Goal: Communication & Community: Answer question/provide support

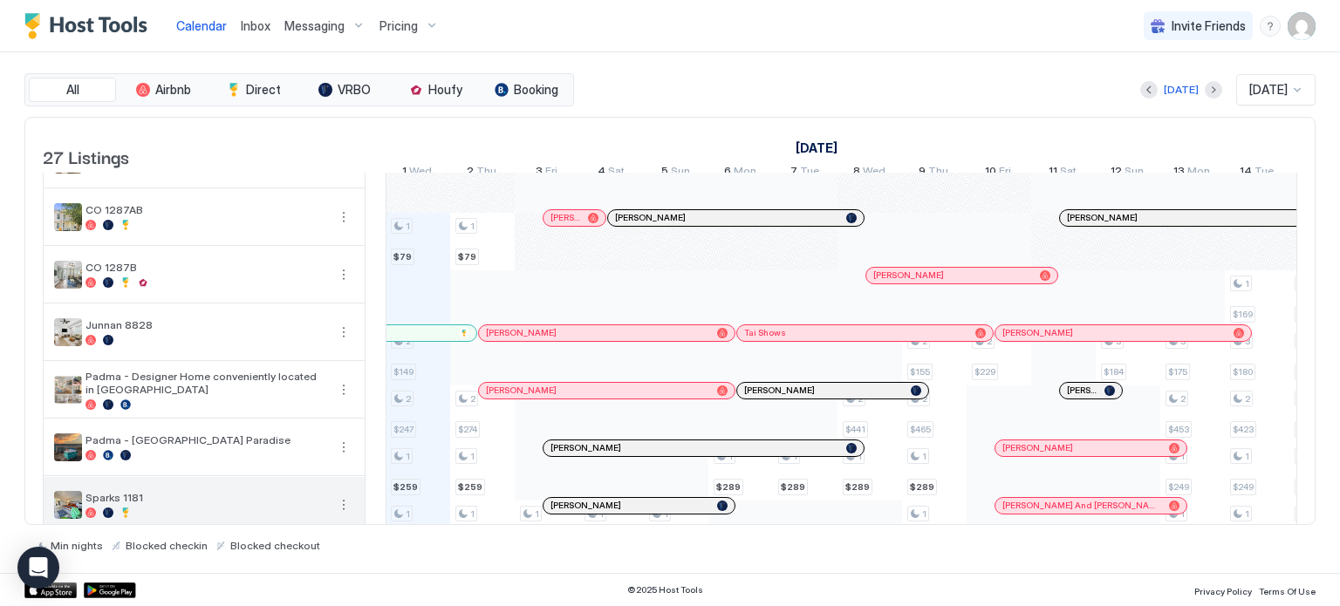
scroll to position [994, 0]
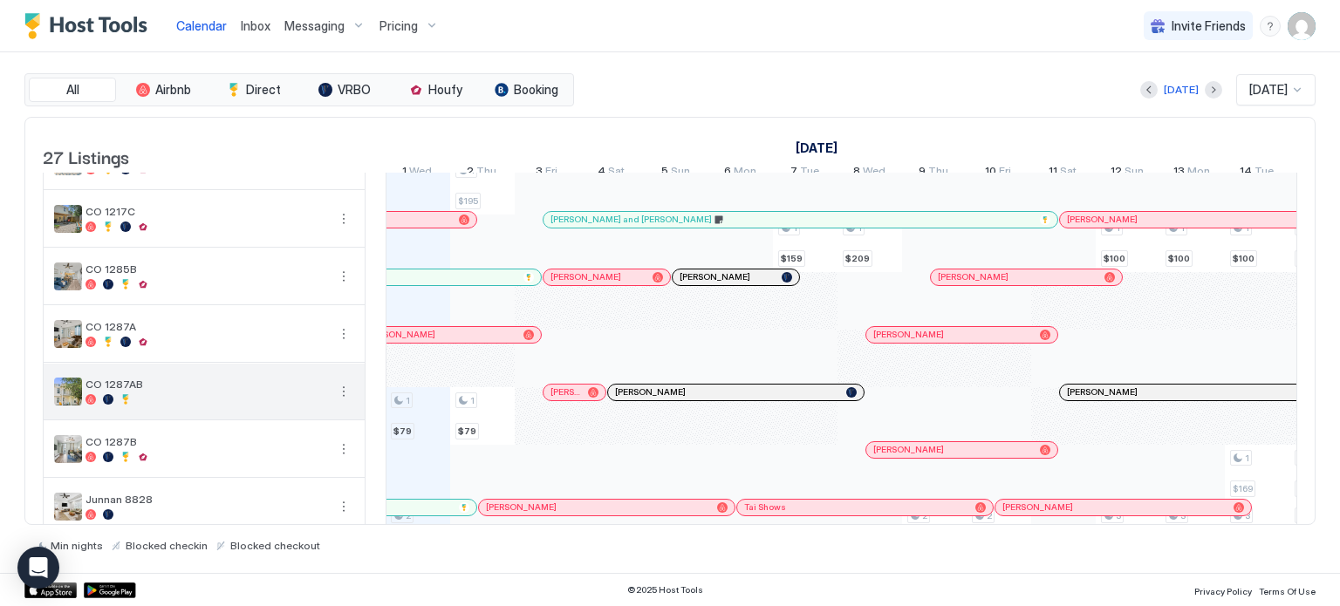
click at [342, 400] on button "More options" at bounding box center [343, 391] width 21 height 21
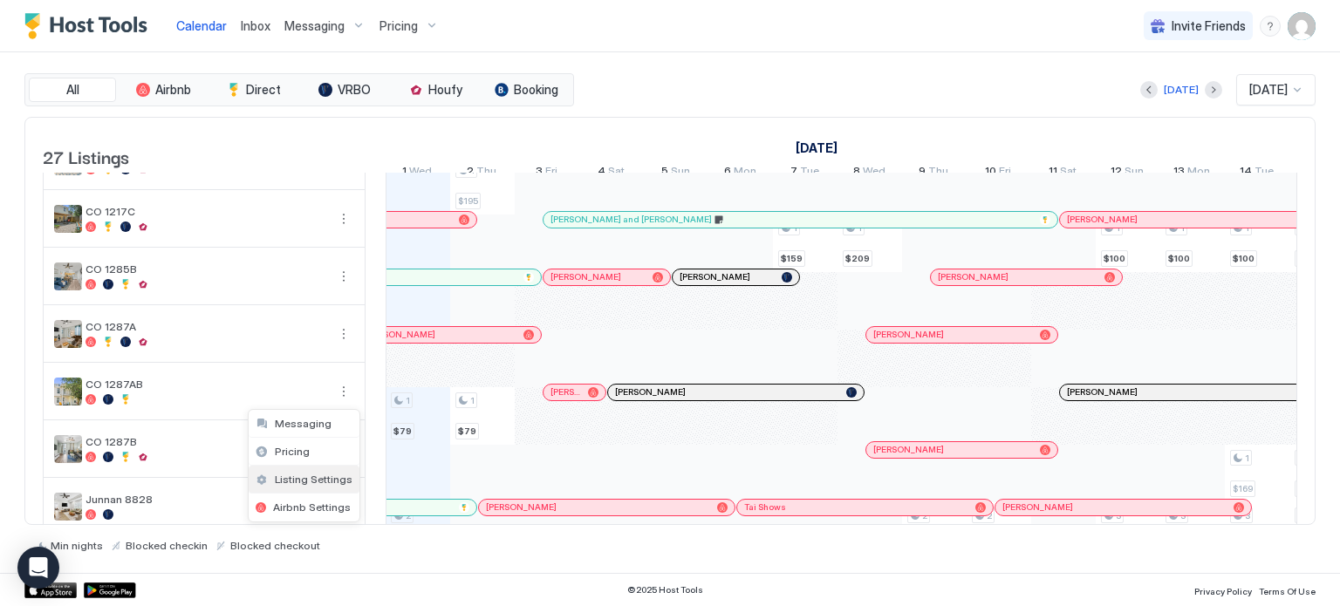
drag, startPoint x: 294, startPoint y: 477, endPoint x: 618, endPoint y: 442, distance: 326.3
click at [295, 477] on span "Listing Settings" at bounding box center [314, 479] width 78 height 13
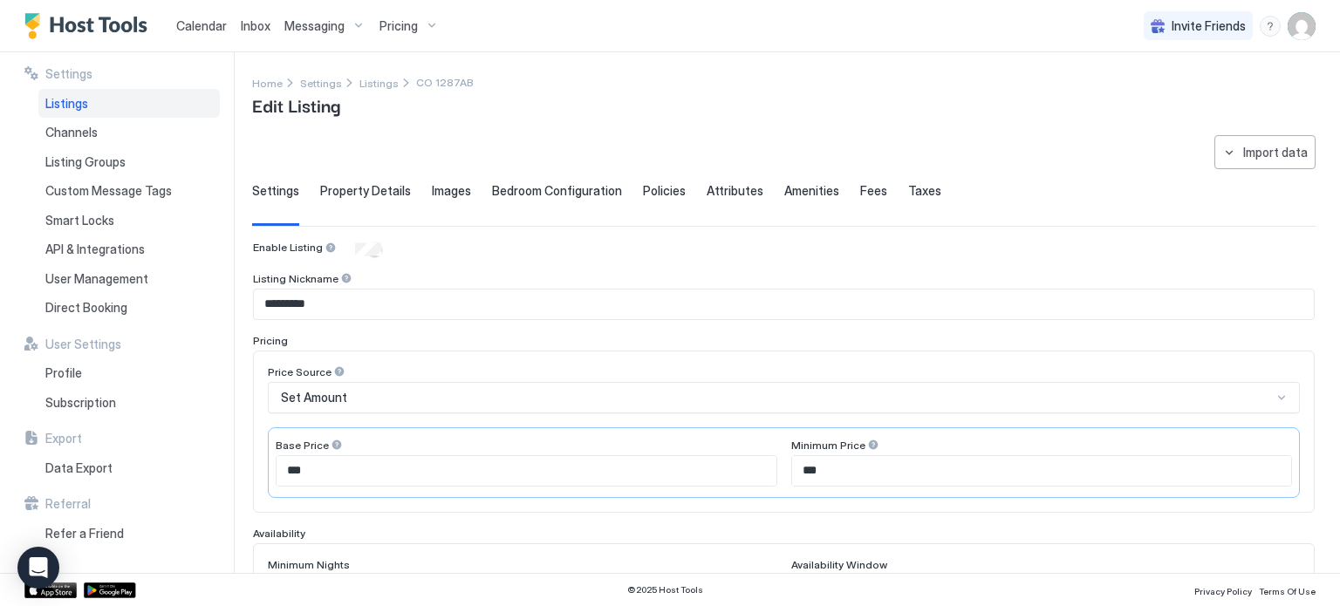
drag, startPoint x: 77, startPoint y: 103, endPoint x: 220, endPoint y: 156, distance: 152.6
click at [77, 103] on span "Listings" at bounding box center [66, 104] width 43 height 16
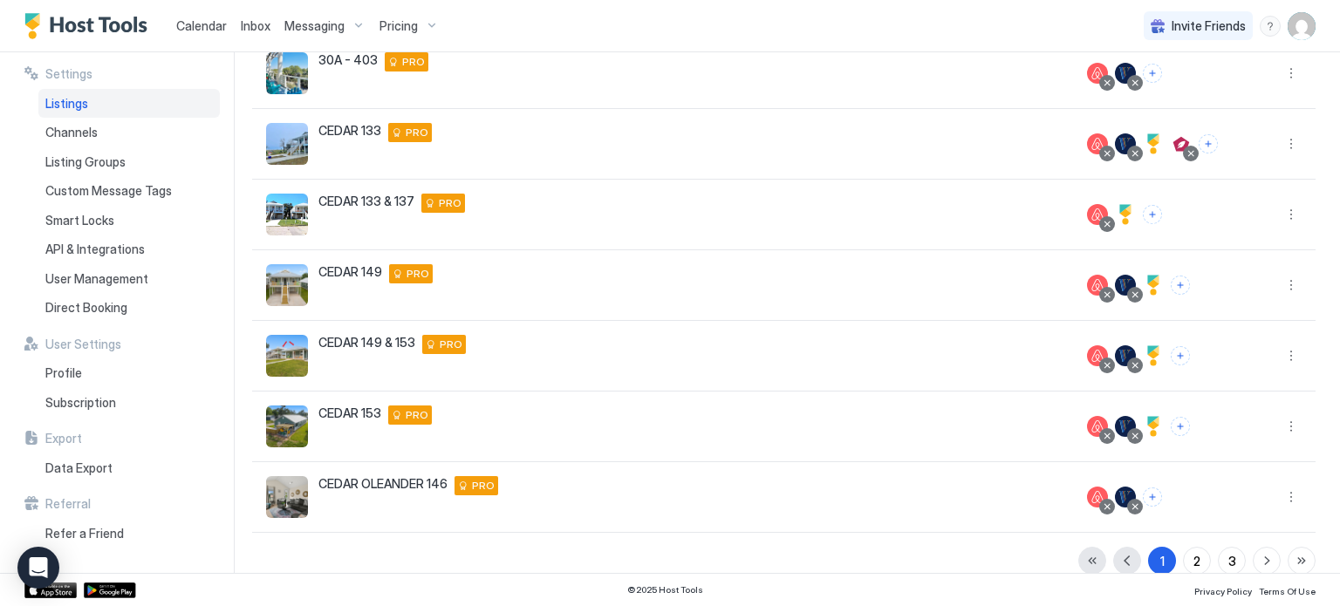
scroll to position [411, 0]
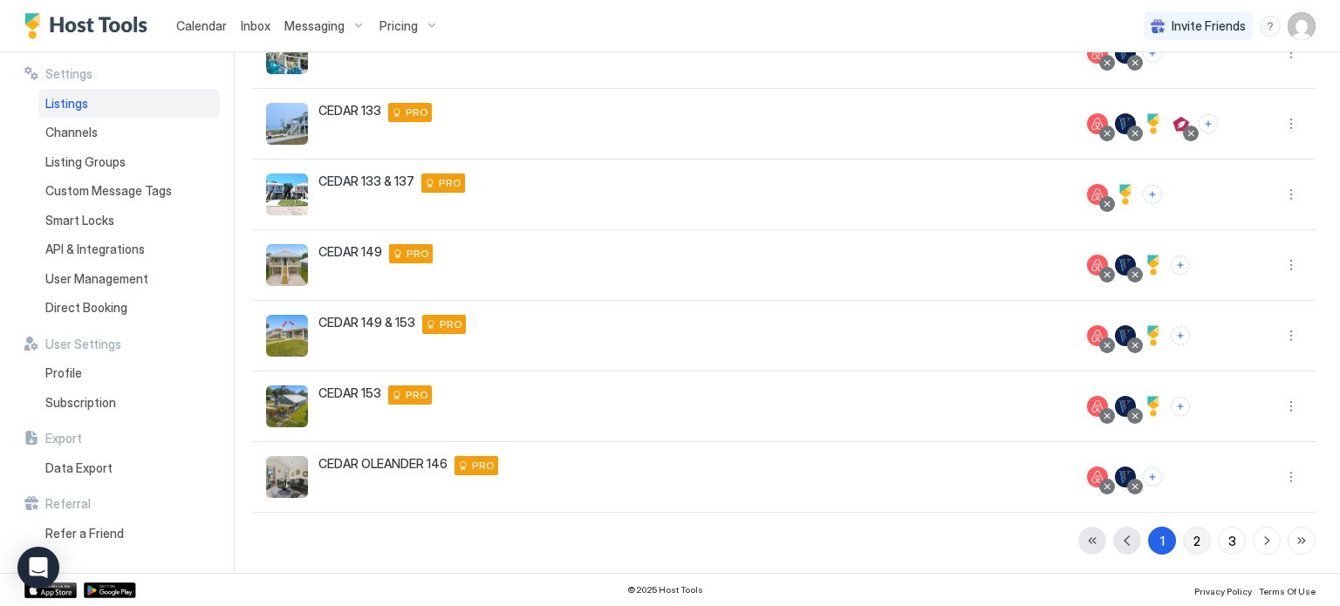
click at [1188, 531] on button "2" at bounding box center [1197, 541] width 28 height 28
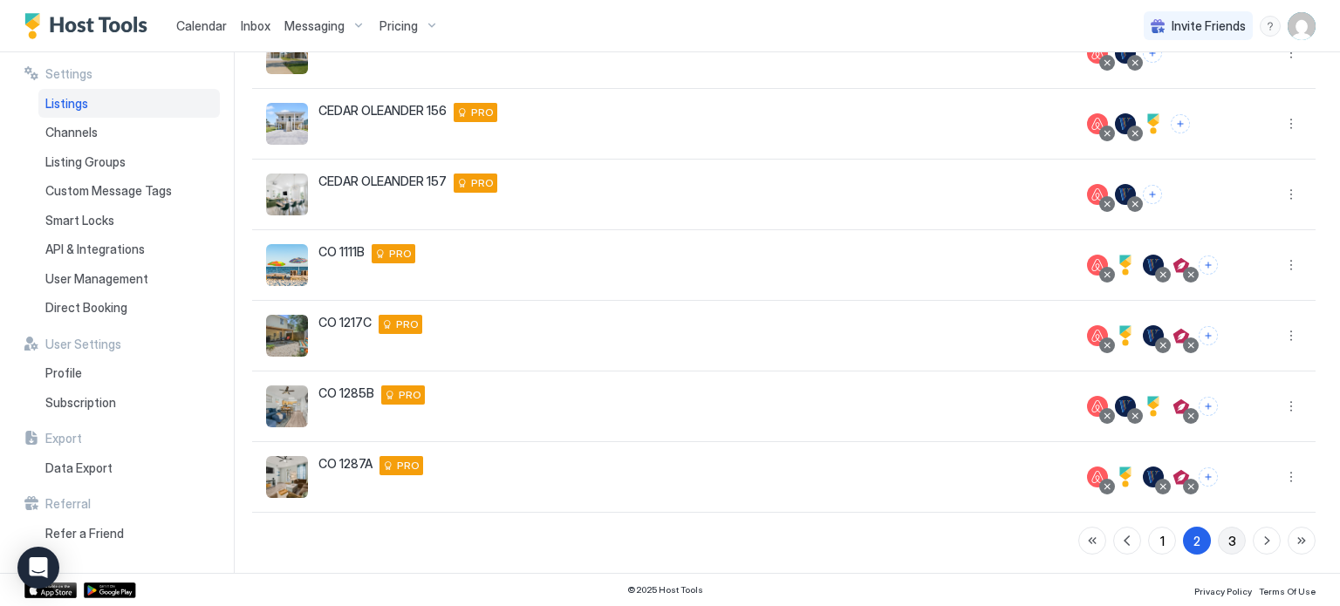
click at [1228, 540] on div "3" at bounding box center [1232, 541] width 8 height 18
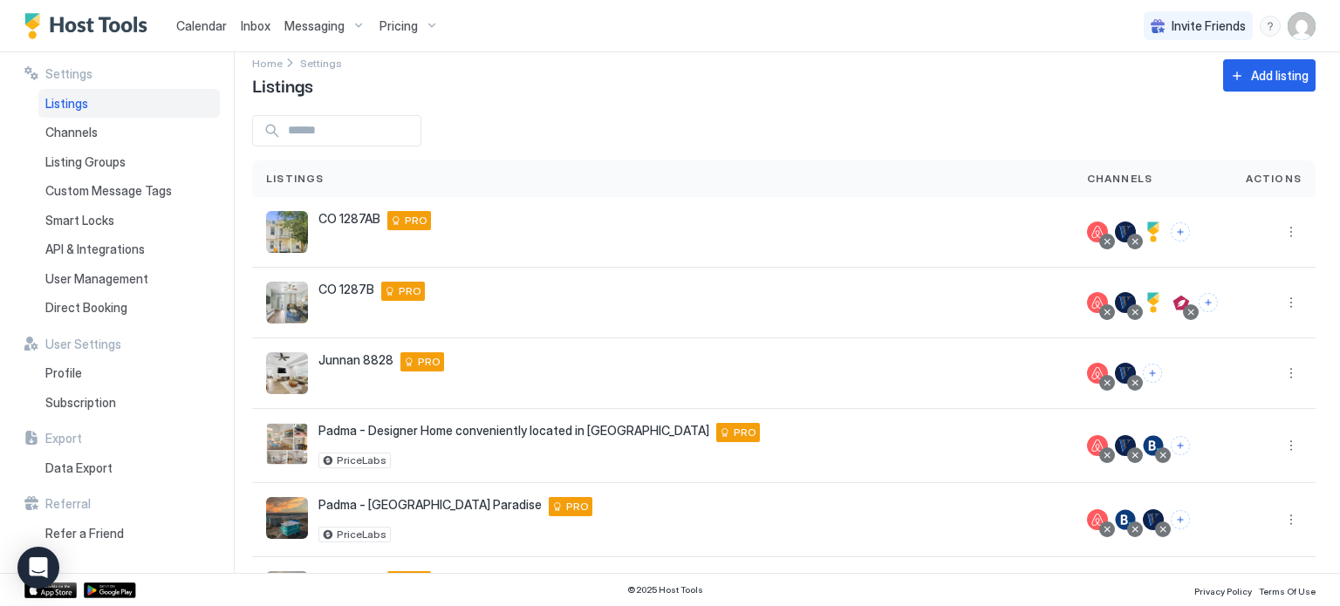
scroll to position [0, 0]
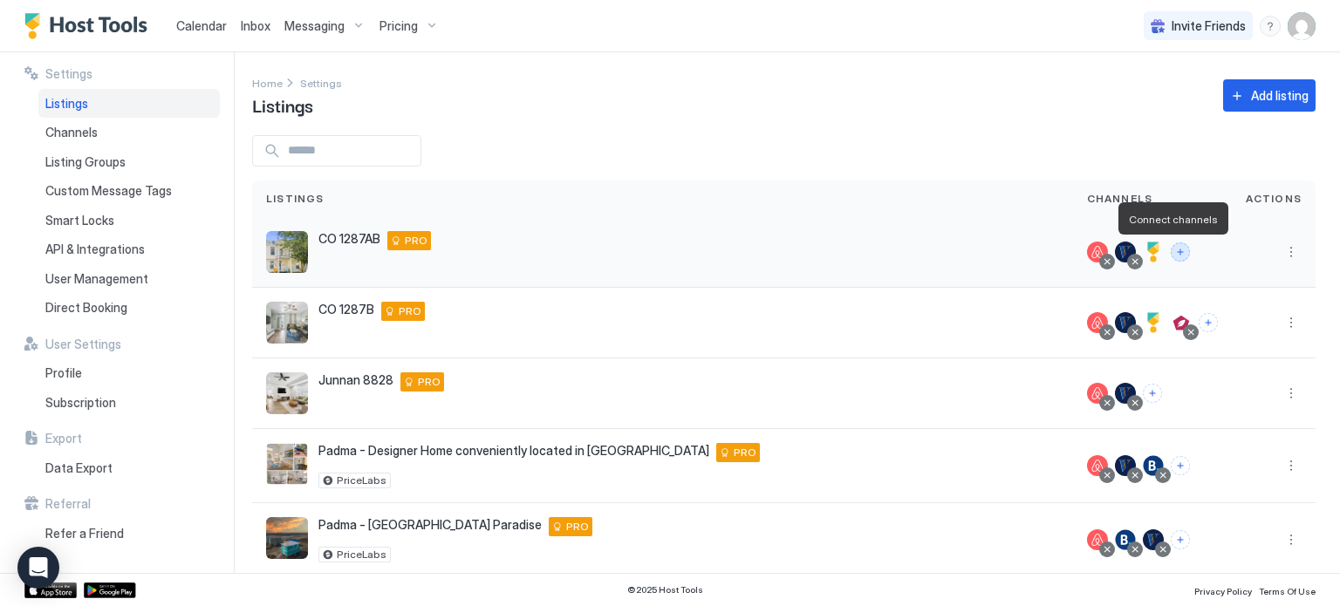
click at [1170, 251] on button "Connect channels" at bounding box center [1179, 251] width 19 height 19
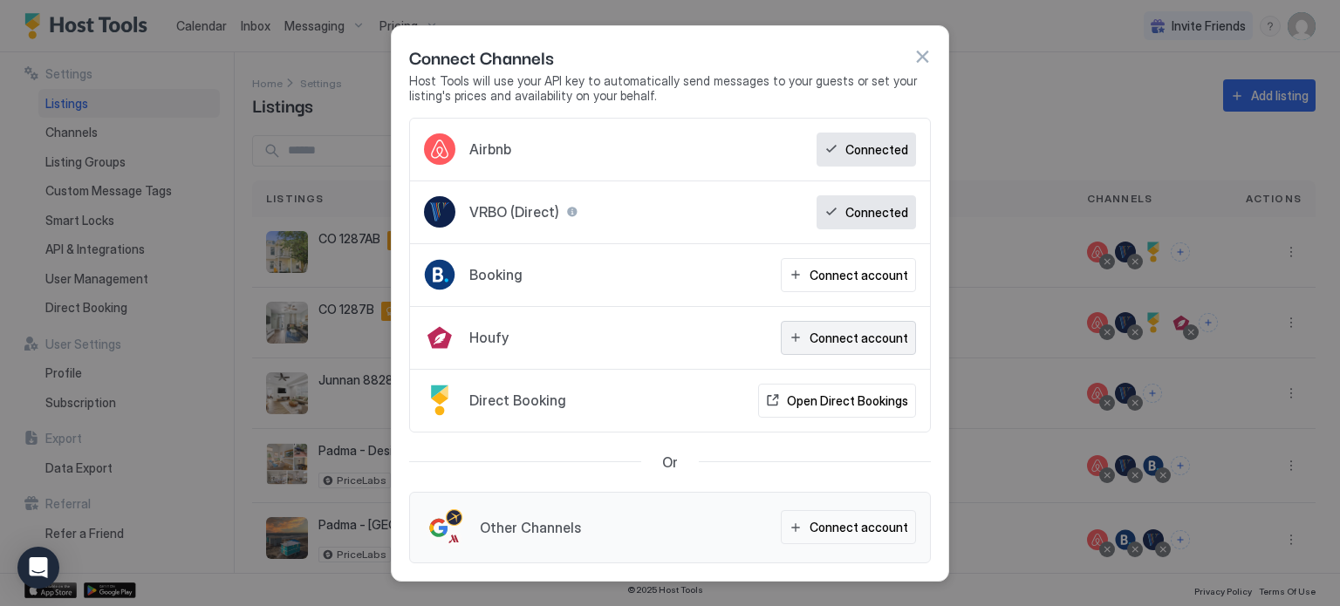
click at [825, 339] on div "Connect account" at bounding box center [858, 338] width 99 height 18
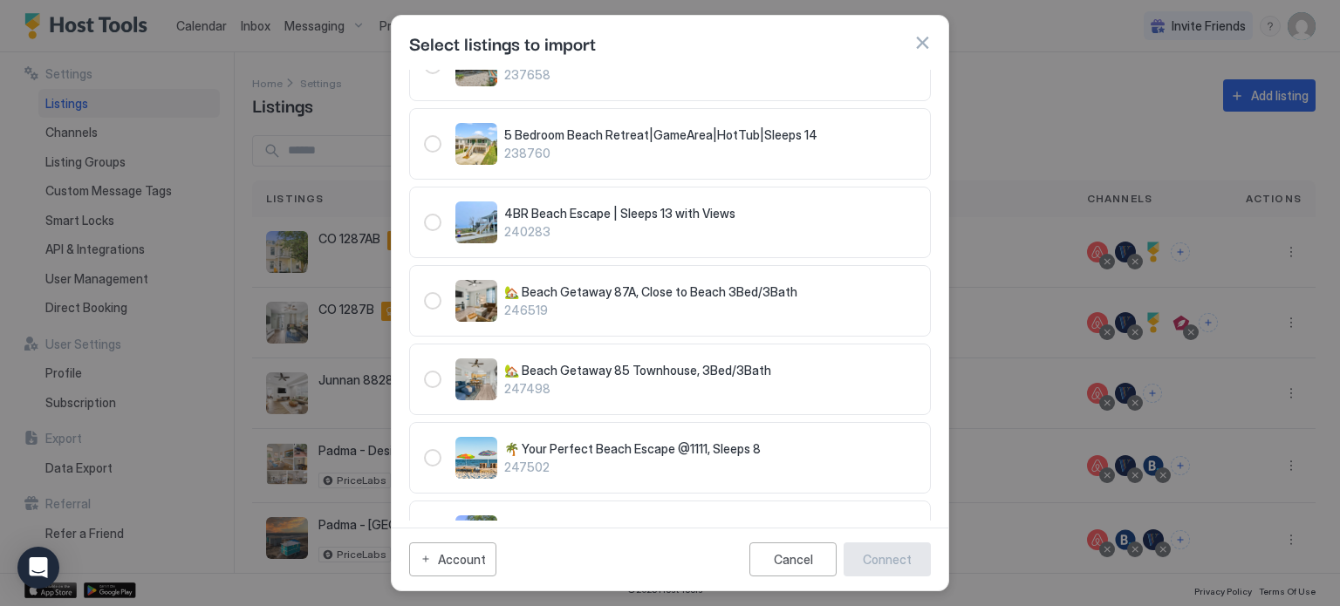
scroll to position [212, 0]
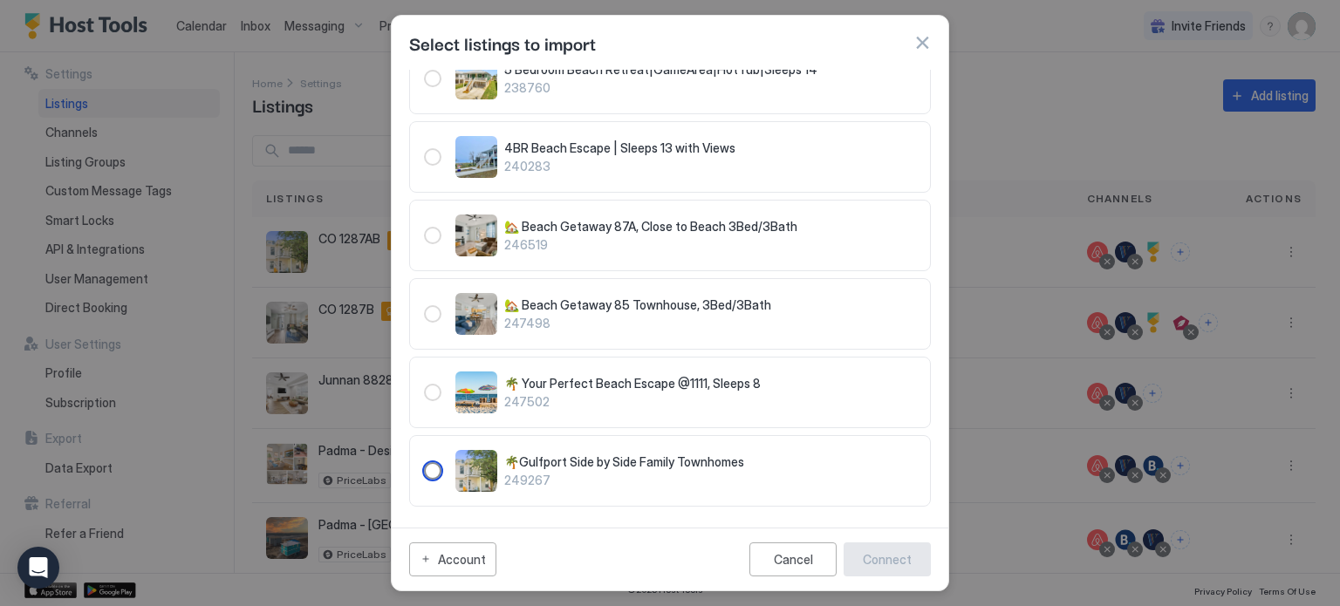
click at [439, 467] on div "249267" at bounding box center [432, 470] width 17 height 17
click at [879, 560] on div "Connect" at bounding box center [887, 559] width 49 height 18
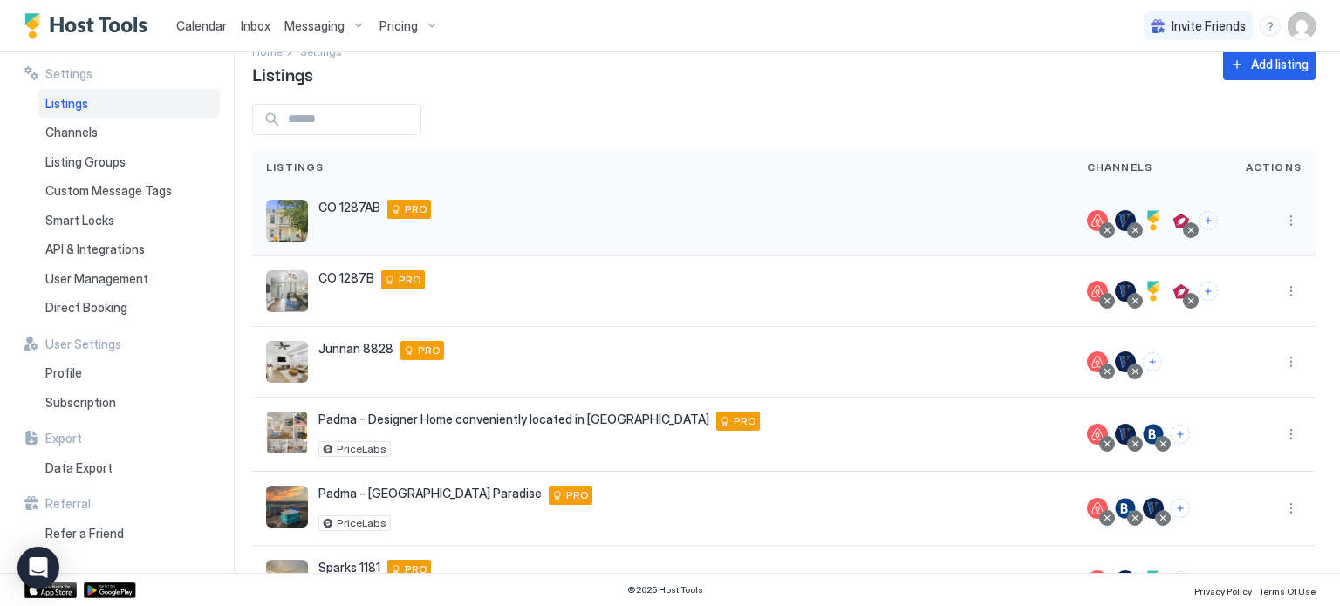
scroll to position [0, 0]
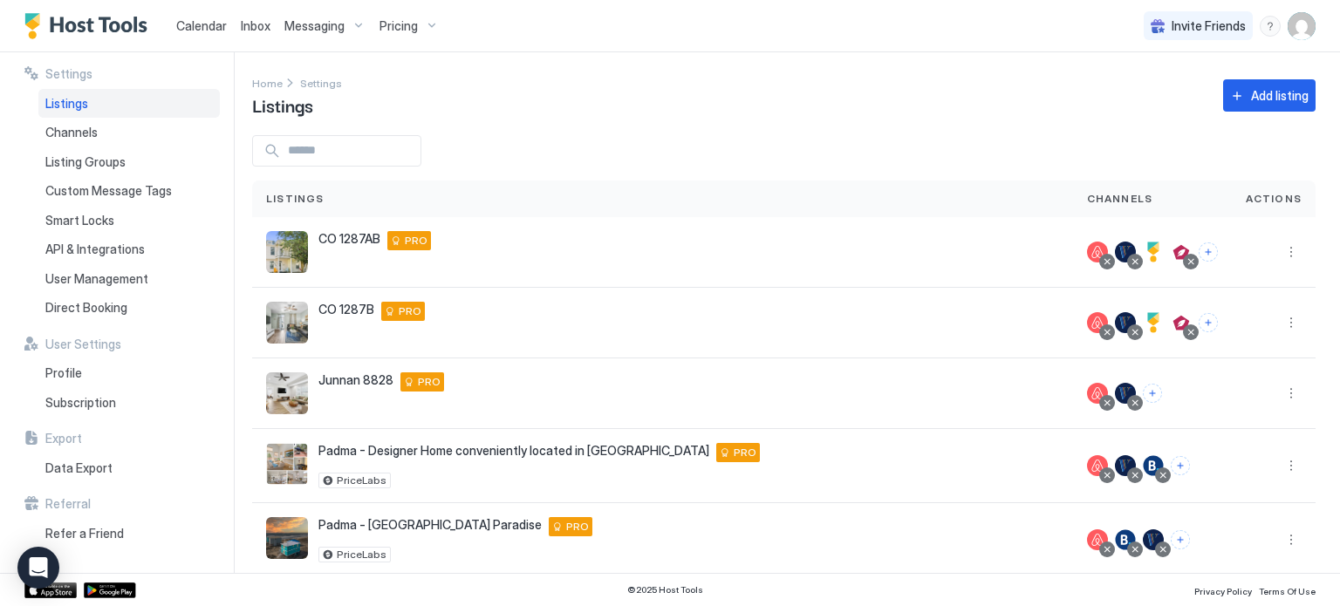
click at [55, 106] on span "Listings" at bounding box center [66, 104] width 43 height 16
click at [252, 30] on span "Inbox" at bounding box center [256, 25] width 30 height 15
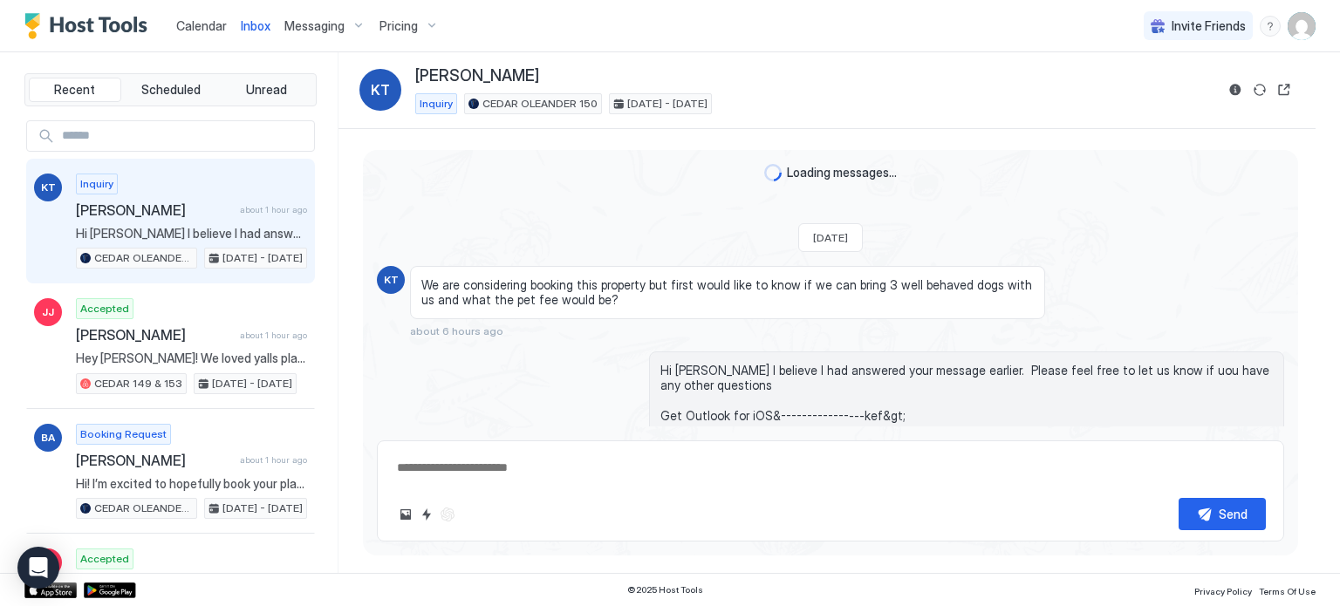
scroll to position [24, 0]
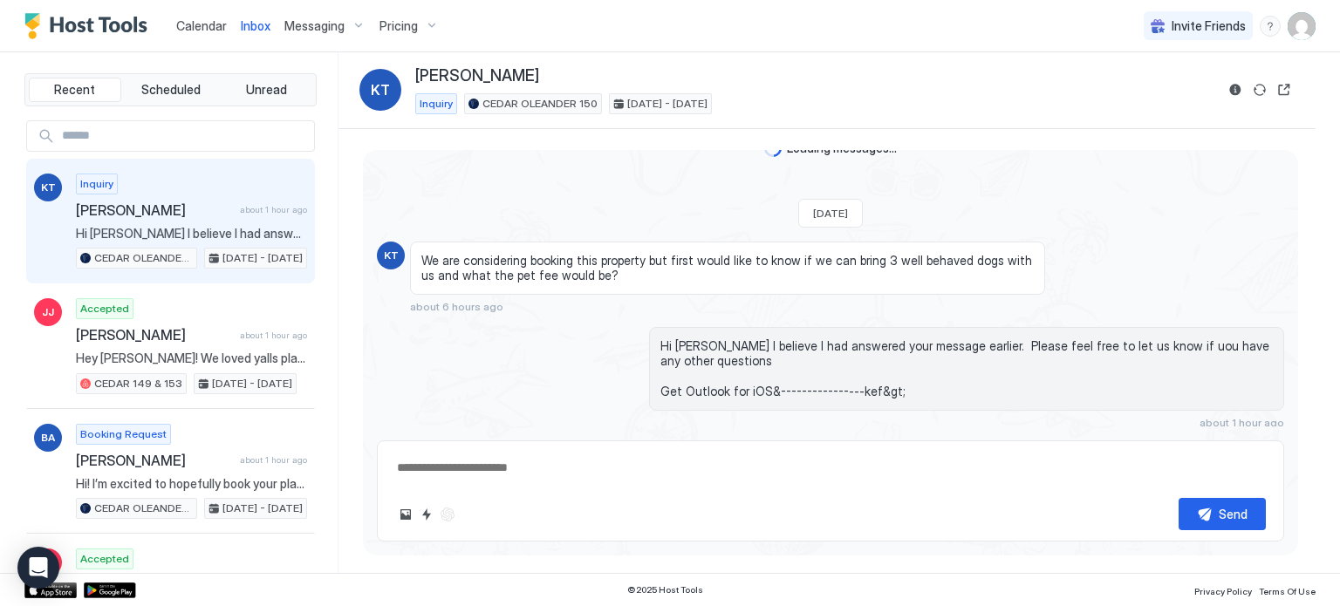
type textarea "*"
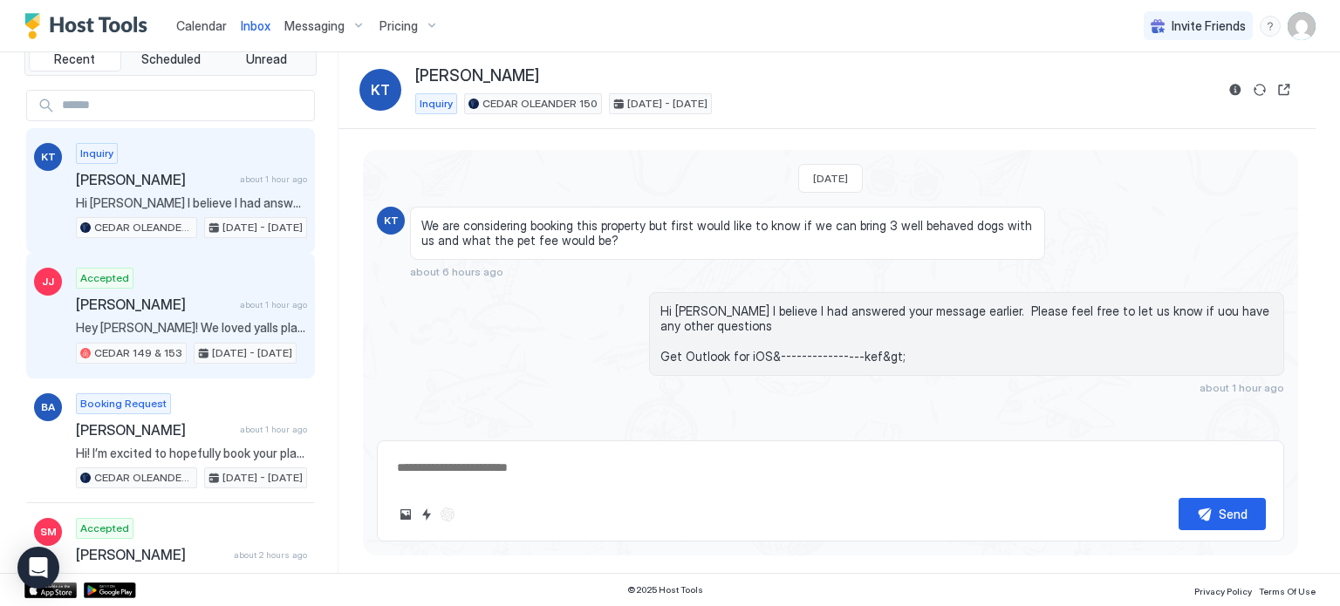
scroll to position [0, 0]
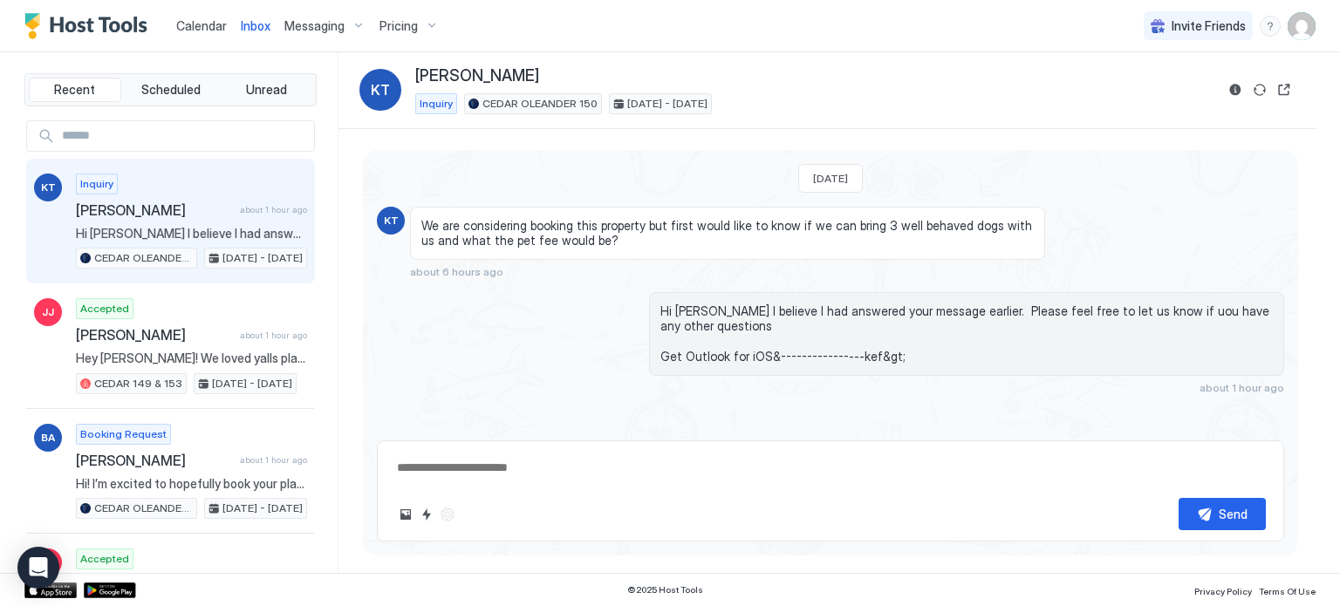
click at [202, 24] on span "Calendar" at bounding box center [201, 25] width 51 height 15
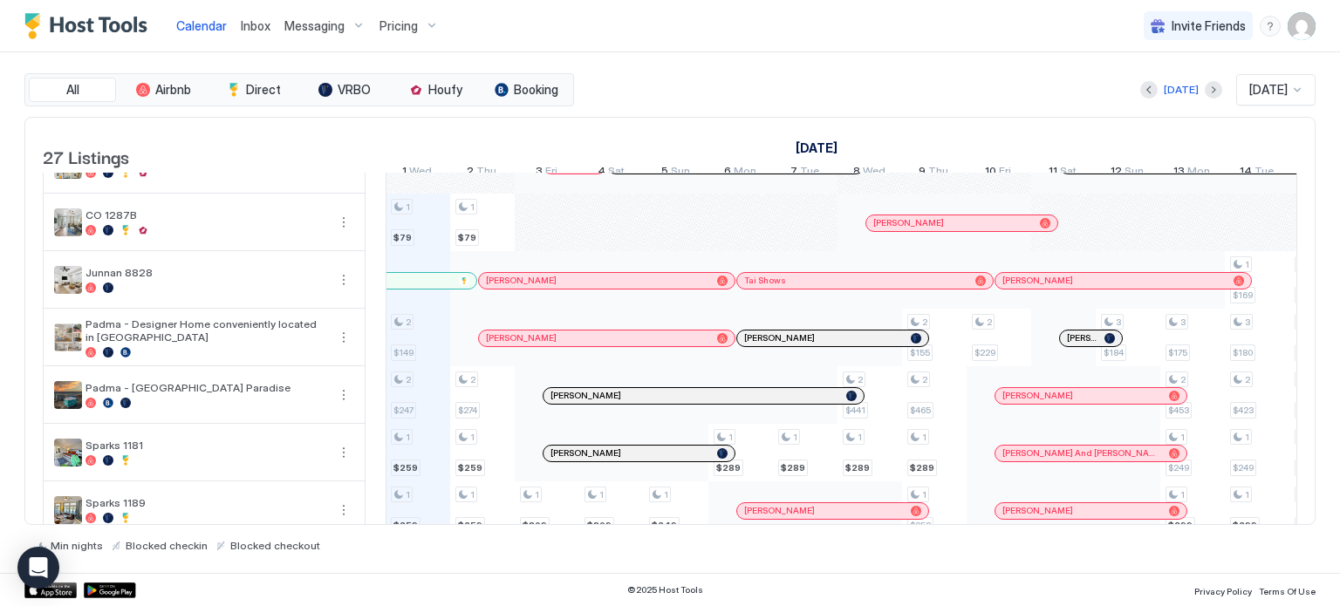
scroll to position [1256, 0]
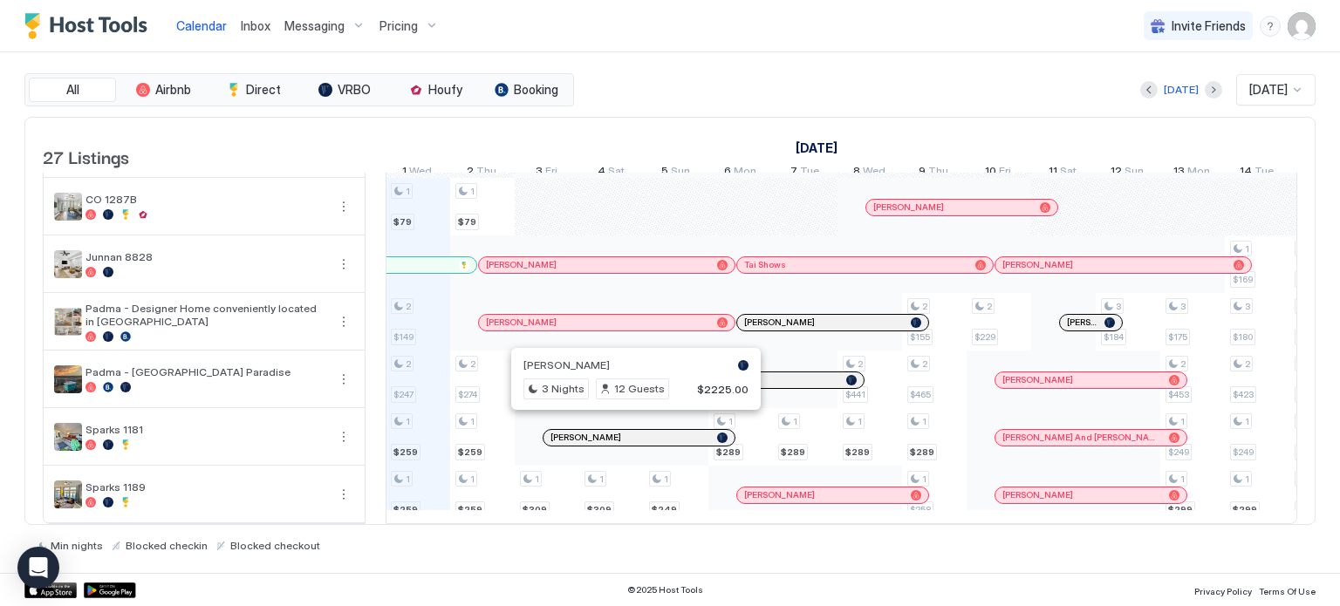
click at [628, 431] on div at bounding box center [629, 438] width 14 height 14
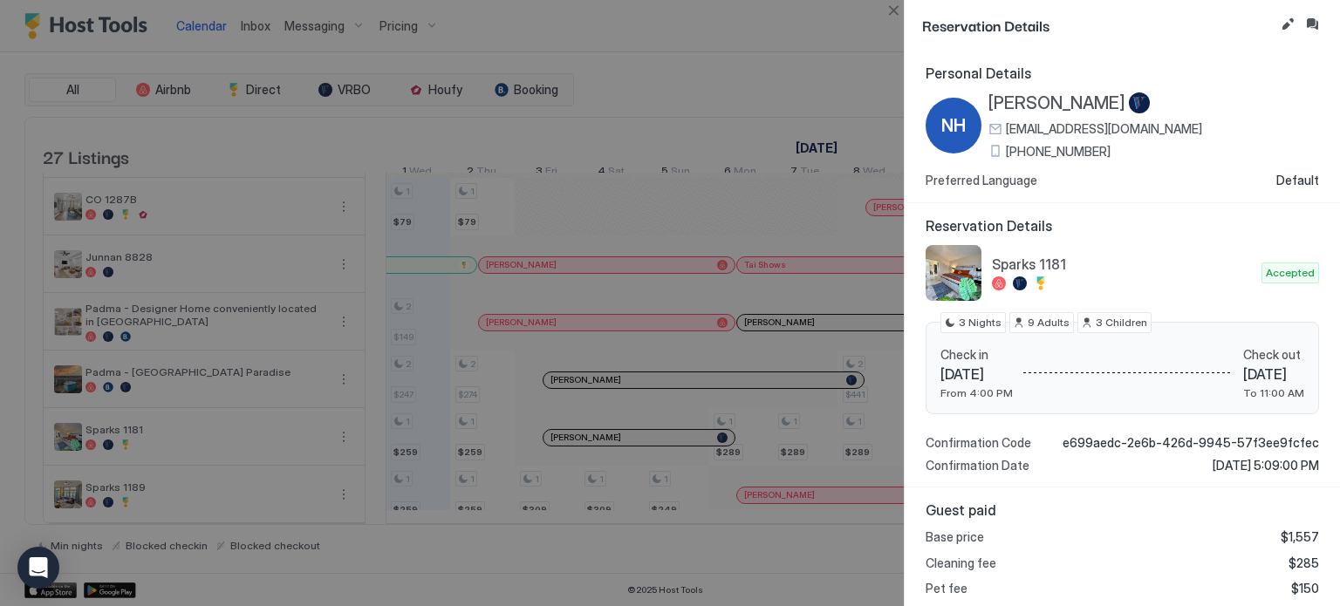
scroll to position [258, 0]
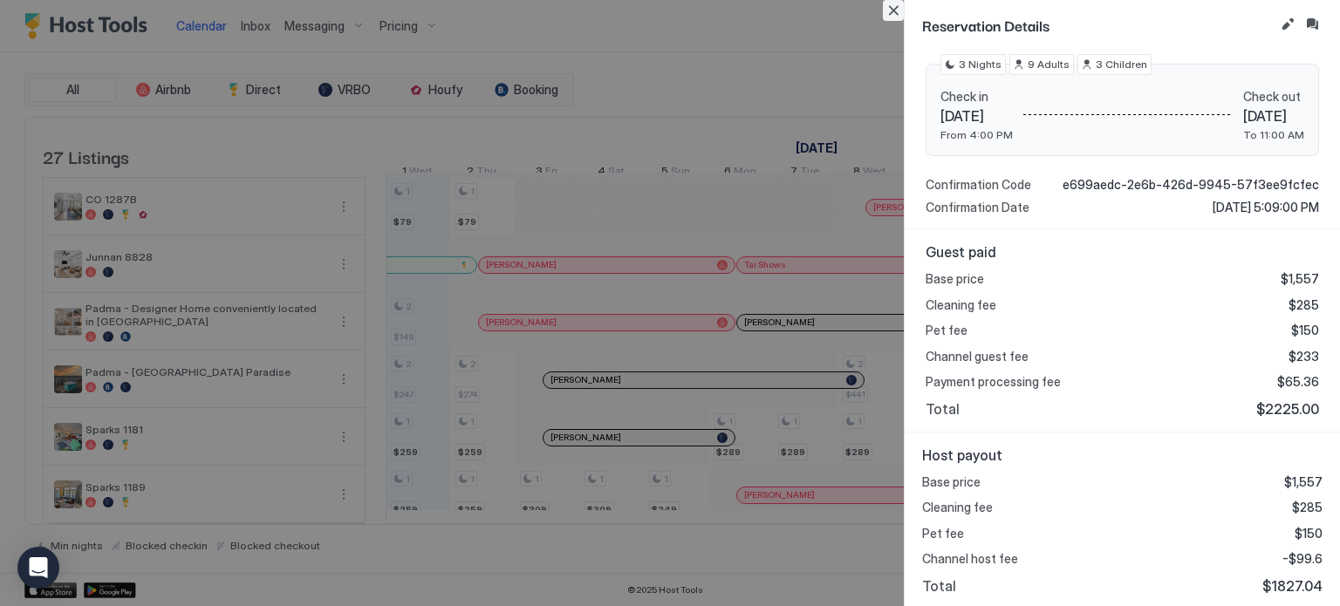
click at [896, 17] on button "Close" at bounding box center [893, 10] width 21 height 21
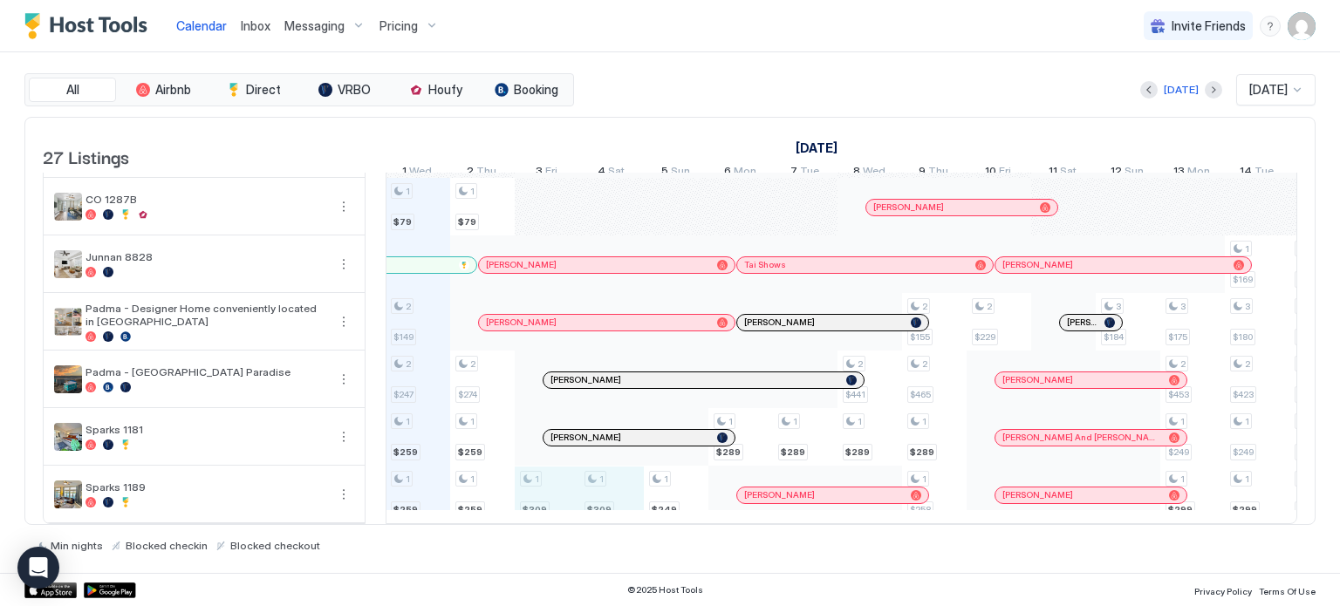
drag, startPoint x: 535, startPoint y: 494, endPoint x: 604, endPoint y: 488, distance: 69.2
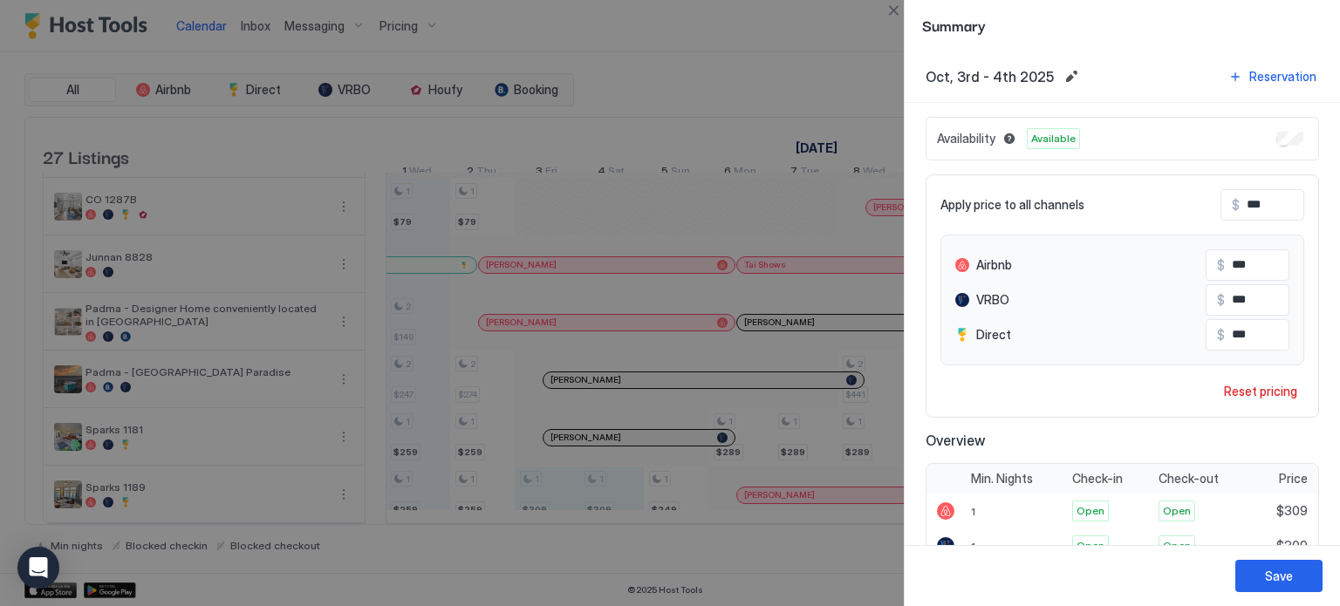
click at [1239, 208] on input "***" at bounding box center [1309, 205] width 140 height 30
type input "*"
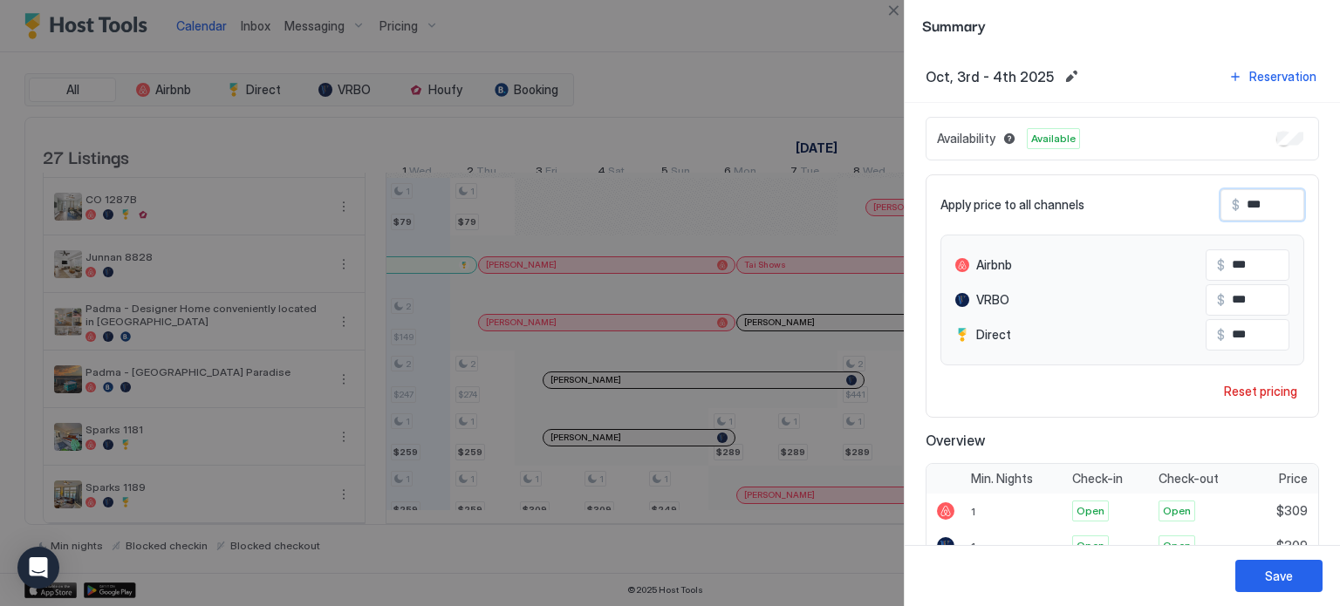
type input "*"
type input "**"
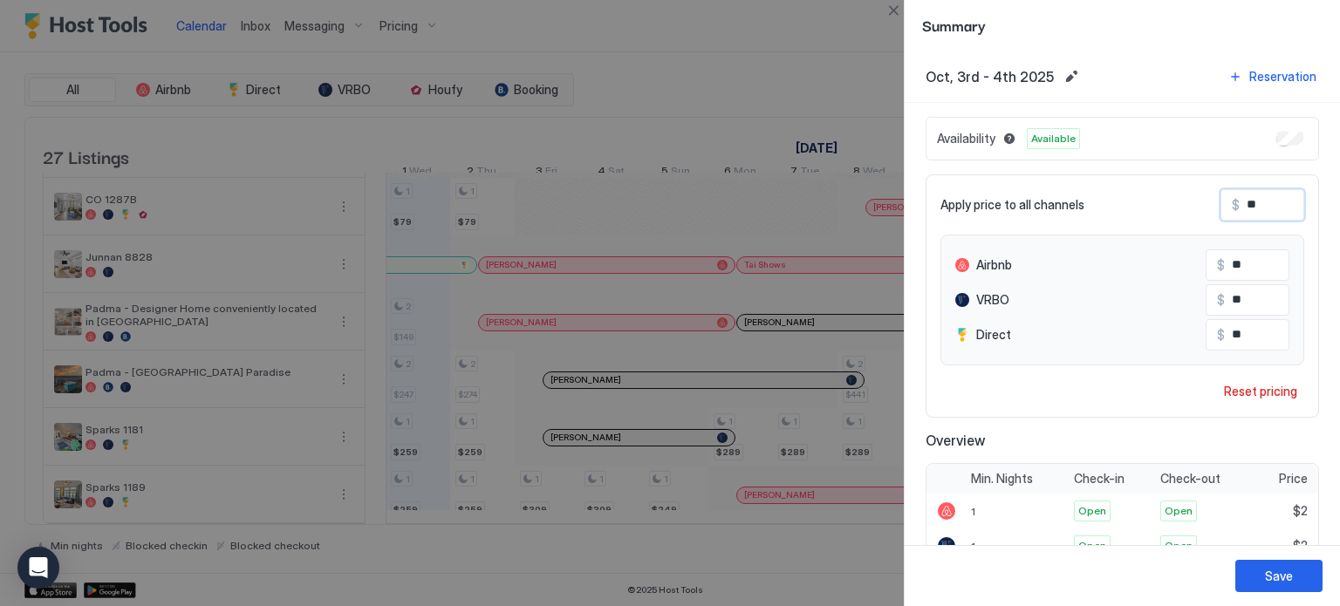
type input "***"
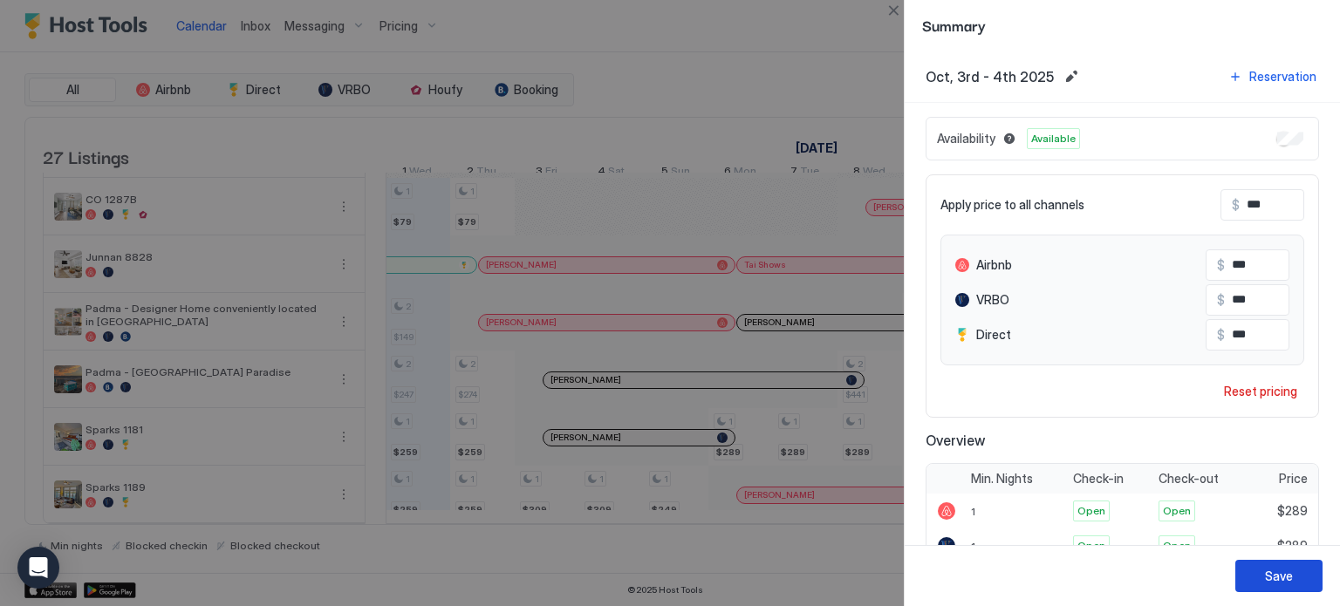
click at [1288, 571] on div "Save" at bounding box center [1279, 576] width 28 height 18
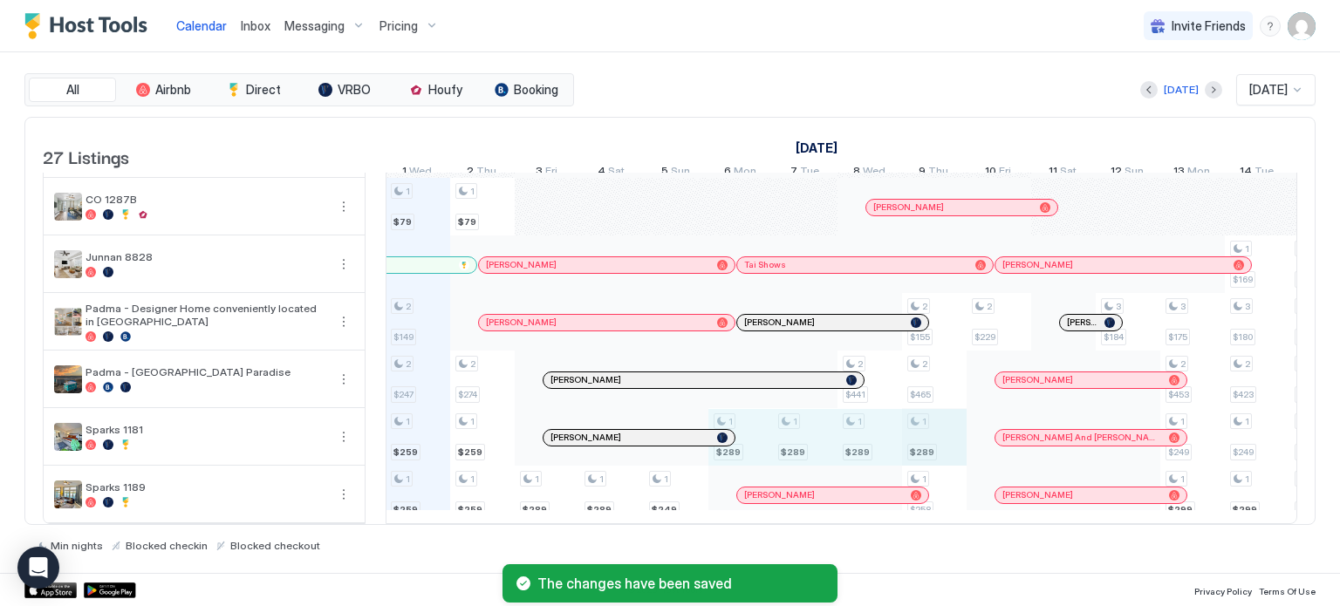
drag, startPoint x: 802, startPoint y: 441, endPoint x: 904, endPoint y: 437, distance: 101.3
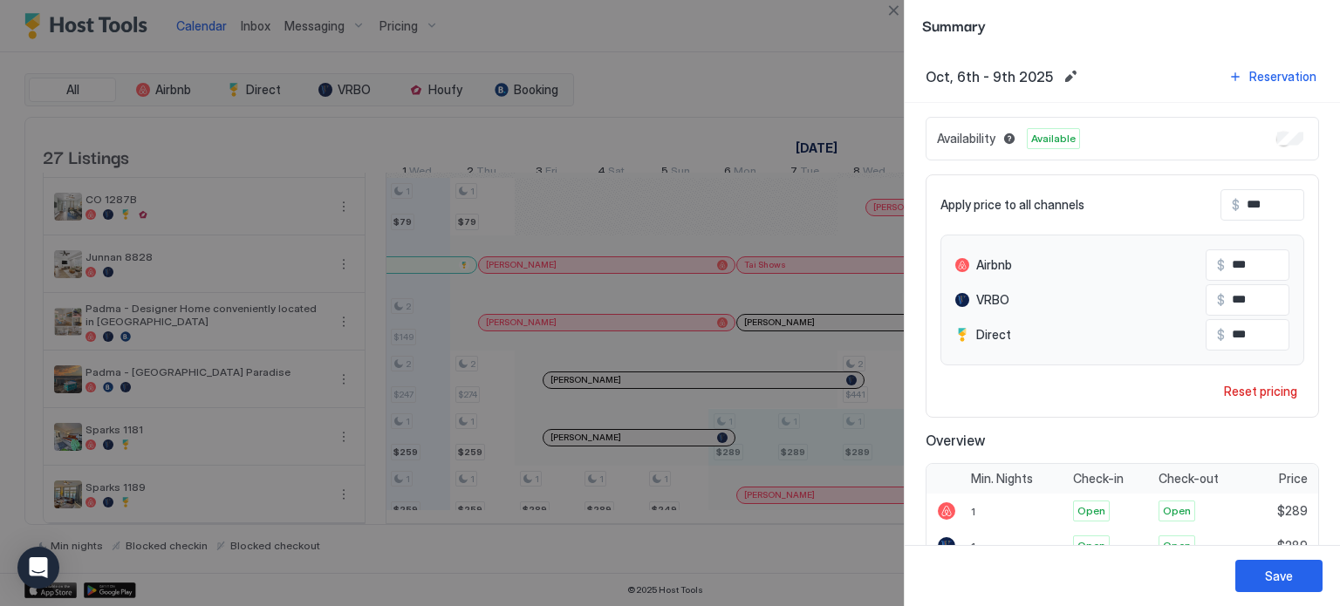
click at [1239, 203] on input "***" at bounding box center [1309, 205] width 140 height 30
type input "*"
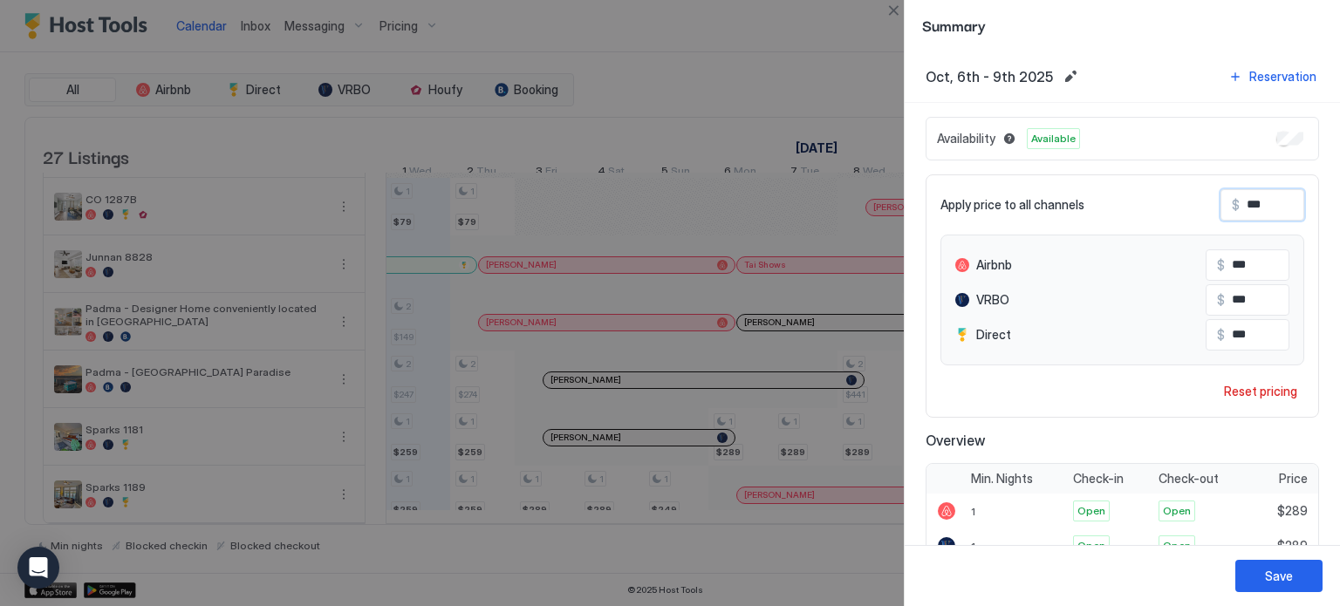
type input "*"
type input "***"
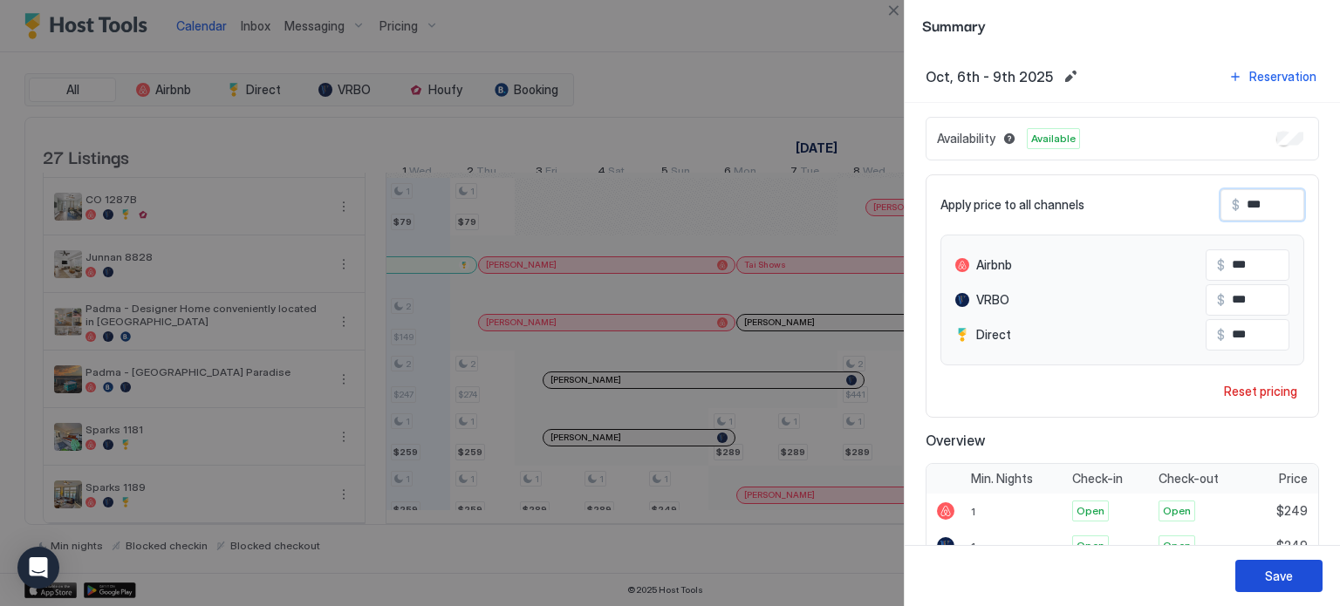
type input "***"
click at [1274, 575] on div "Save" at bounding box center [1279, 576] width 28 height 18
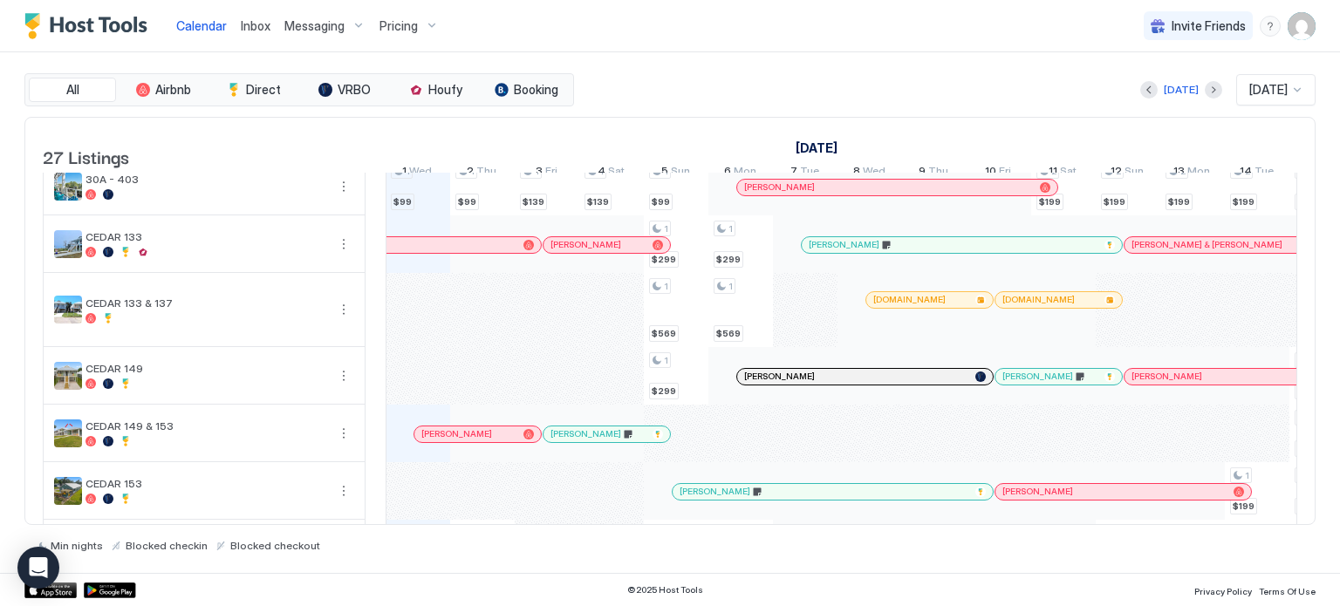
scroll to position [0, 0]
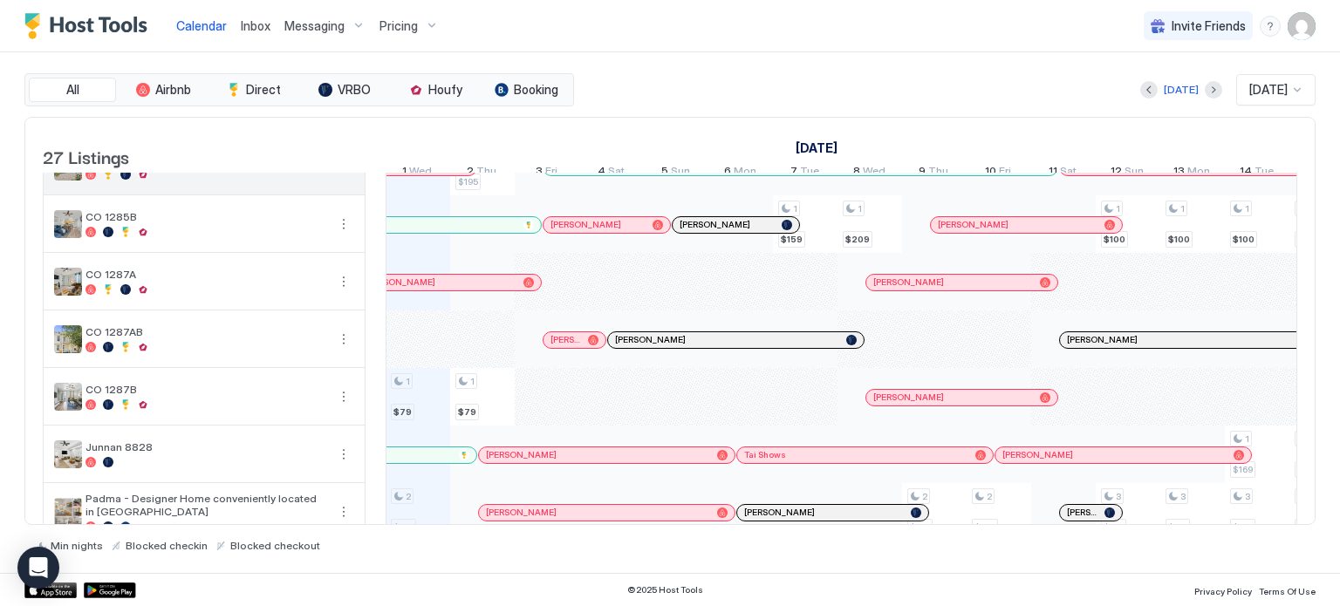
scroll to position [959, 0]
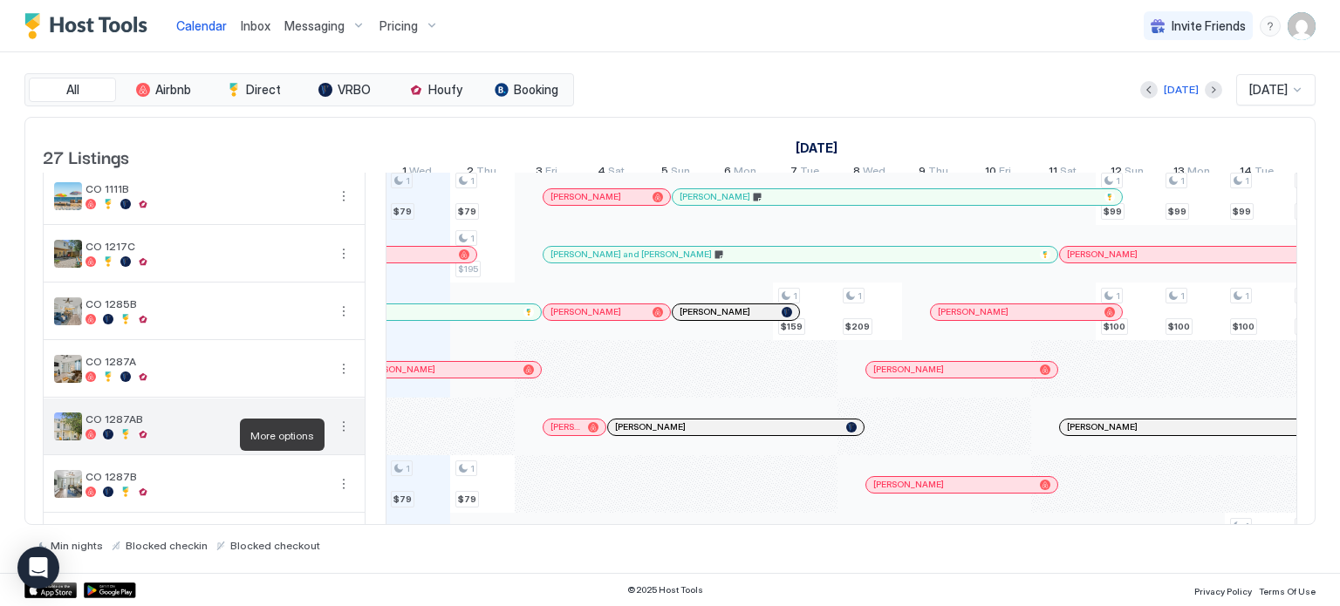
click at [344, 437] on button "More options" at bounding box center [343, 426] width 21 height 21
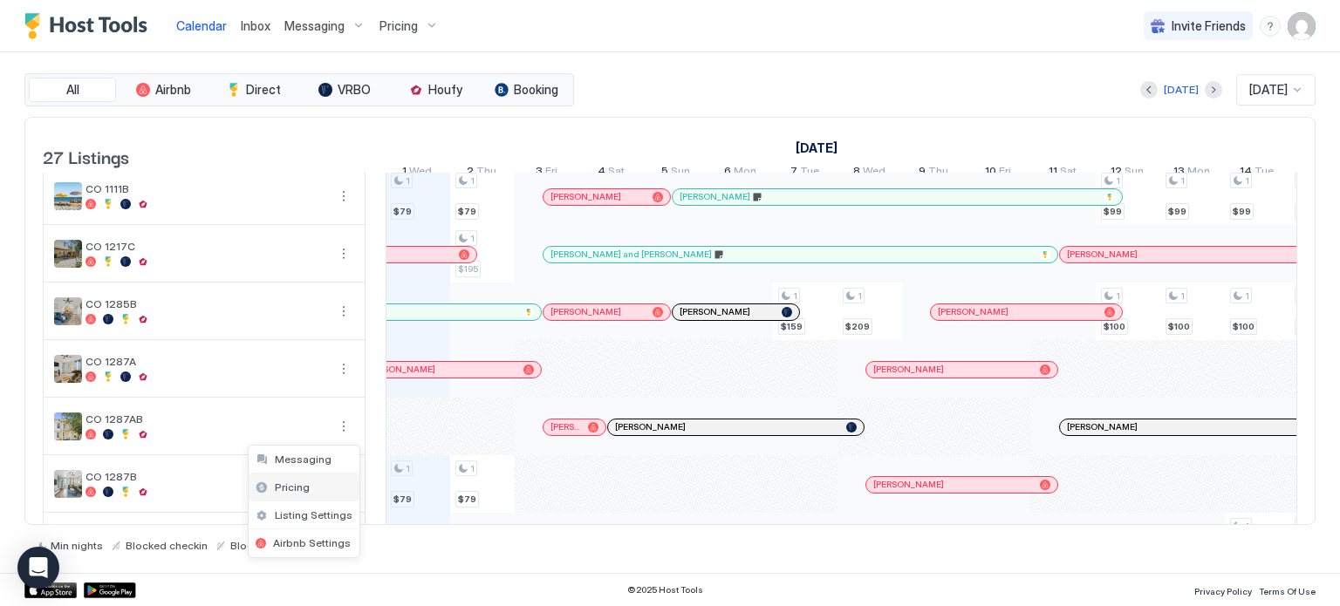
click at [305, 488] on span "Pricing" at bounding box center [292, 487] width 35 height 13
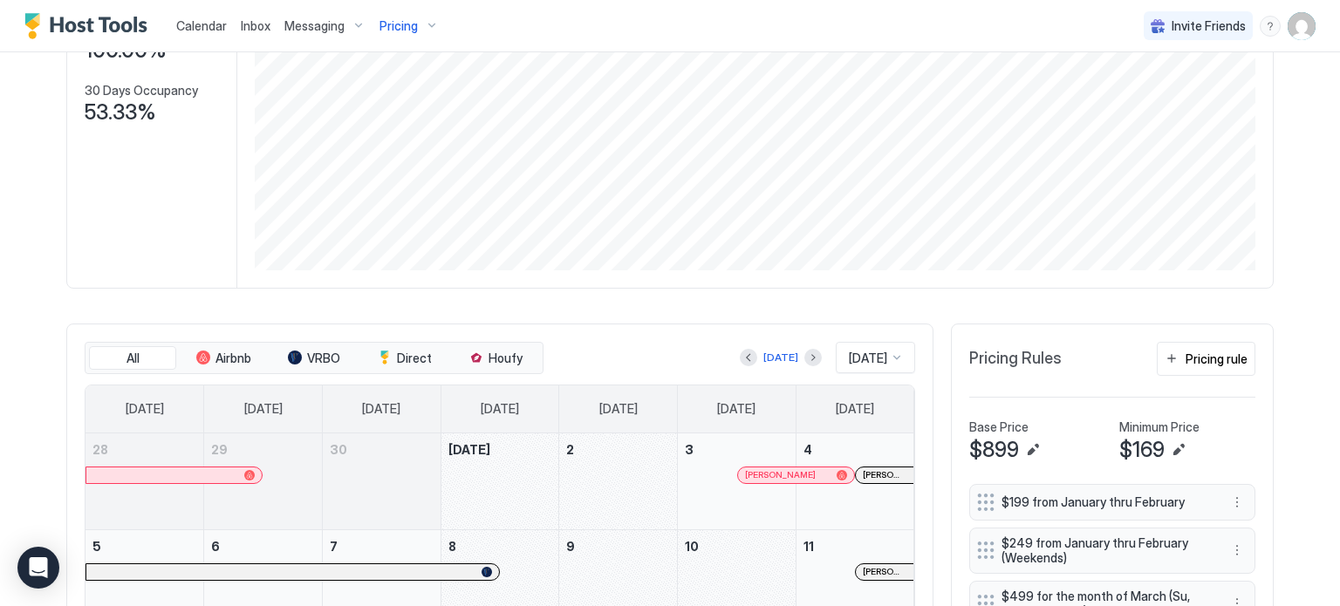
scroll to position [349, 0]
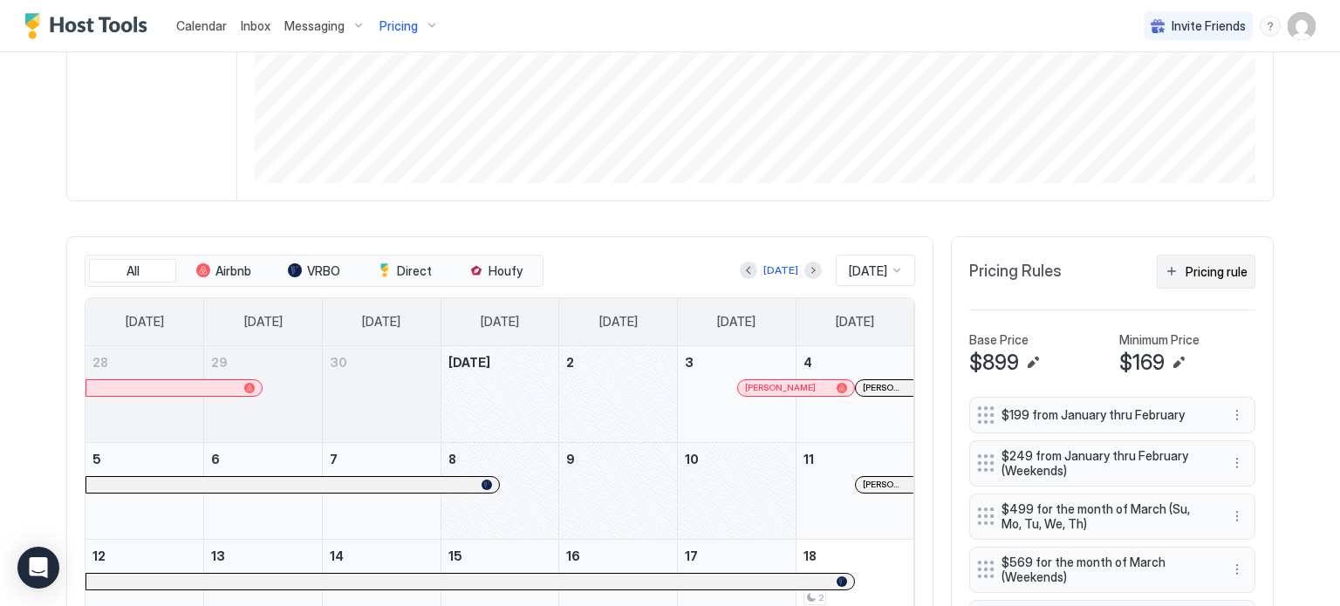
click at [1191, 269] on div "Pricing rule" at bounding box center [1216, 272] width 62 height 18
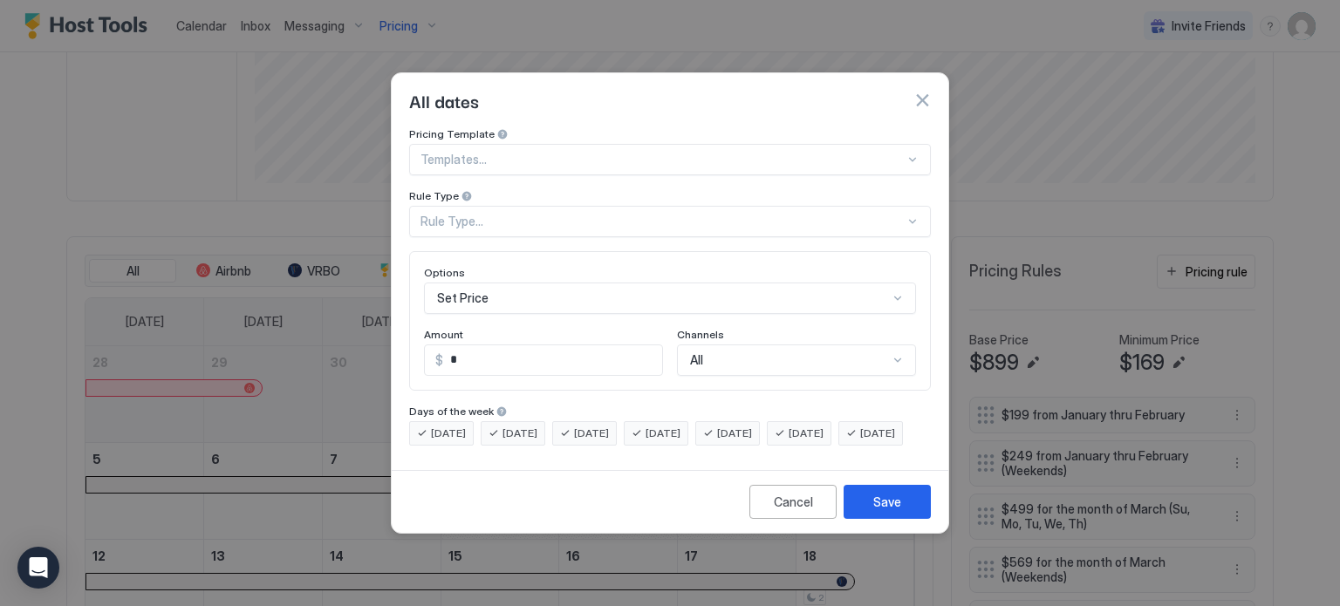
click at [922, 92] on button "button" at bounding box center [921, 100] width 17 height 17
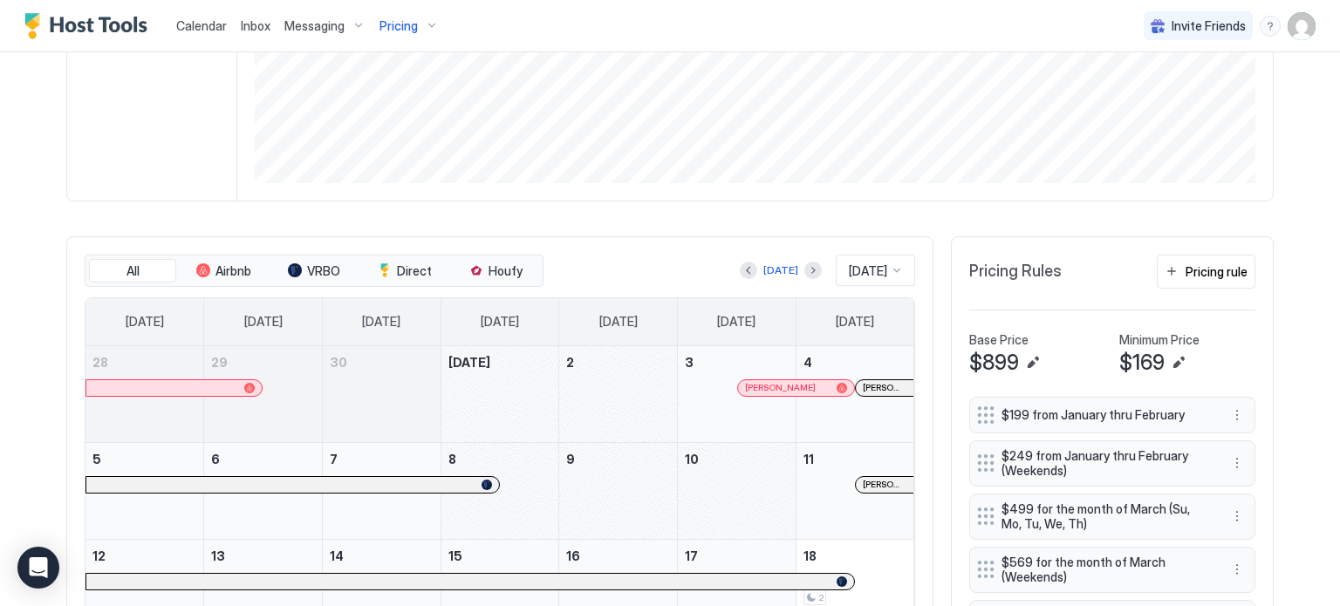
click at [1135, 355] on span "$169" at bounding box center [1141, 363] width 45 height 26
click at [1174, 362] on button "Edit" at bounding box center [1178, 362] width 21 height 21
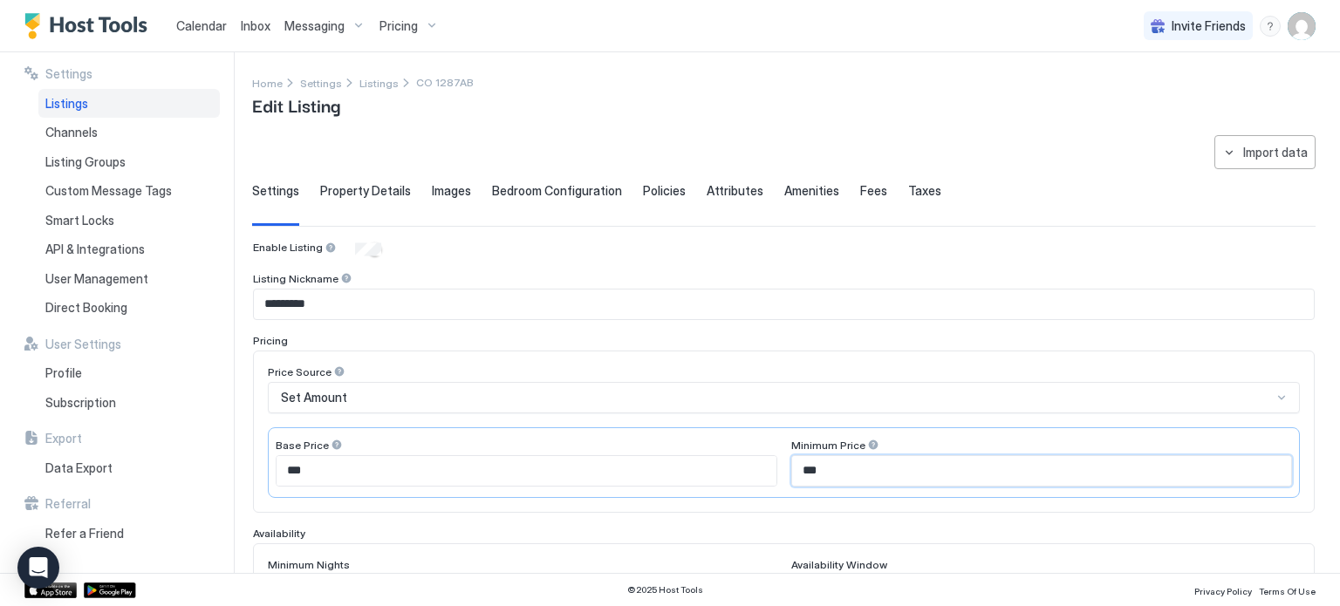
click at [815, 470] on input "***" at bounding box center [1042, 471] width 500 height 30
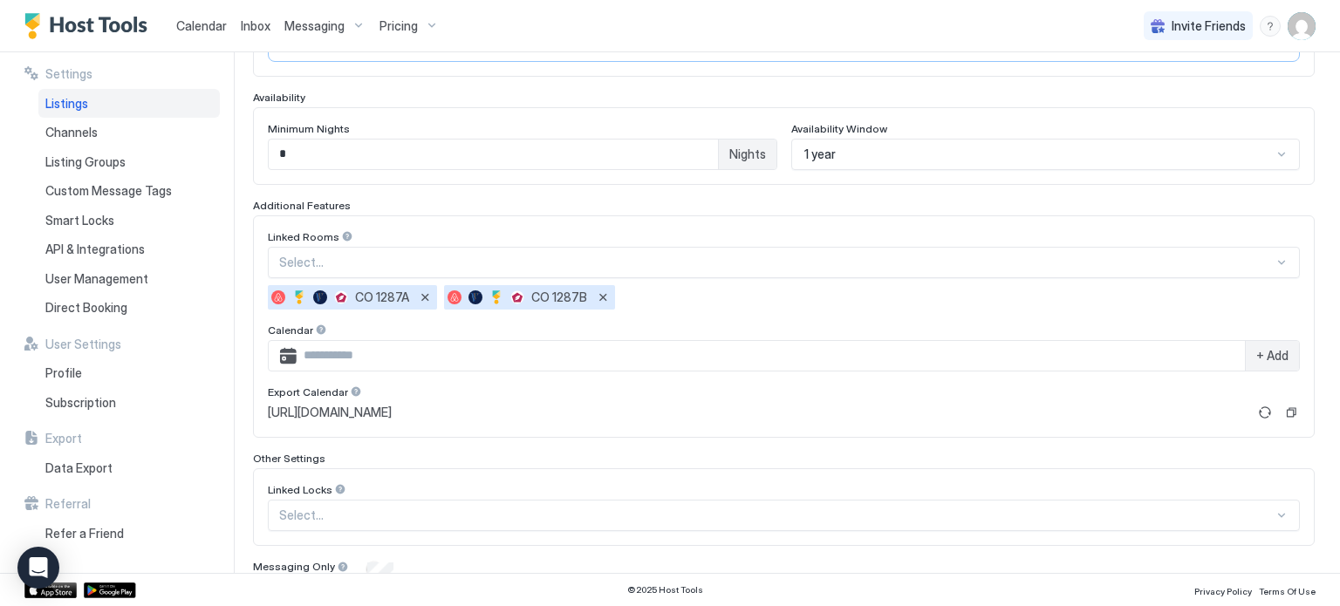
scroll to position [502, 0]
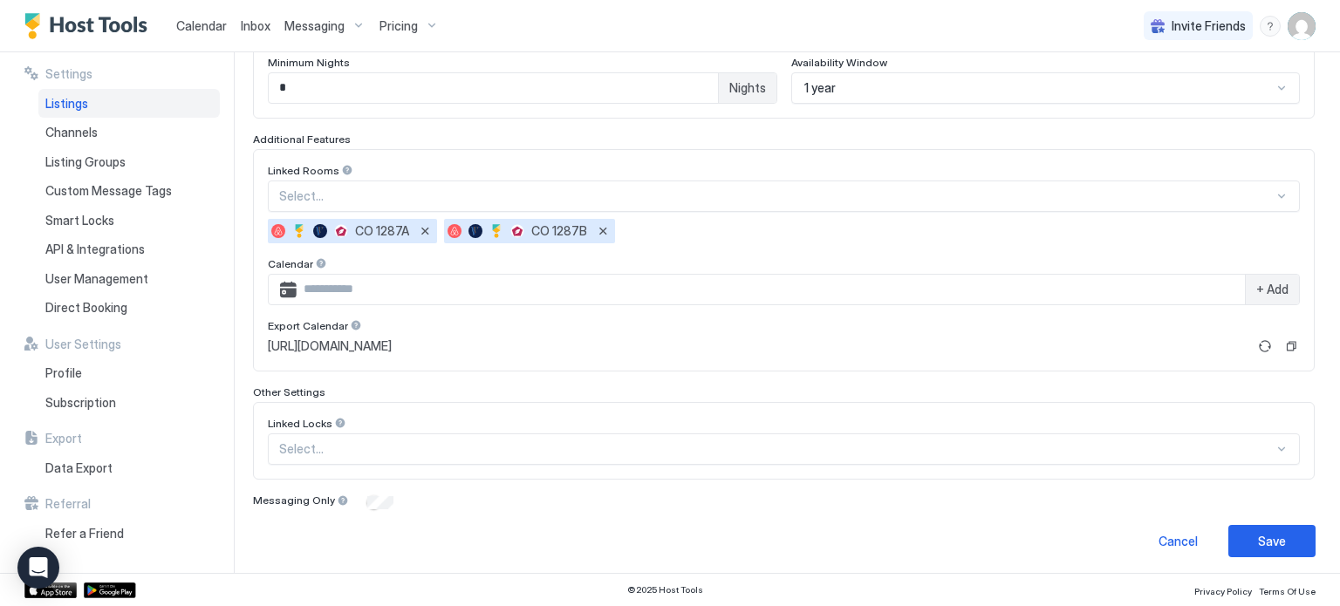
type input "***"
click at [1256, 546] on button "Save" at bounding box center [1271, 541] width 87 height 32
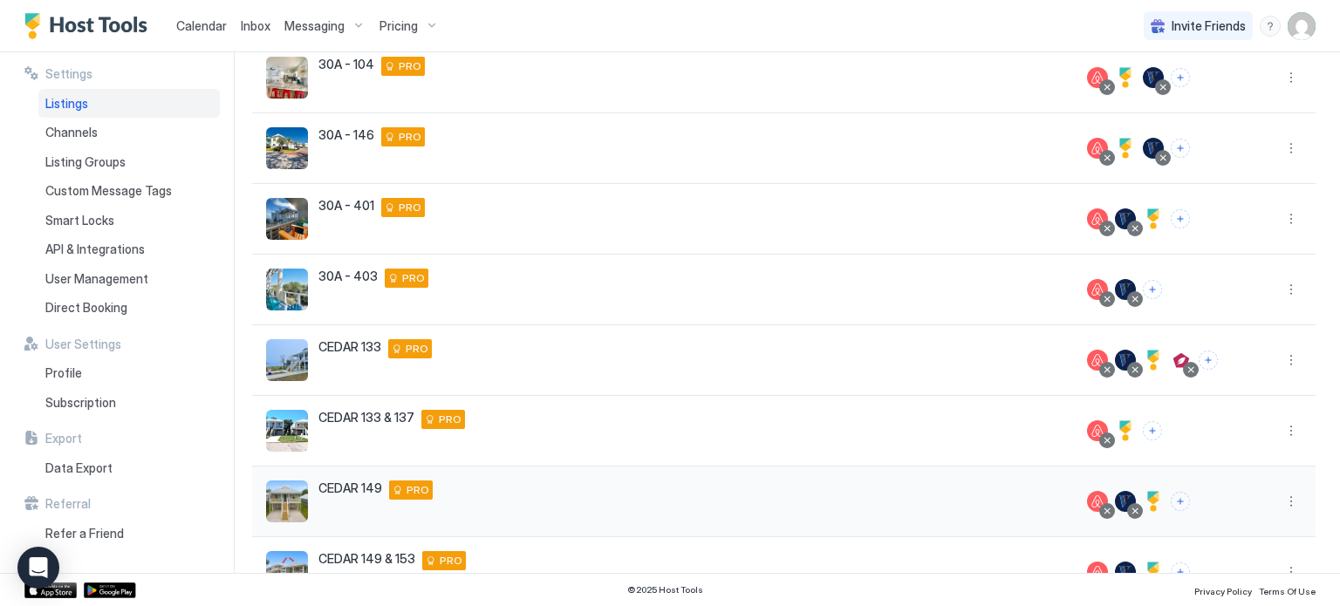
scroll to position [411, 0]
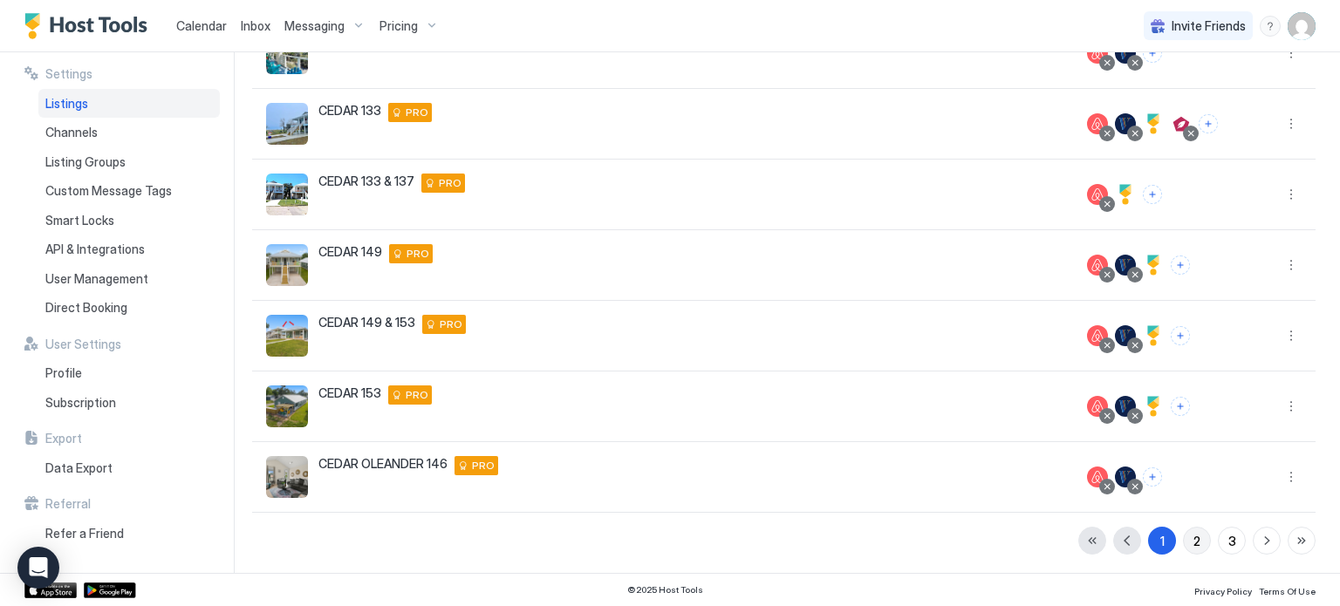
click at [1193, 540] on div "2" at bounding box center [1196, 541] width 7 height 18
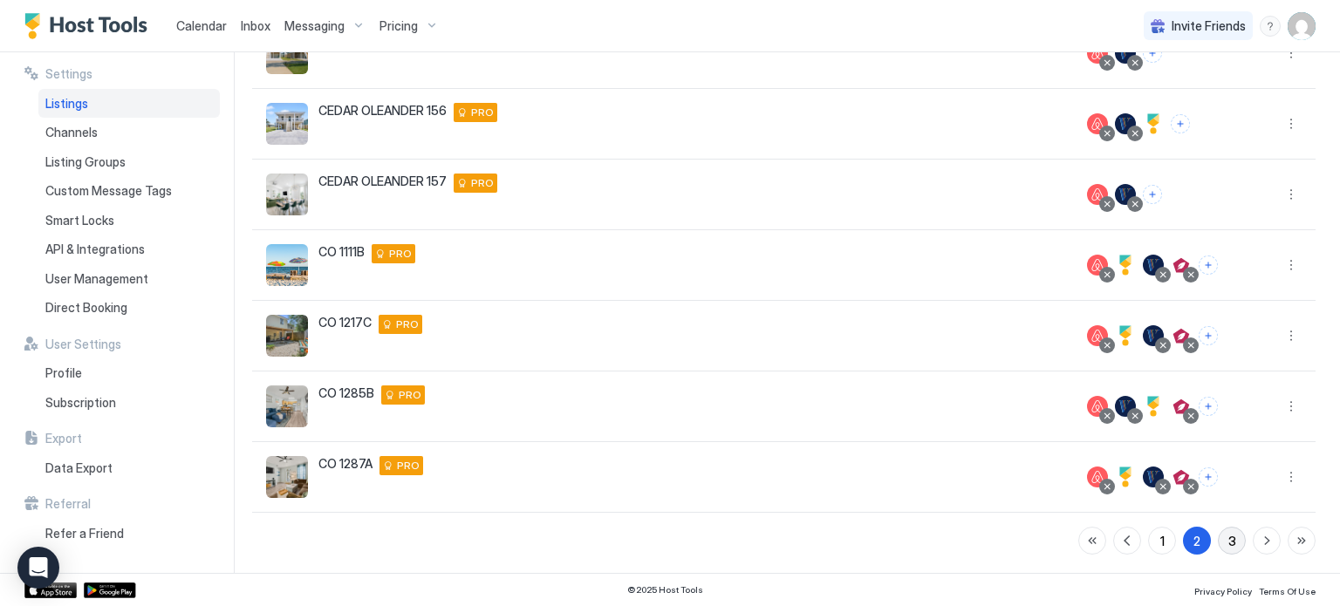
click at [1223, 537] on button "3" at bounding box center [1232, 541] width 28 height 28
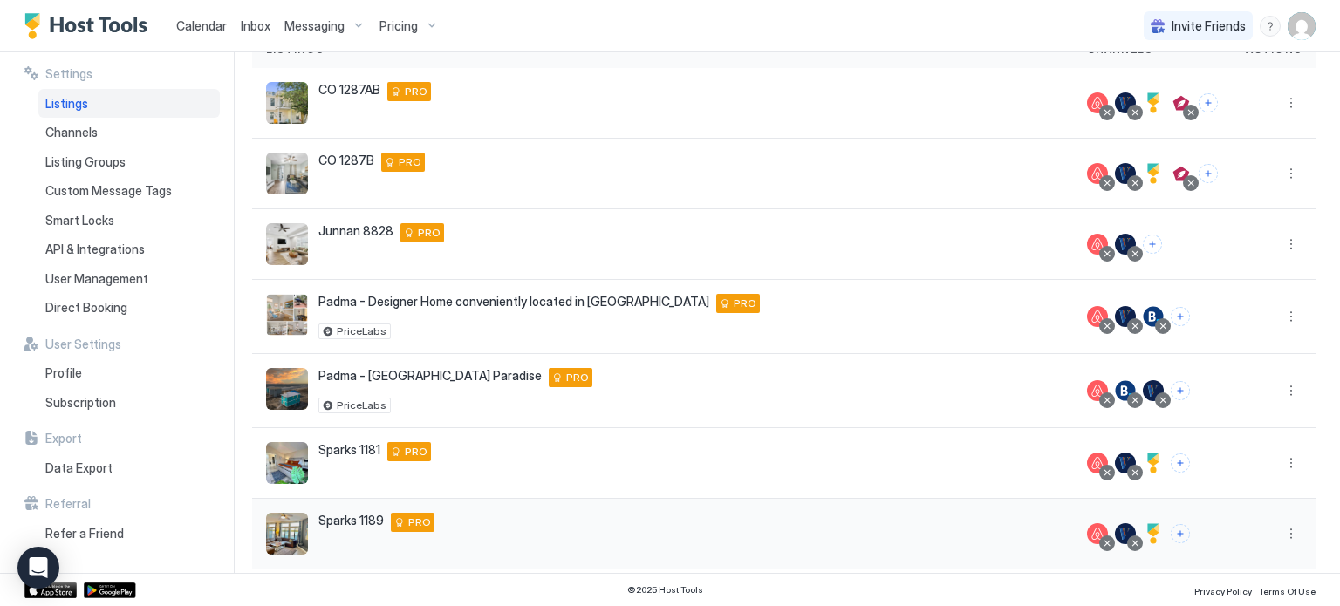
scroll to position [31, 0]
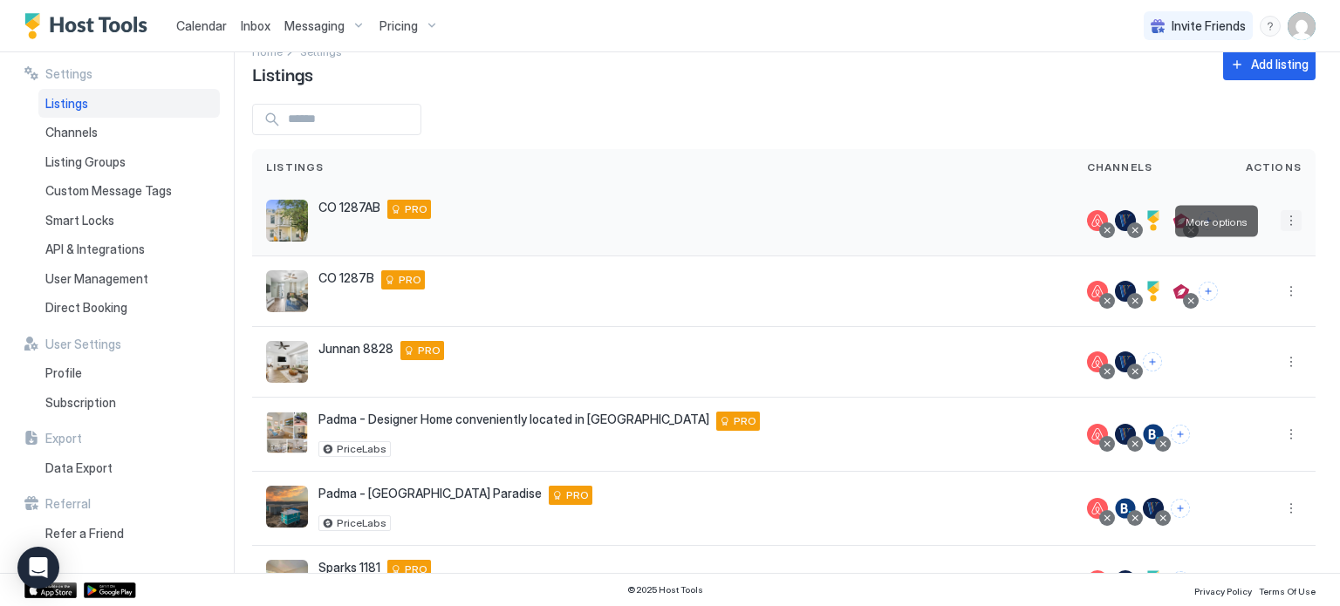
click at [1280, 226] on button "More options" at bounding box center [1290, 220] width 21 height 21
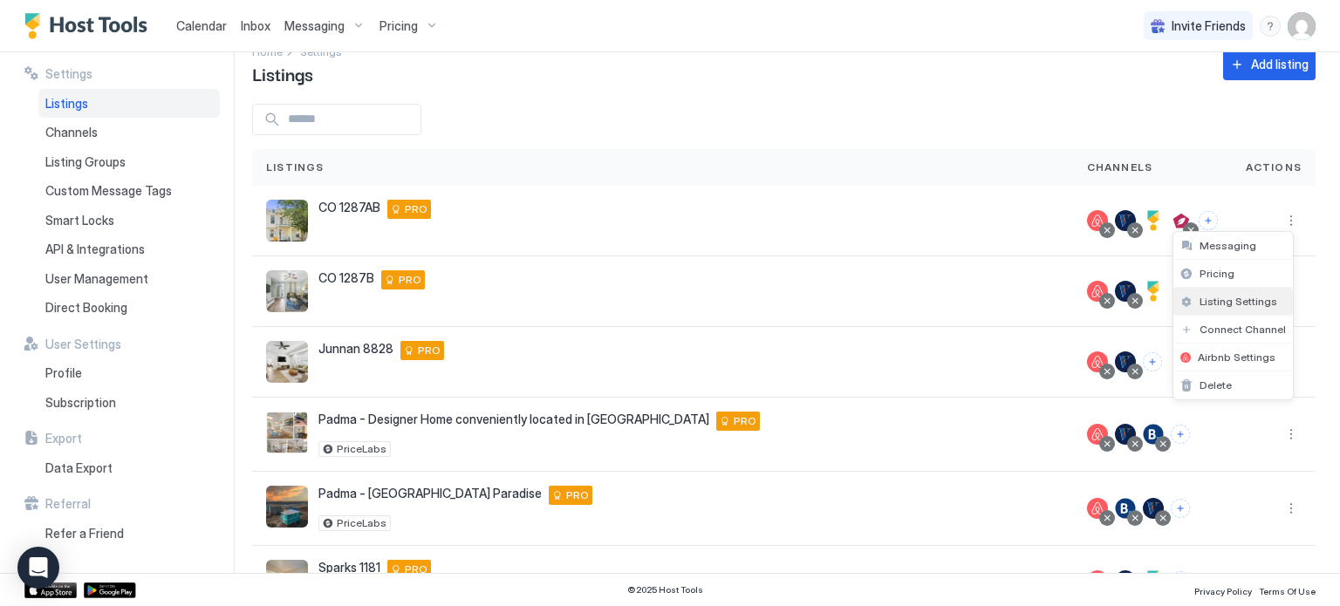
click at [1240, 297] on span "Listing Settings" at bounding box center [1238, 301] width 78 height 13
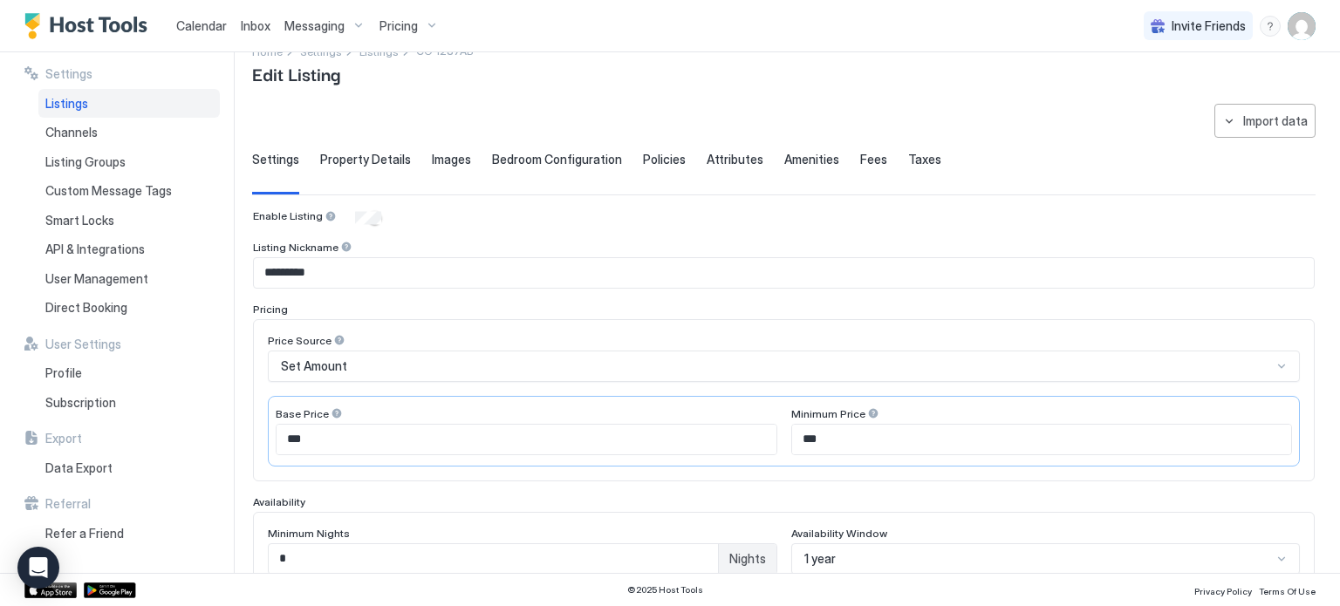
type input "***"
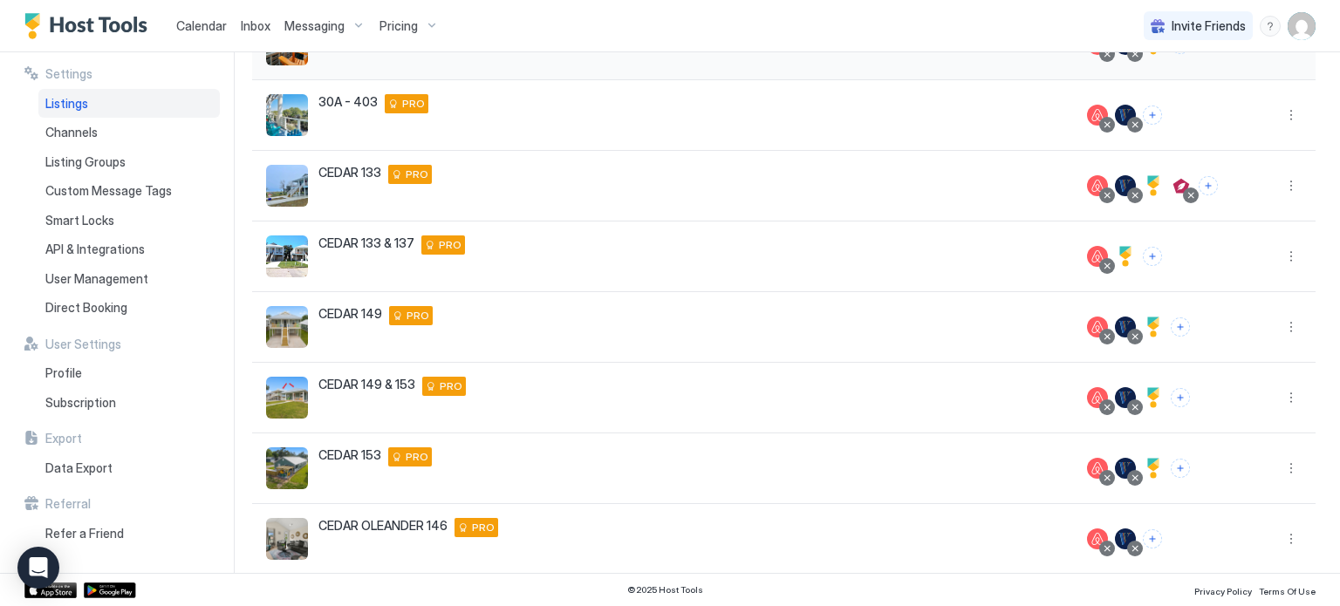
scroll to position [411, 0]
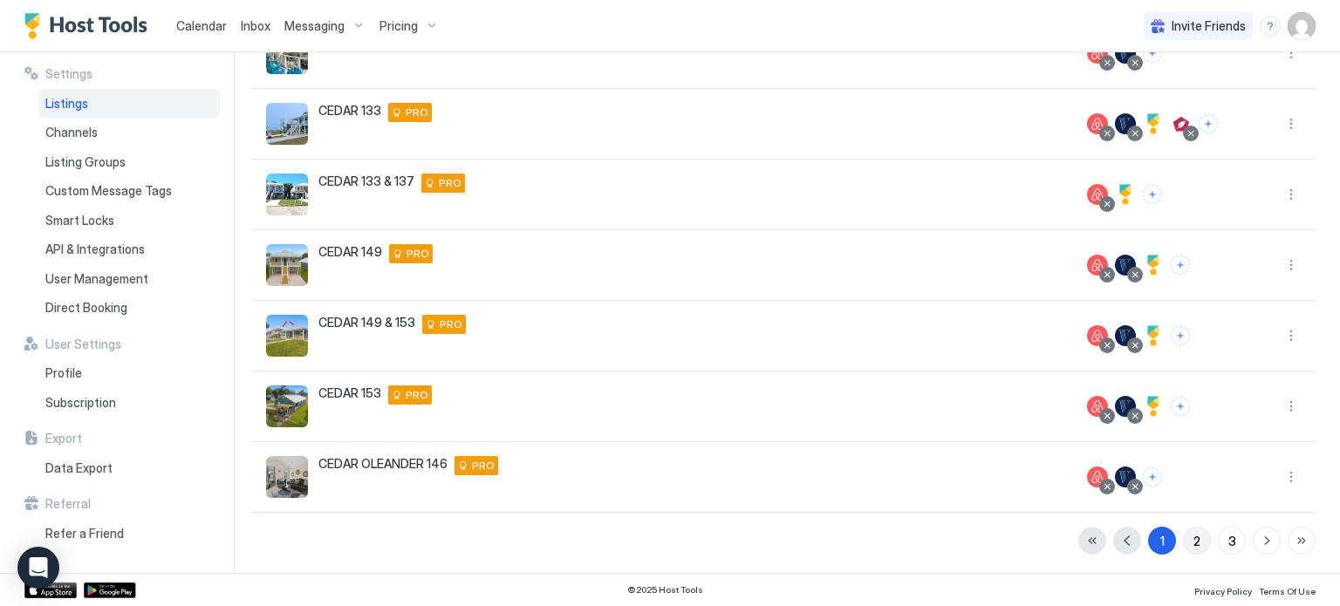
click at [1190, 541] on button "2" at bounding box center [1197, 541] width 28 height 28
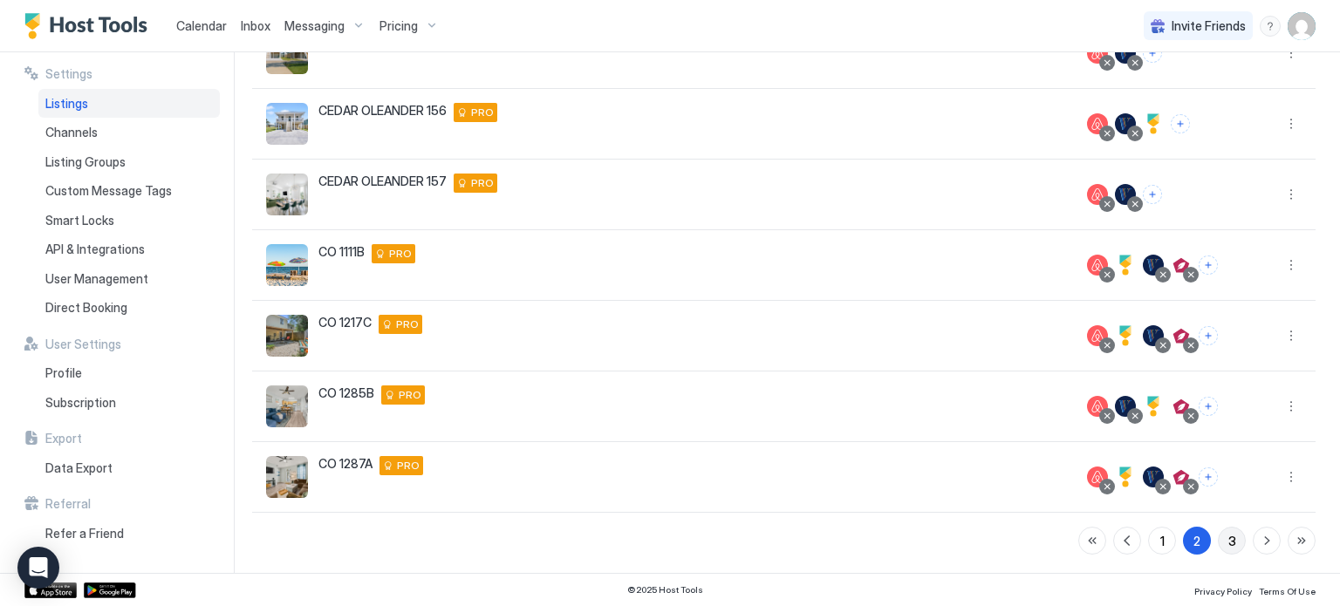
click at [1228, 540] on div "3" at bounding box center [1232, 541] width 8 height 18
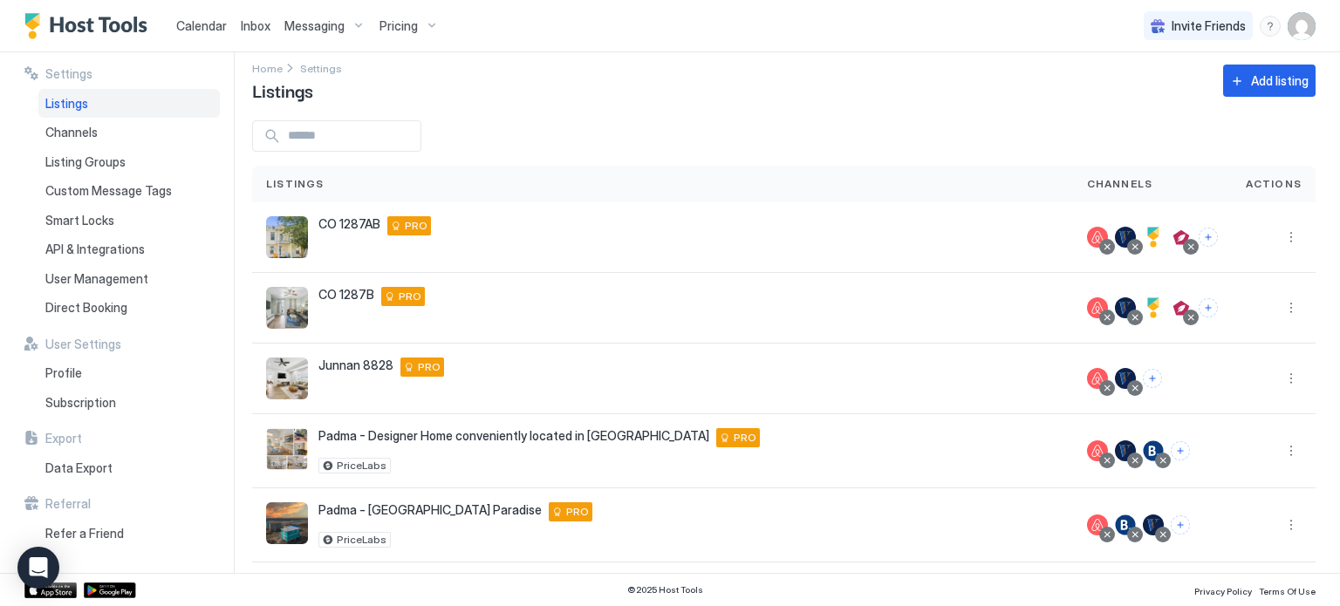
scroll to position [0, 0]
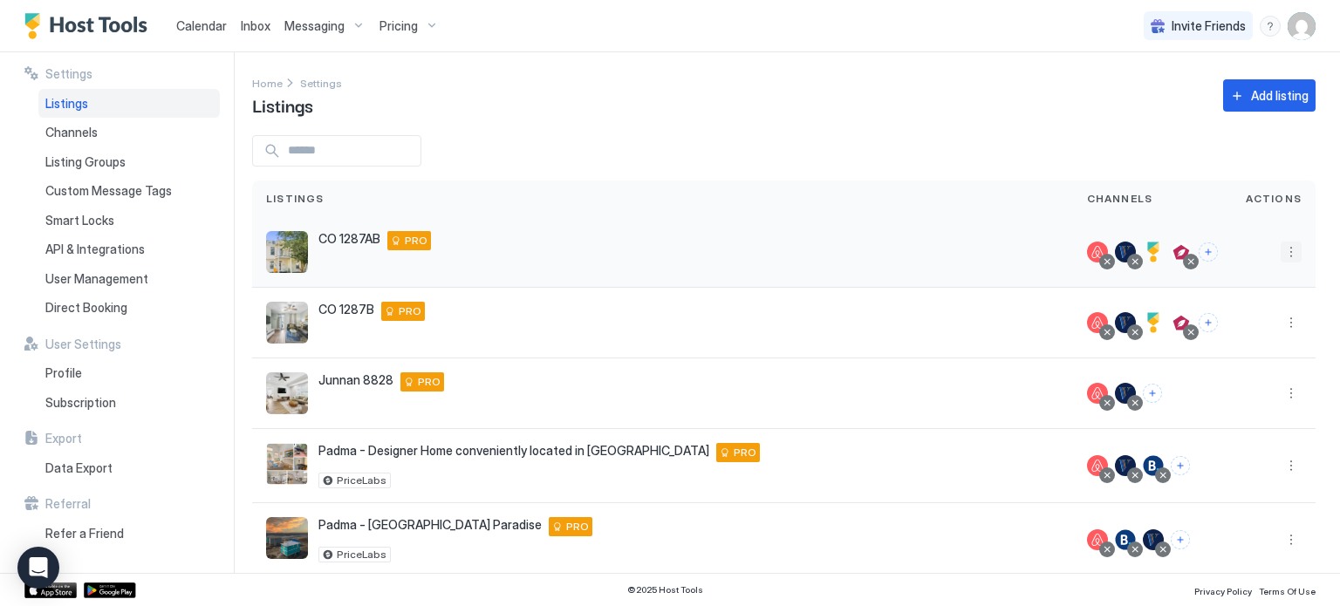
click at [1280, 254] on button "More options" at bounding box center [1290, 252] width 21 height 21
click at [1219, 306] on span "Pricing" at bounding box center [1216, 304] width 35 height 13
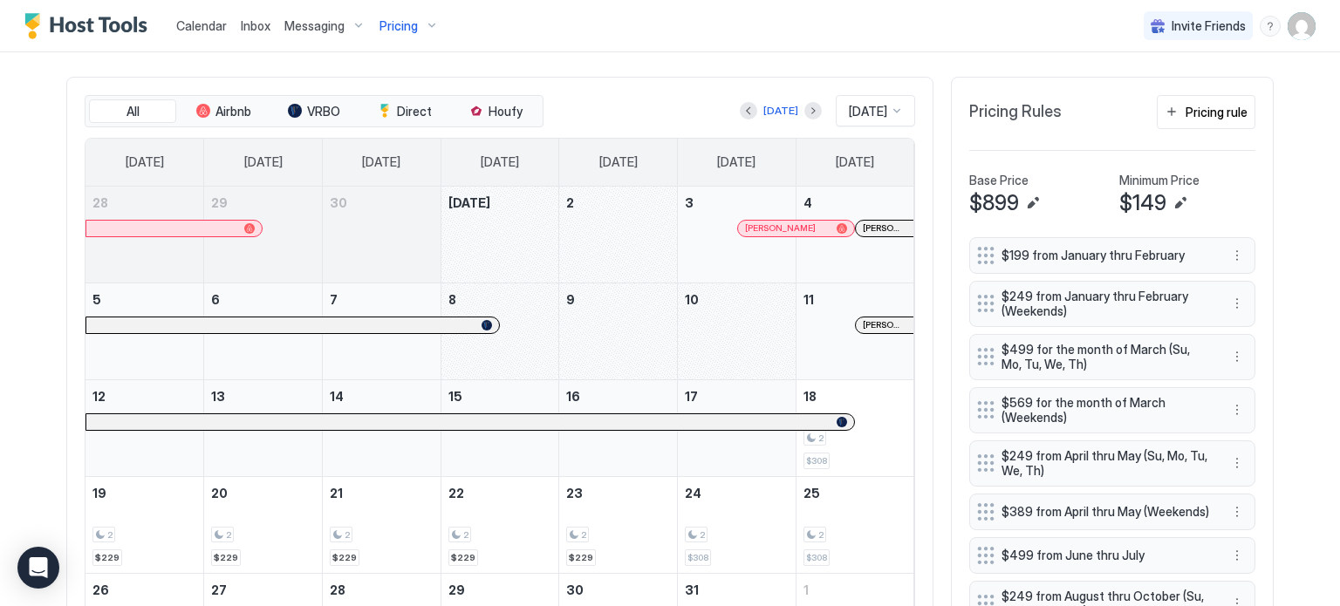
scroll to position [610, 0]
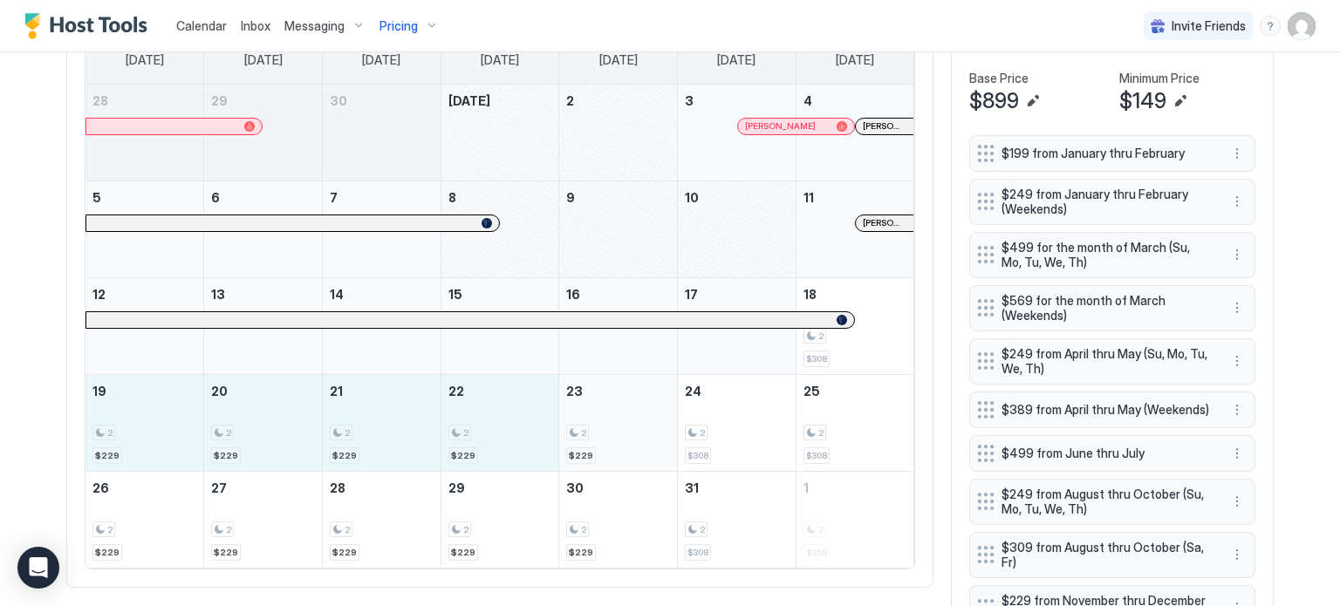
drag, startPoint x: 119, startPoint y: 436, endPoint x: 580, endPoint y: 449, distance: 461.5
click at [580, 449] on tr "19 2 $229 20 2 $229 21 2 $229 22 2 $229 23 2 $229 24 2 $308 25 2 $308" at bounding box center [499, 422] width 829 height 97
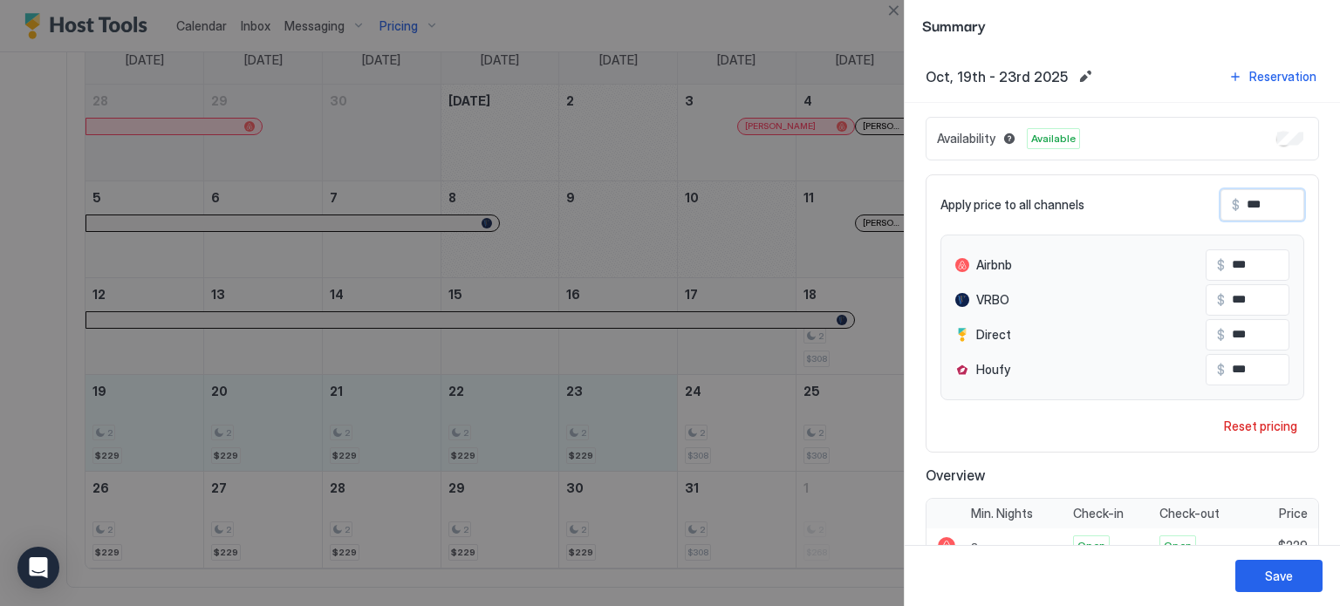
click at [1252, 199] on input "***" at bounding box center [1309, 205] width 140 height 30
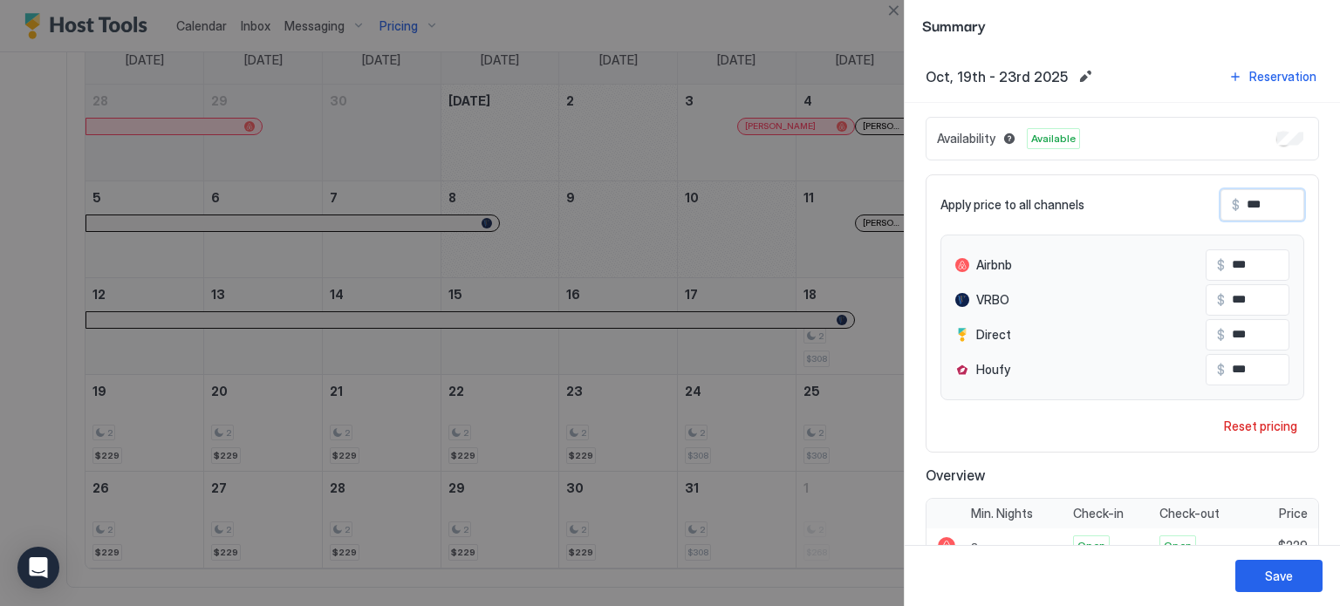
click at [1252, 199] on input "***" at bounding box center [1309, 205] width 140 height 30
type input "*"
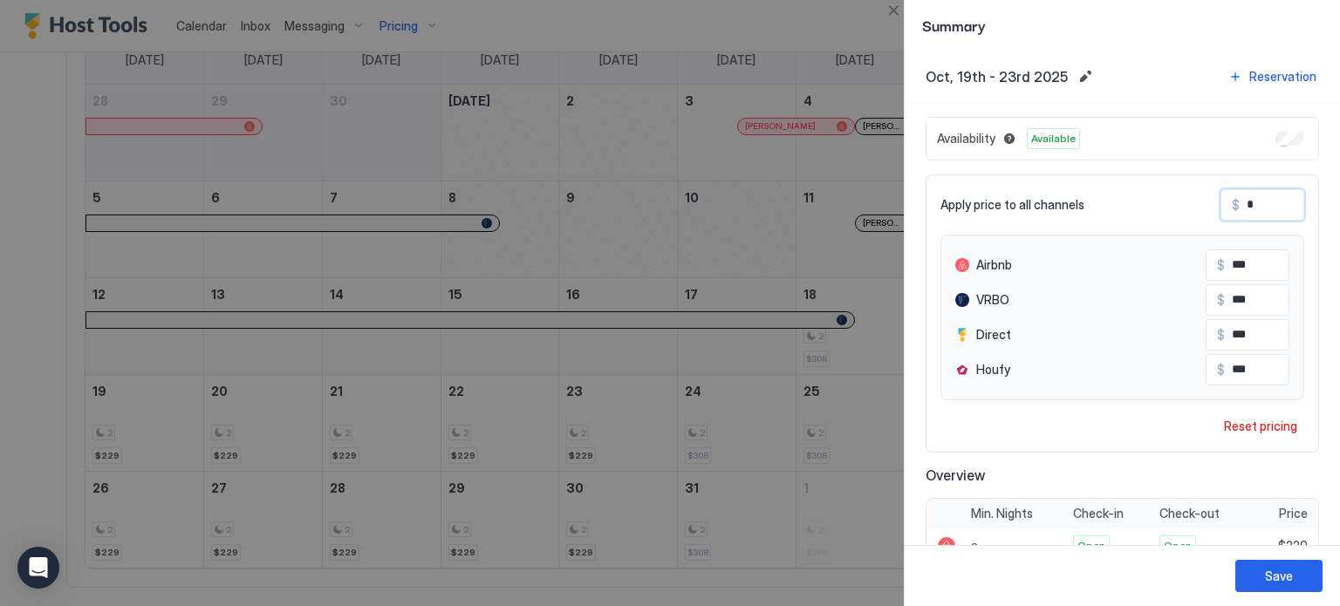
type input "*"
type input "**"
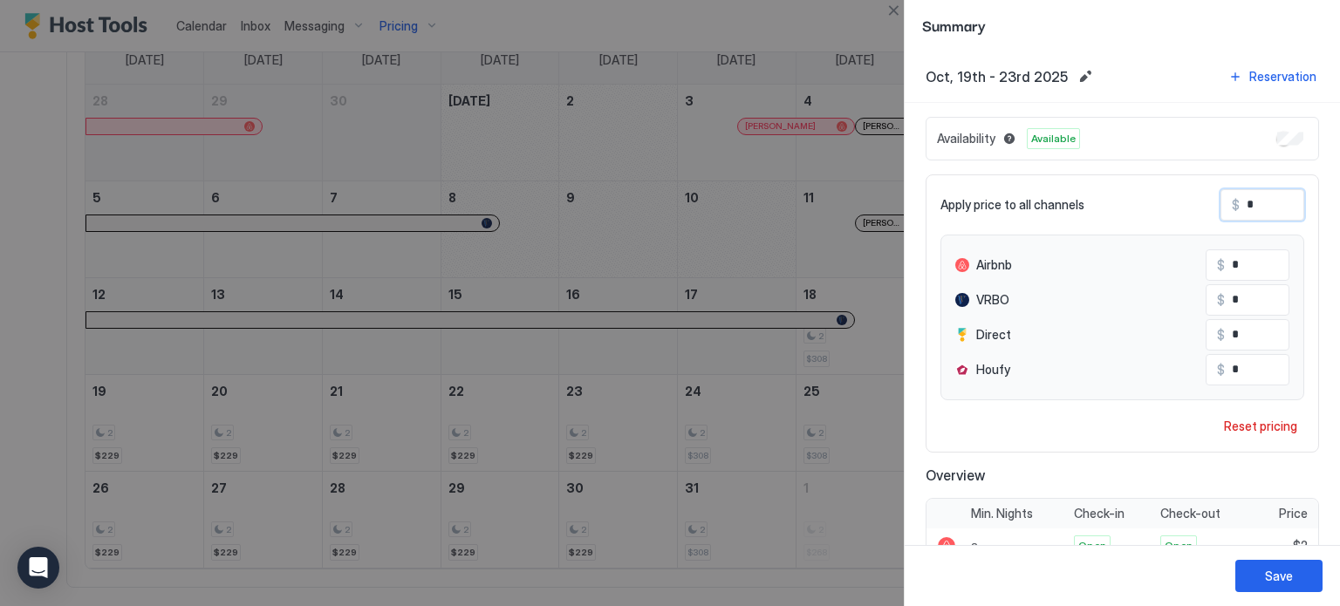
type input "**"
type input "***"
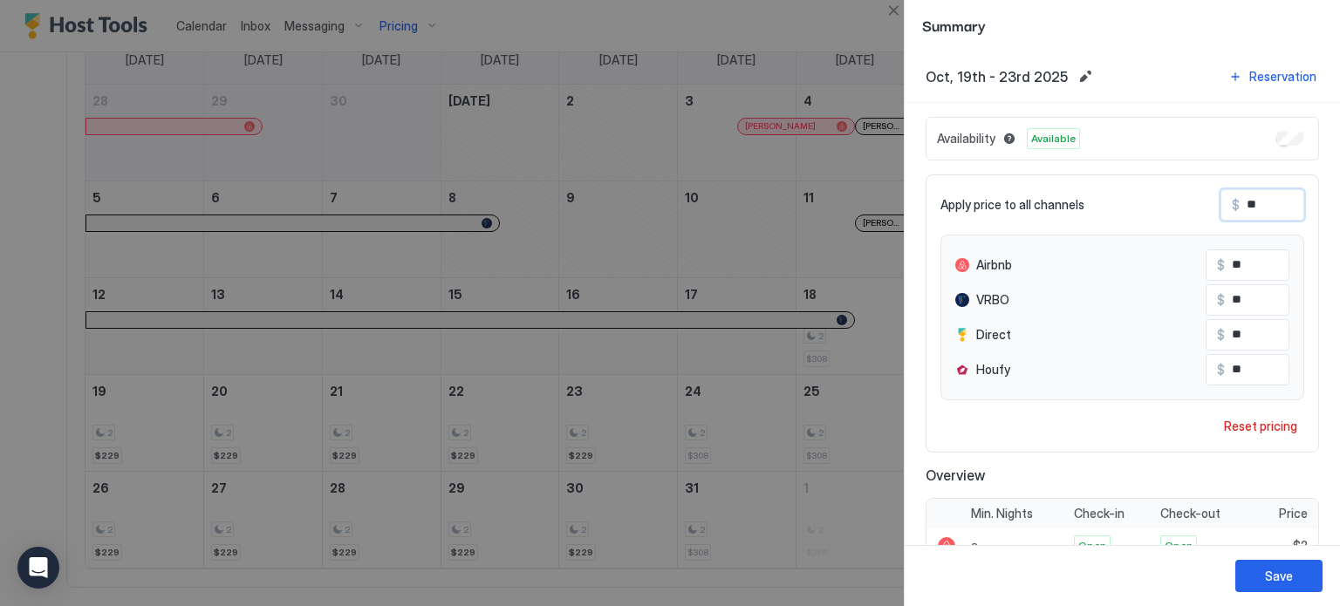
type input "***"
click at [1306, 571] on button "Save" at bounding box center [1278, 576] width 87 height 32
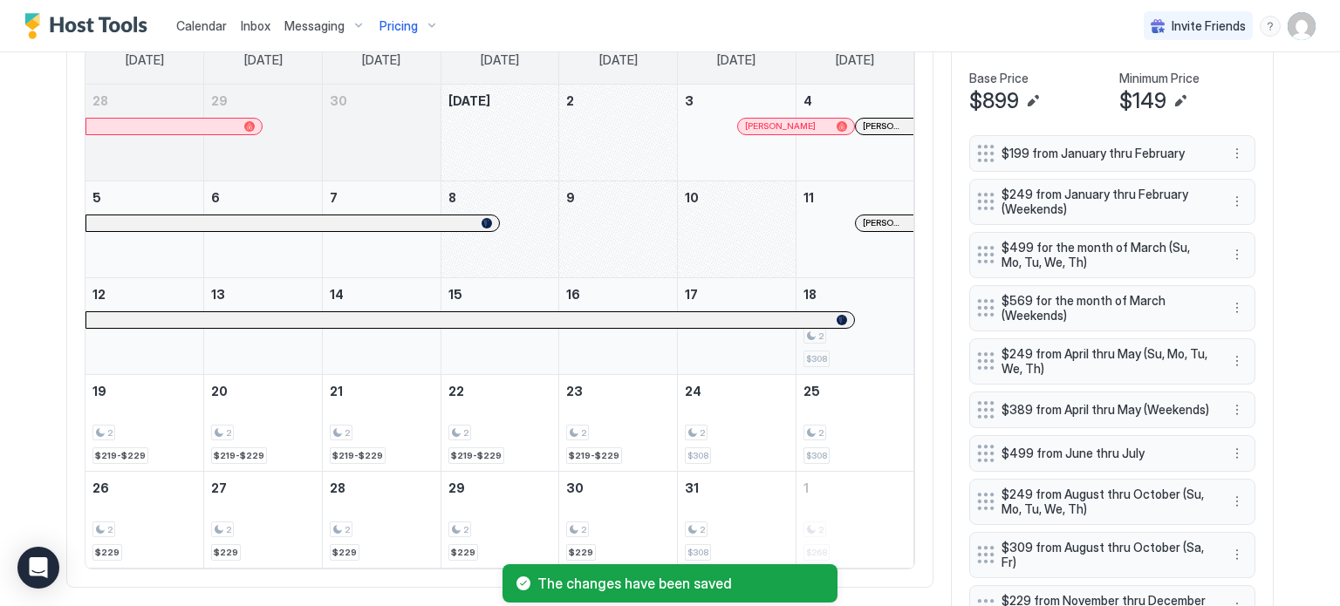
click at [870, 338] on div "2" at bounding box center [855, 336] width 104 height 17
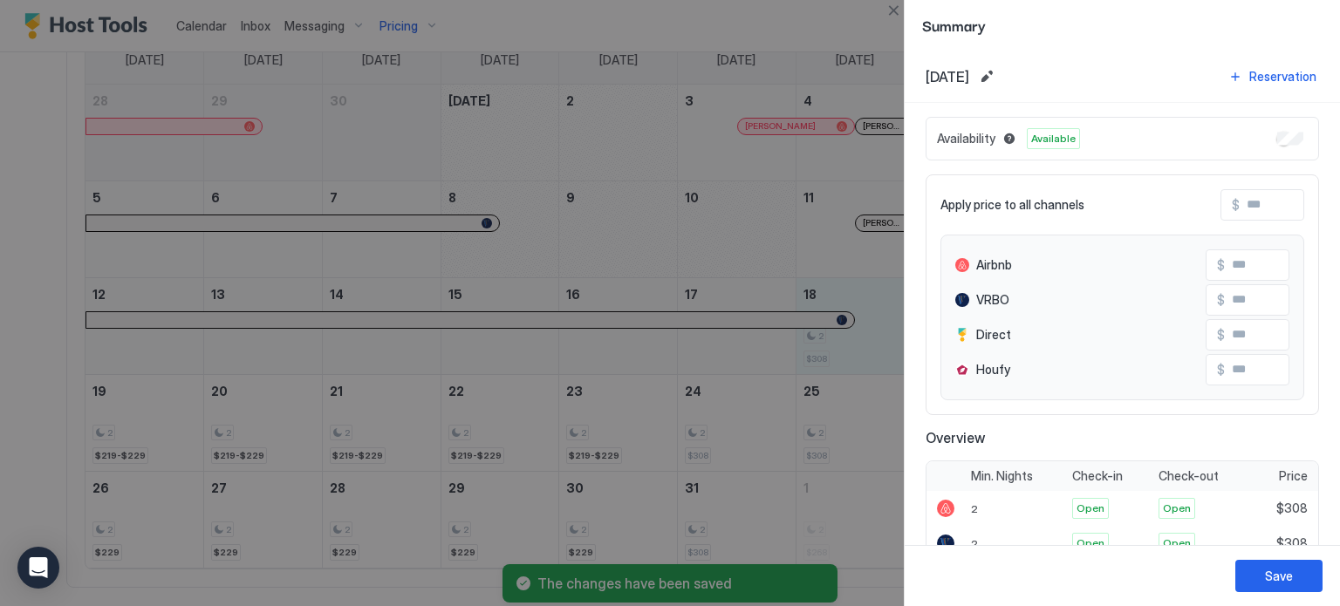
click at [1249, 208] on input "Input Field" at bounding box center [1309, 205] width 140 height 30
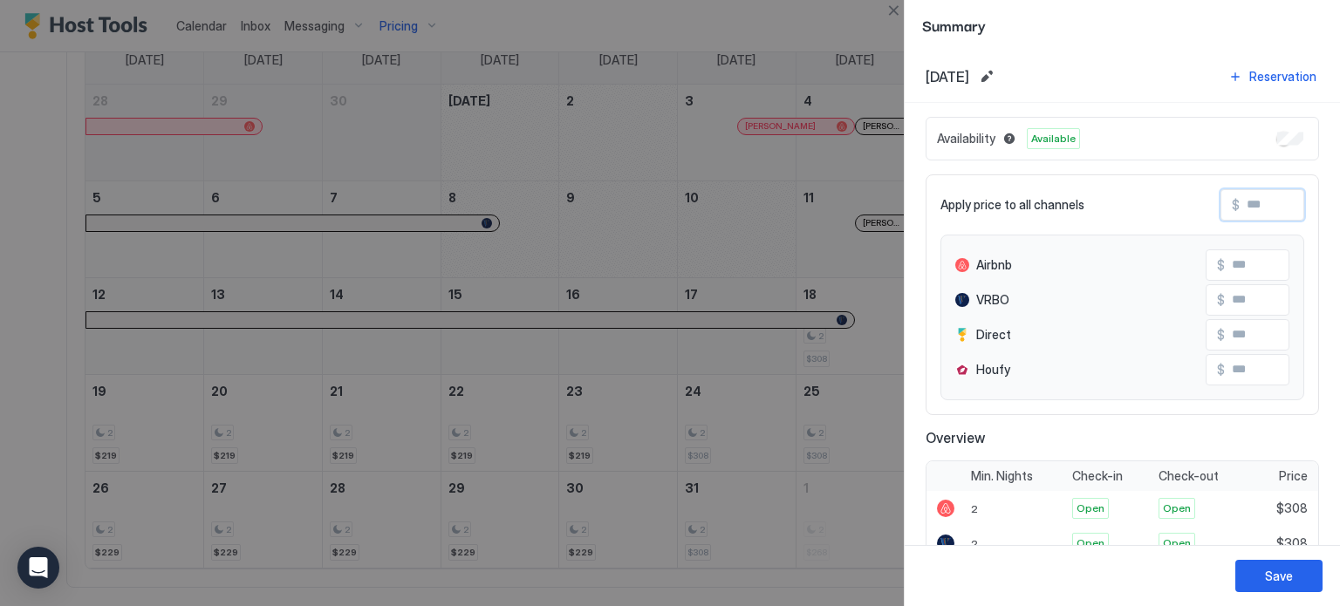
type input "*"
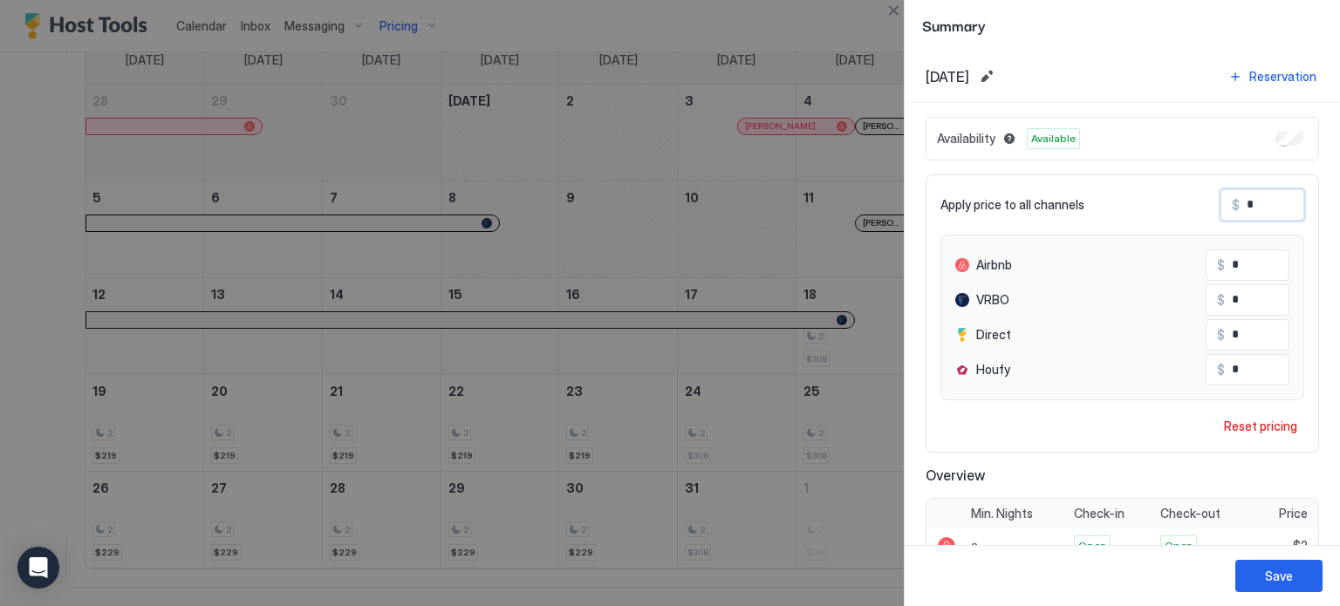
type input "**"
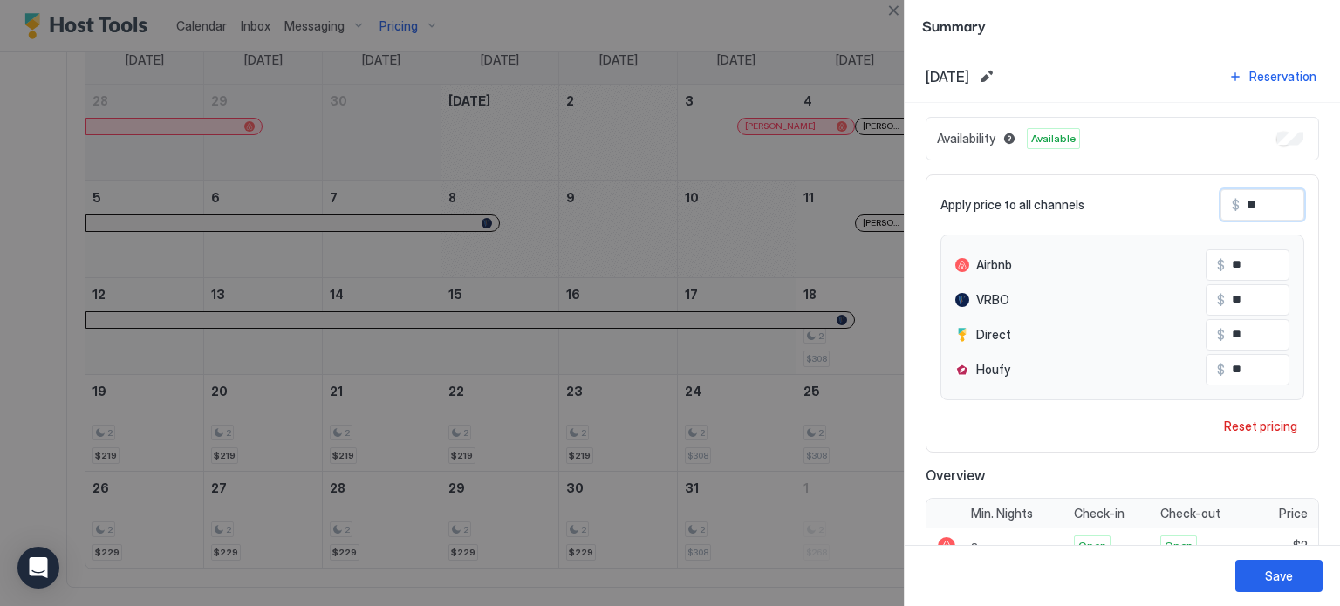
type input "***"
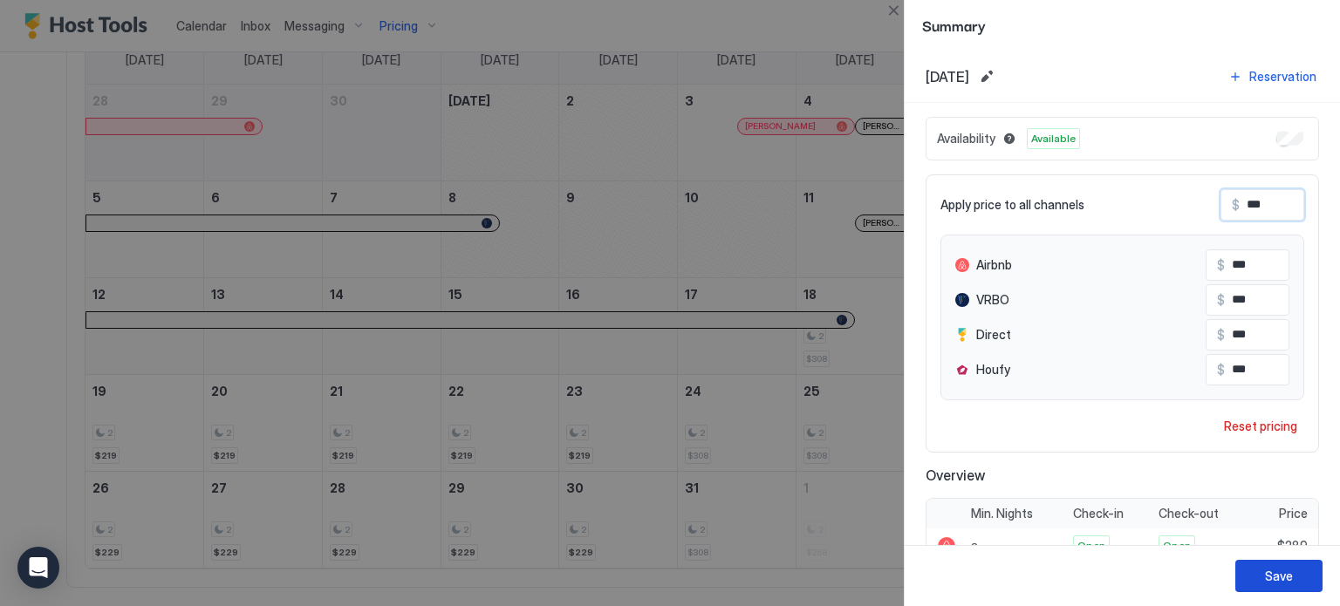
type input "***"
click at [1279, 576] on div "Save" at bounding box center [1279, 576] width 28 height 18
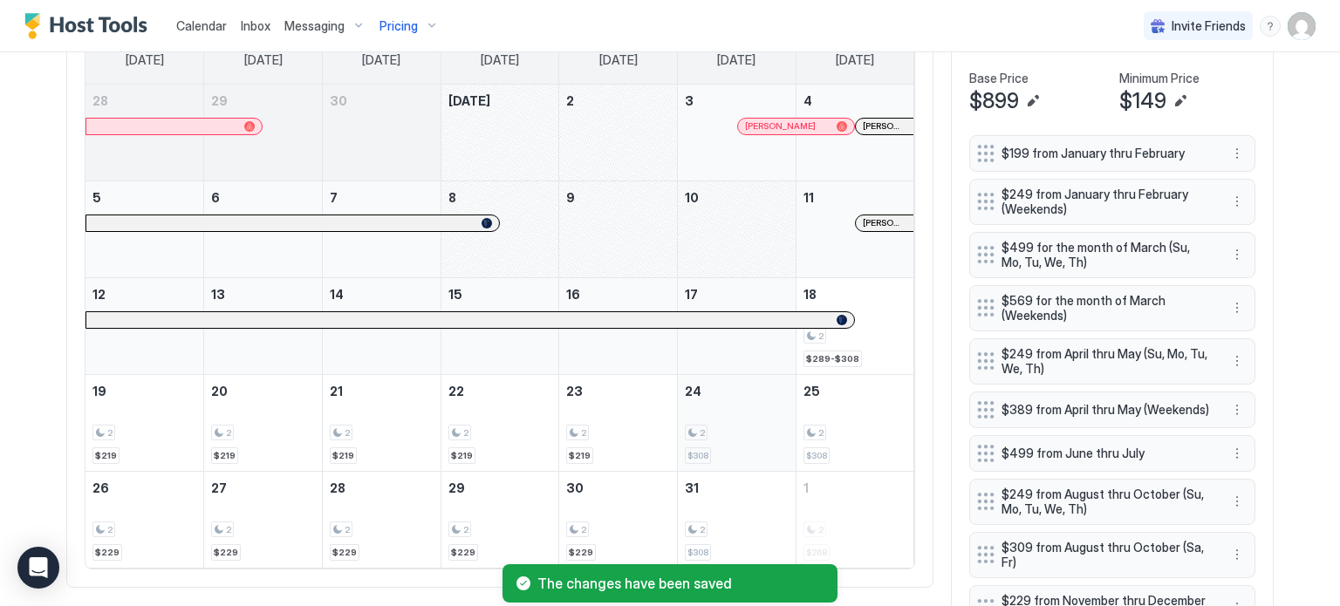
scroll to position [698, 0]
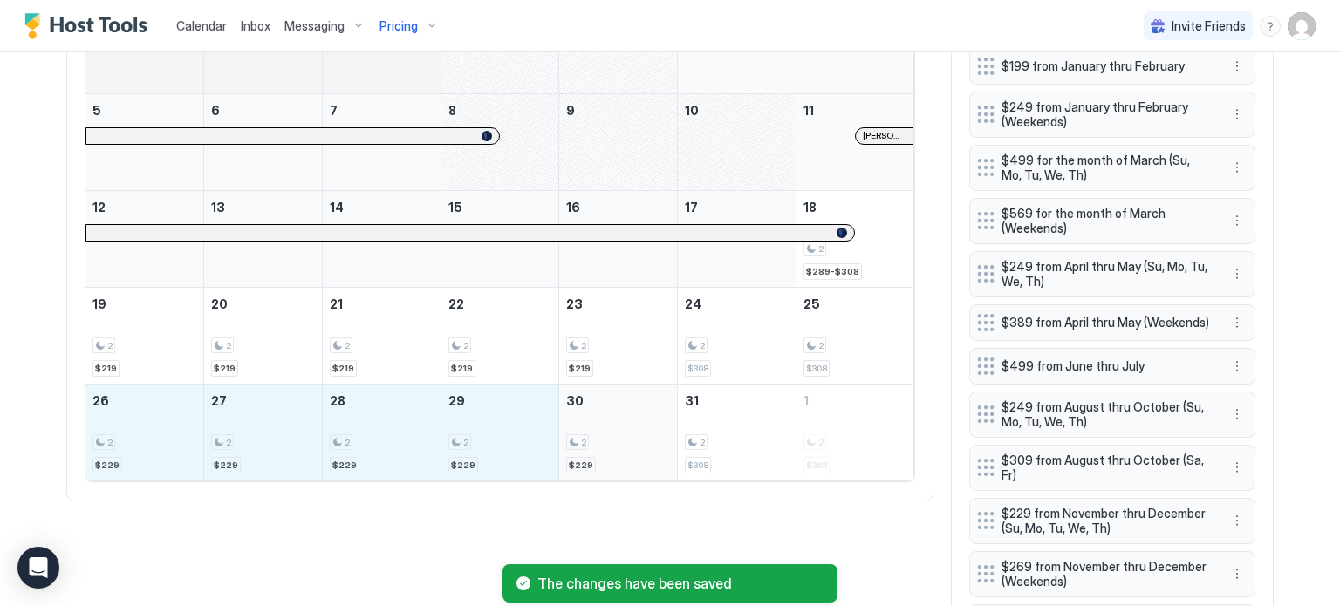
drag, startPoint x: 134, startPoint y: 438, endPoint x: 558, endPoint y: 437, distance: 423.9
click at [558, 437] on tr "26 2 $229 27 2 $229 28 2 $229 29 2 $229 30 2 $229 31 2 $308 1 2 $268" at bounding box center [499, 432] width 829 height 97
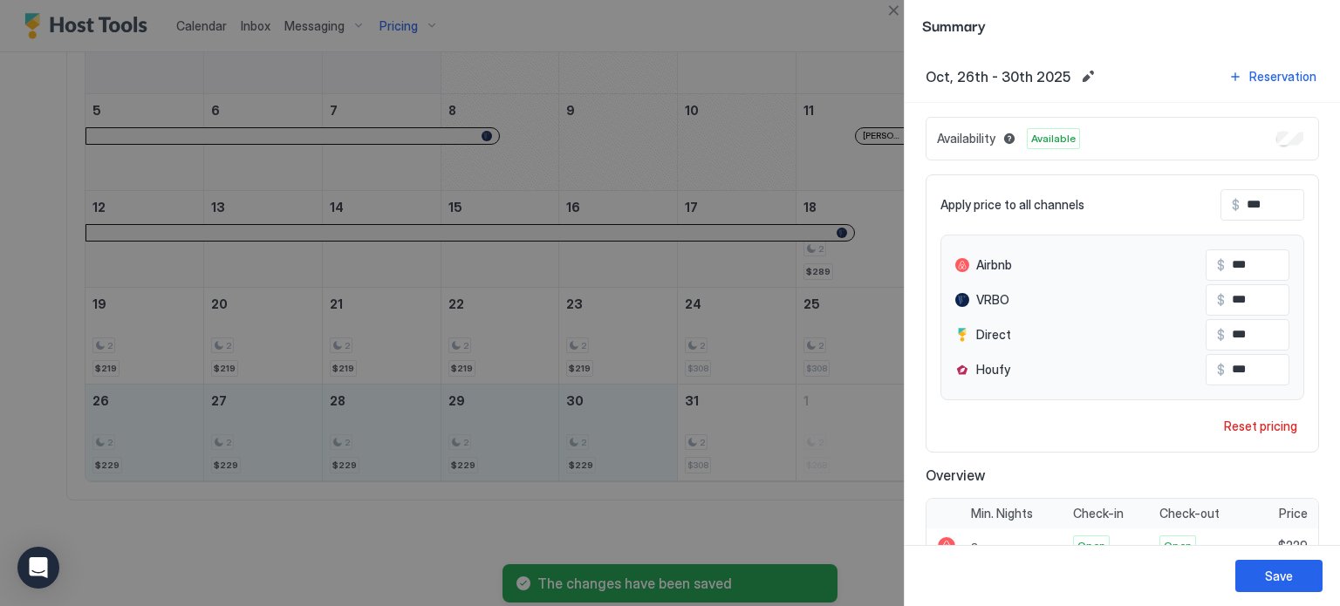
click at [1243, 207] on input "***" at bounding box center [1309, 205] width 140 height 30
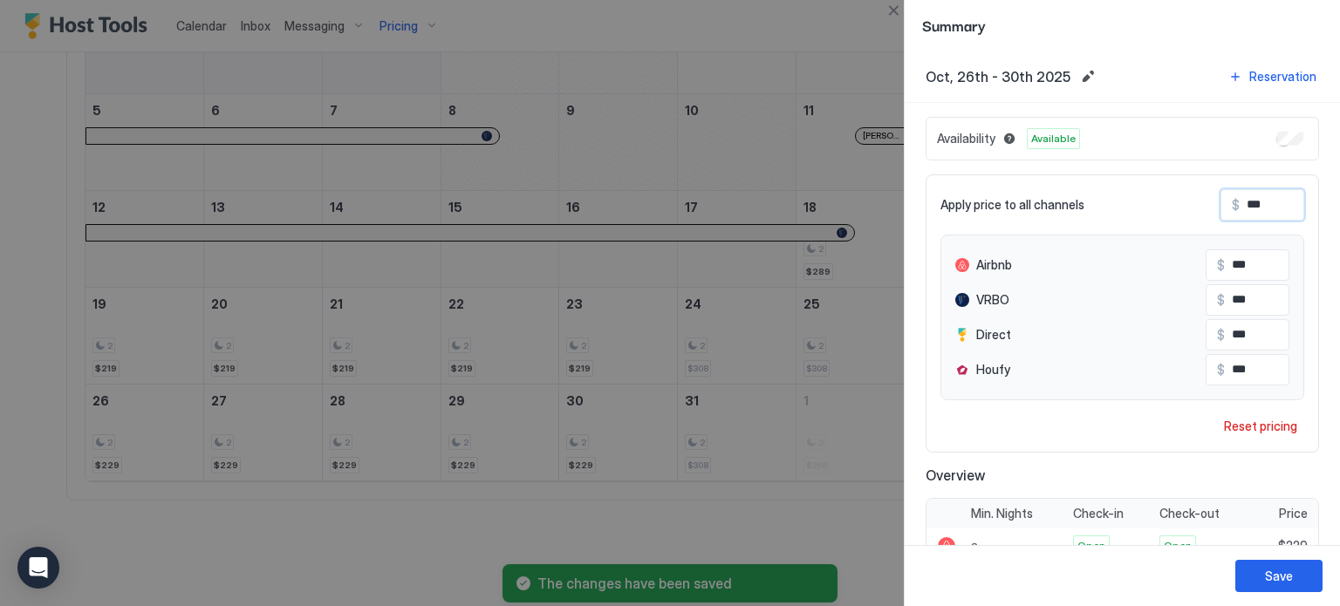
click at [1243, 207] on input "***" at bounding box center [1309, 205] width 140 height 30
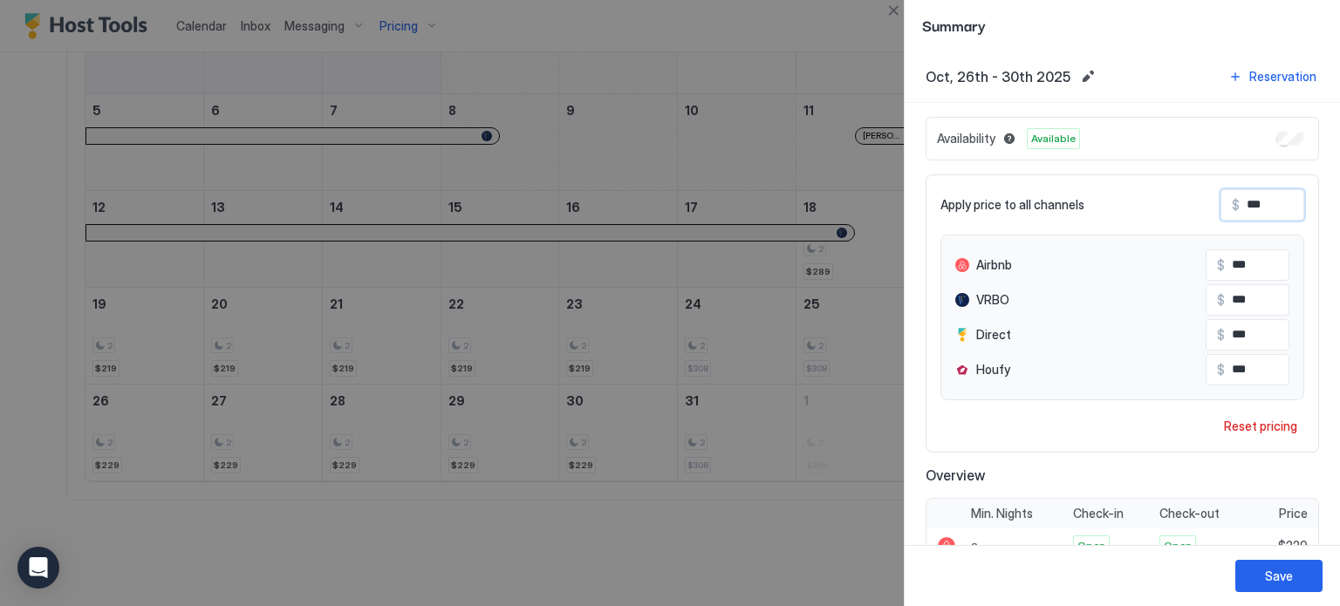
type input "*"
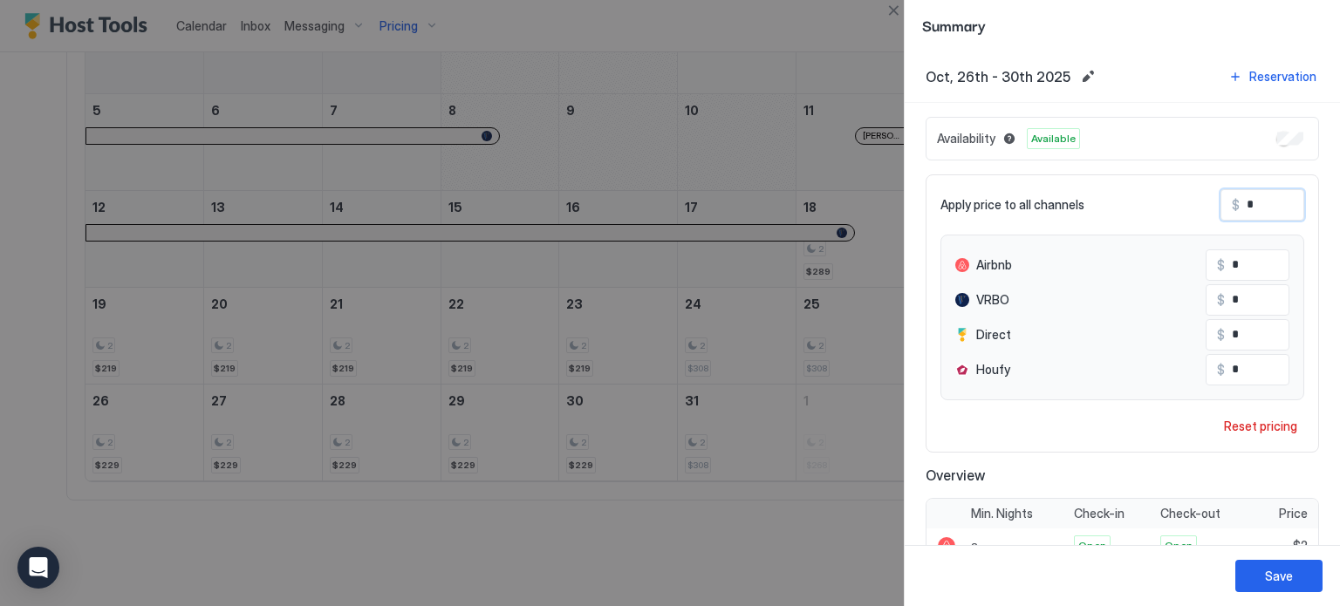
type input "**"
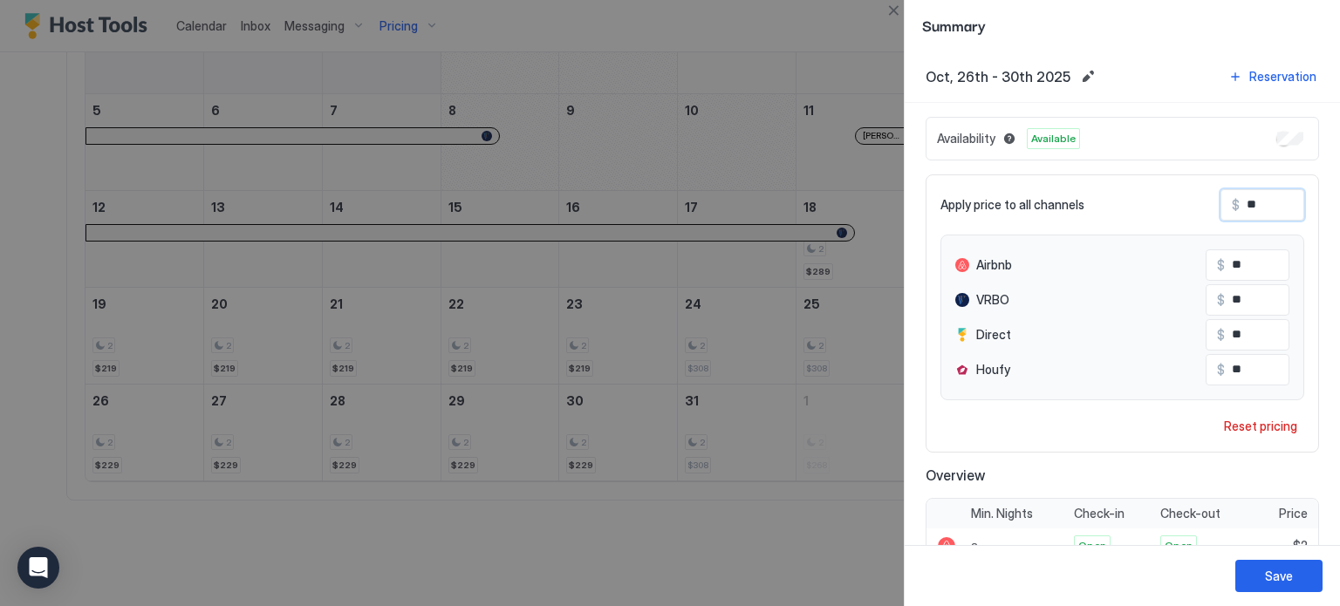
type input "***"
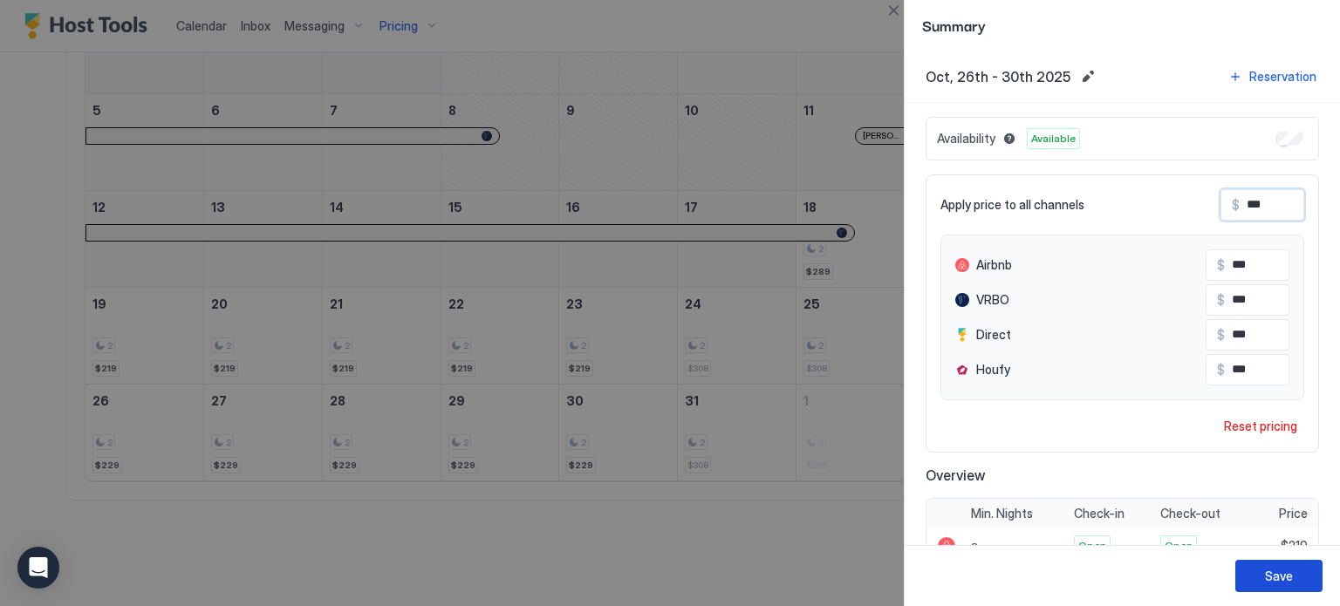
type input "***"
click at [1301, 571] on button "Save" at bounding box center [1278, 576] width 87 height 32
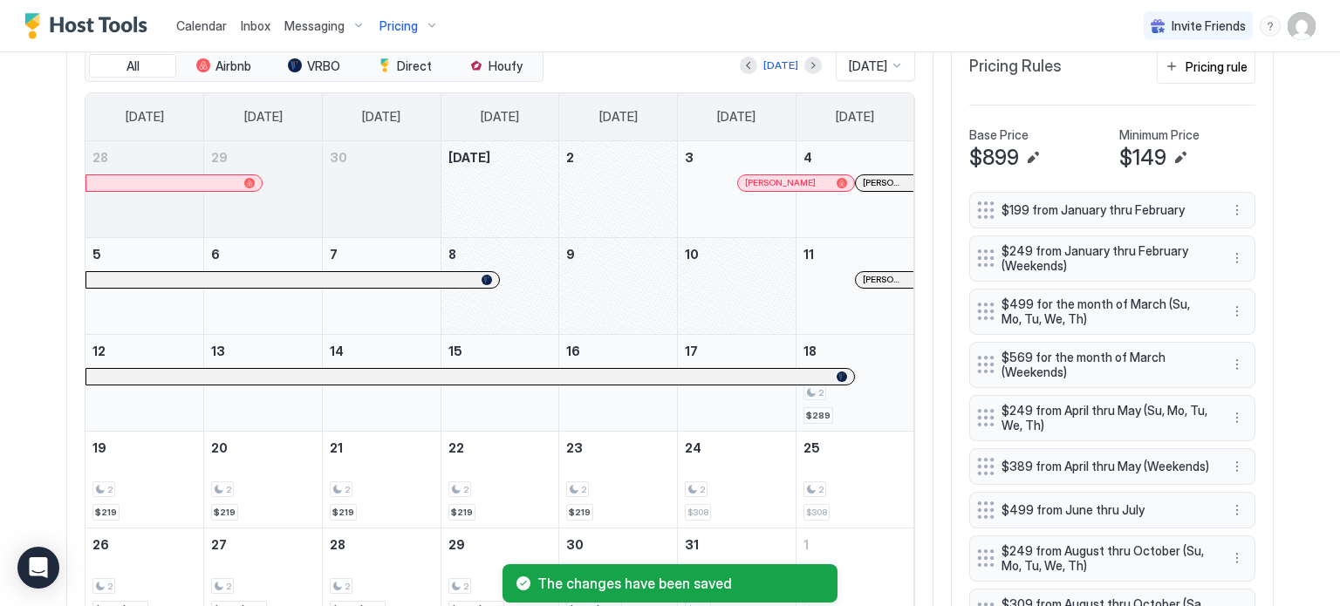
scroll to position [523, 0]
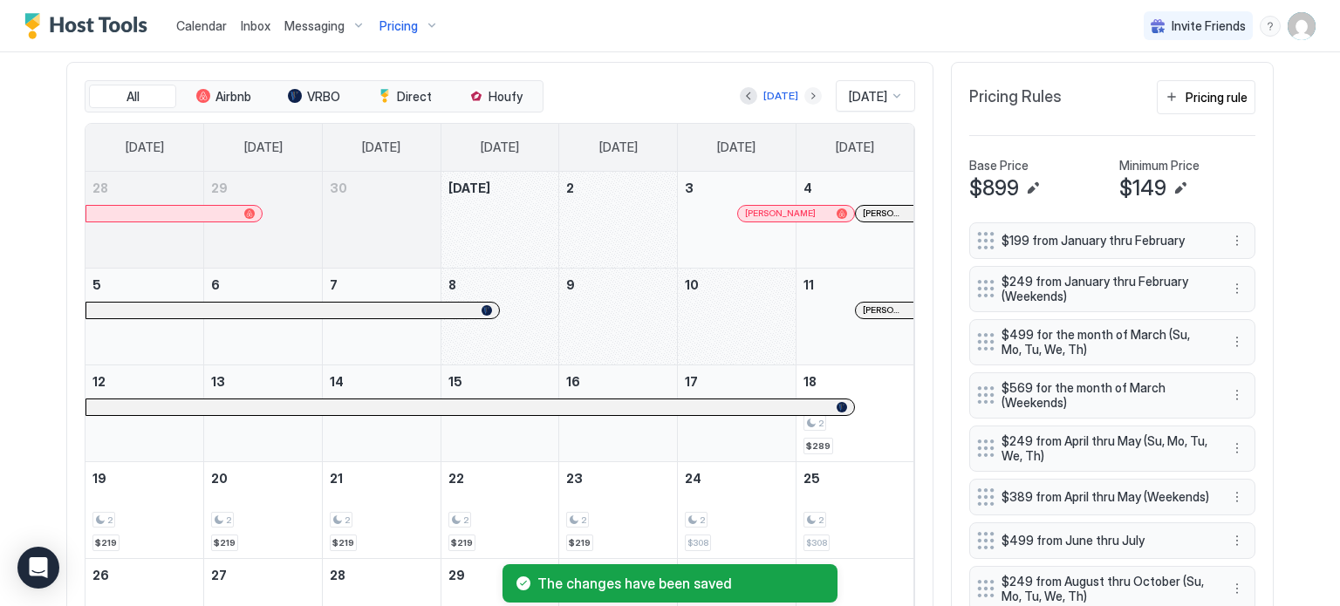
click at [804, 96] on button "Next month" at bounding box center [812, 95] width 17 height 17
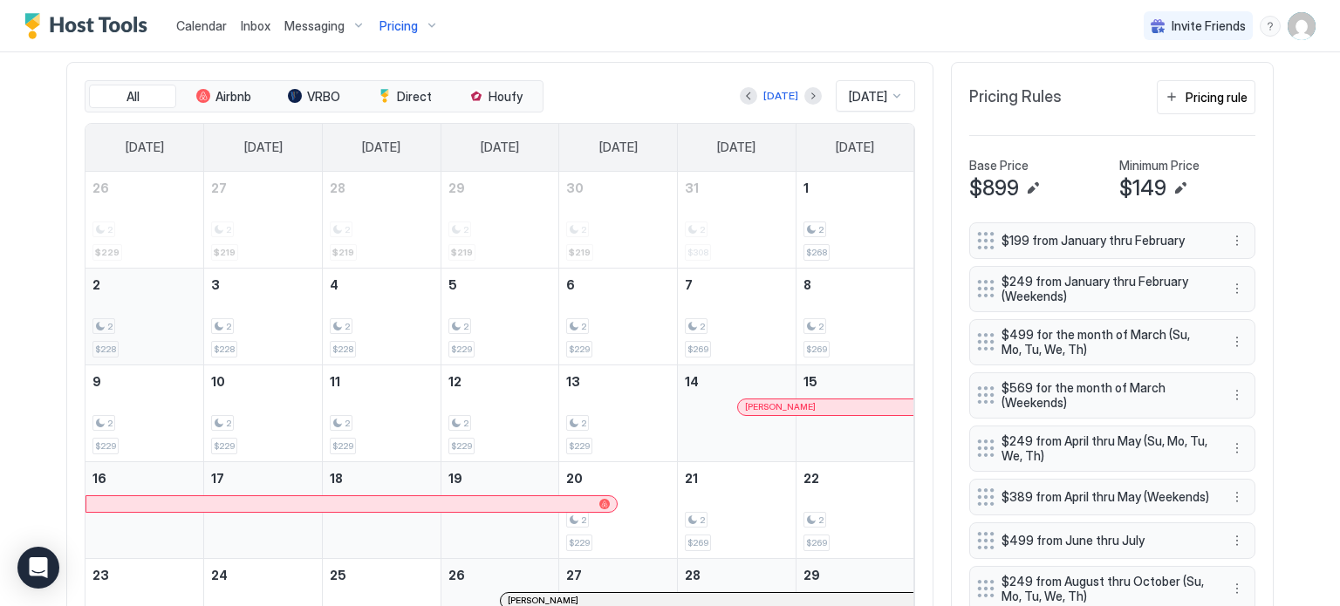
click at [109, 338] on div "2 $228" at bounding box center [144, 317] width 104 height 82
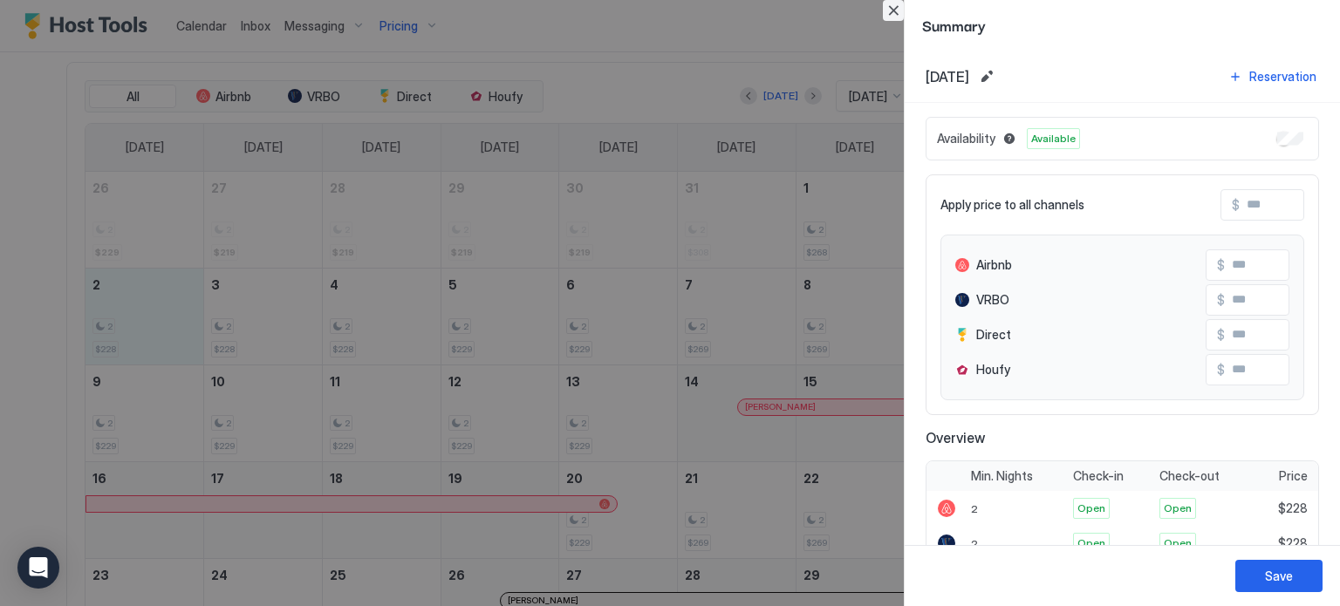
click at [893, 12] on button "Close" at bounding box center [893, 10] width 21 height 21
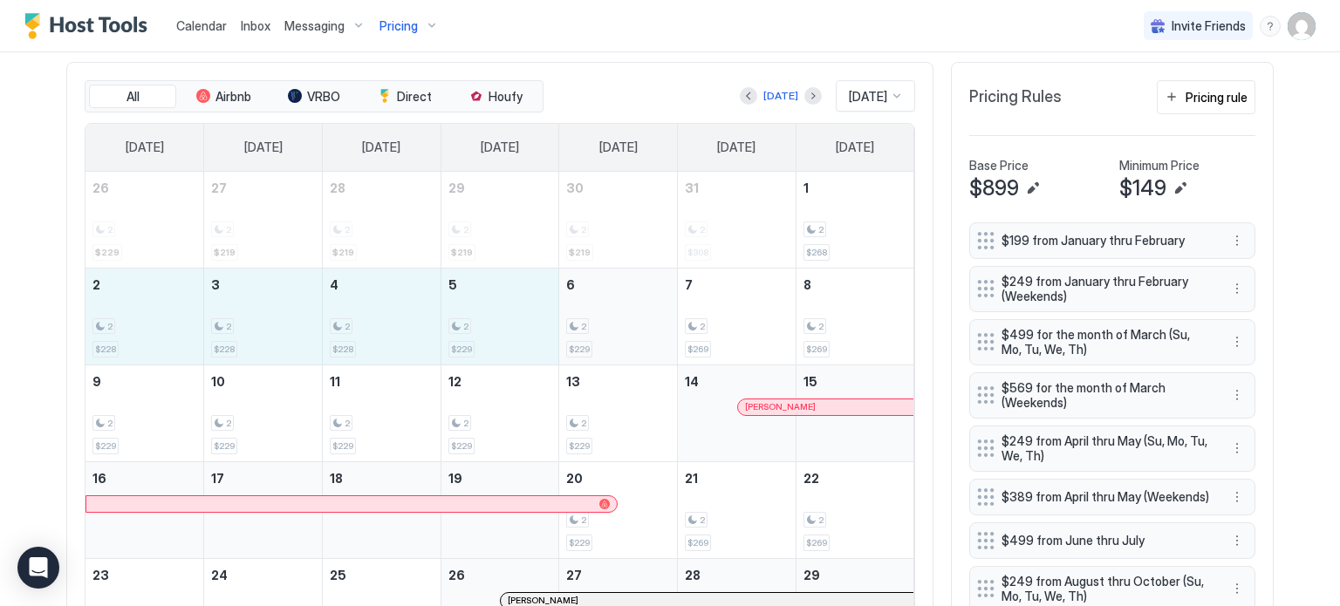
drag, startPoint x: 104, startPoint y: 327, endPoint x: 600, endPoint y: 308, distance: 496.6
click at [600, 308] on tr "2 2 $228 3 2 $228 4 2 $228 5 2 $229 6 2 $229 7 2 $269 8 2 $269" at bounding box center [499, 316] width 829 height 97
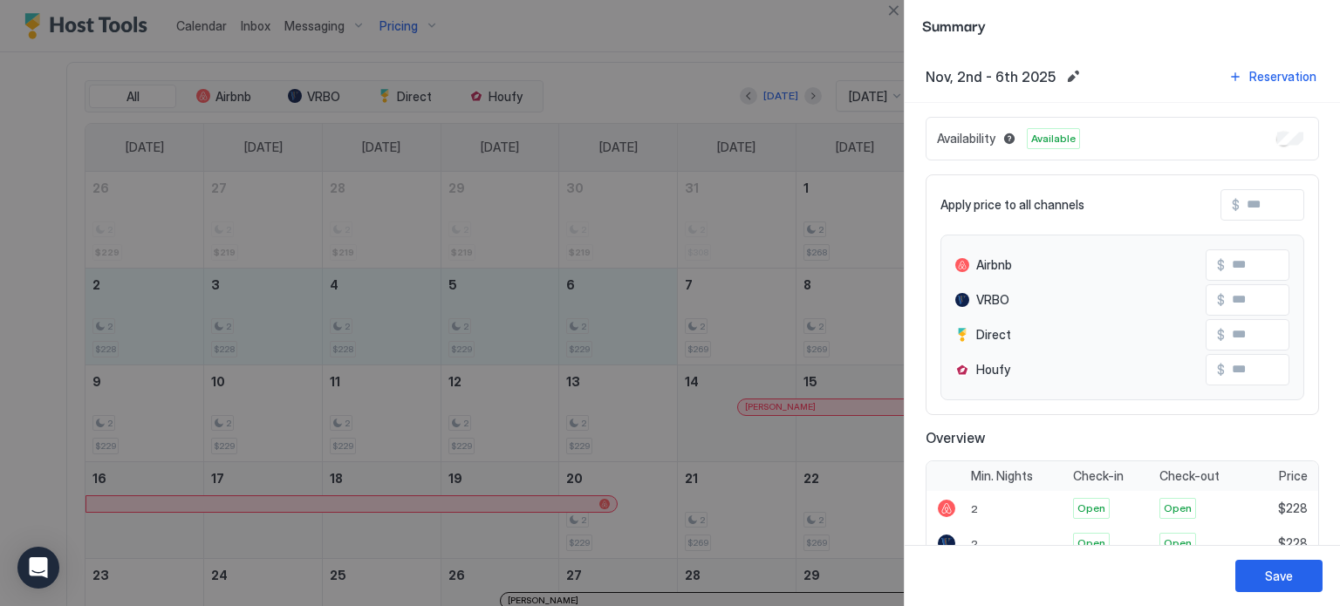
click at [1247, 207] on input "Input Field" at bounding box center [1309, 205] width 140 height 30
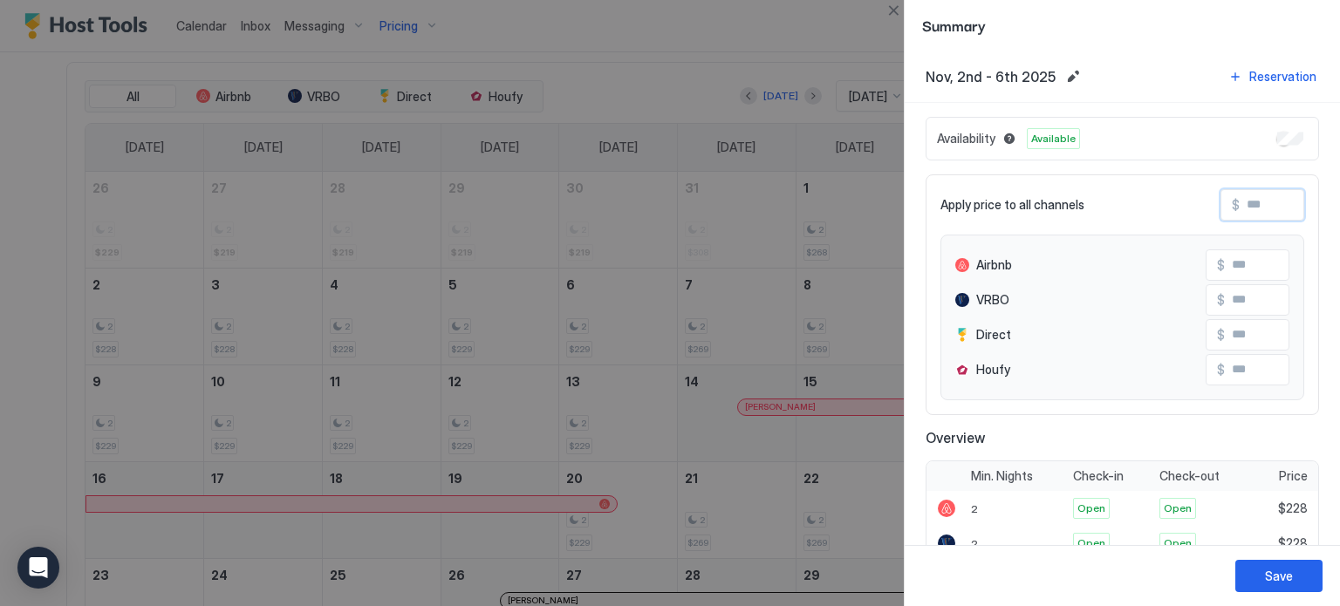
click at [1247, 207] on input "Input Field" at bounding box center [1309, 205] width 140 height 30
click at [1245, 201] on input "Input Field" at bounding box center [1309, 205] width 140 height 30
type input "*"
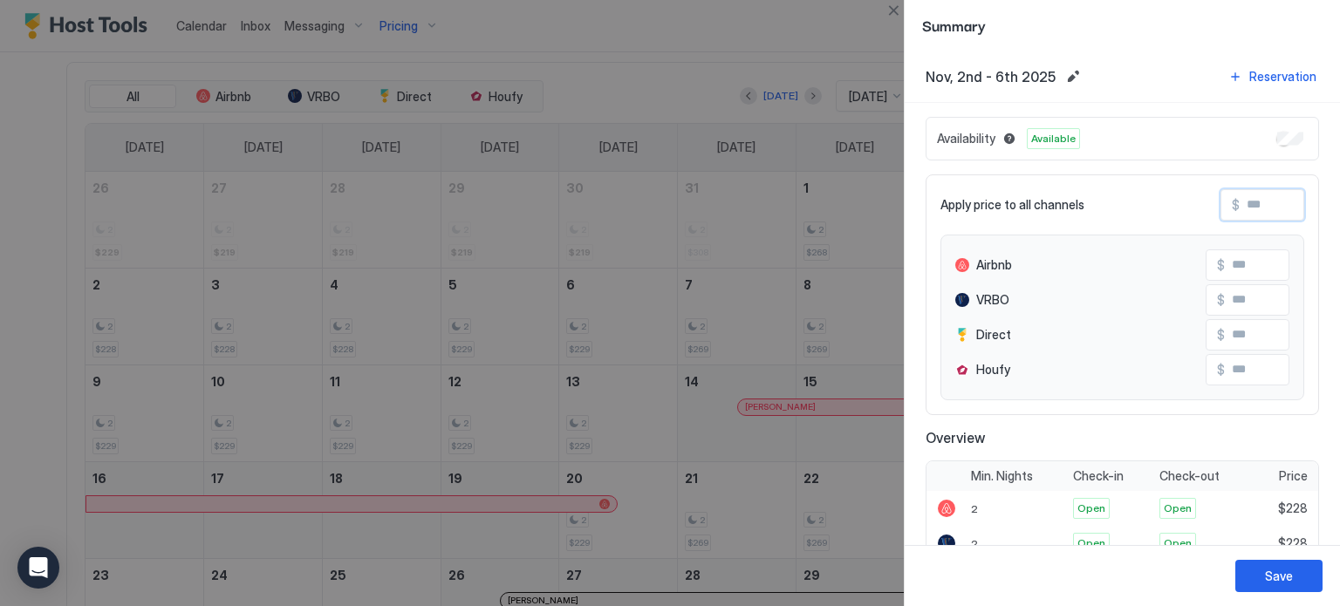
type input "*"
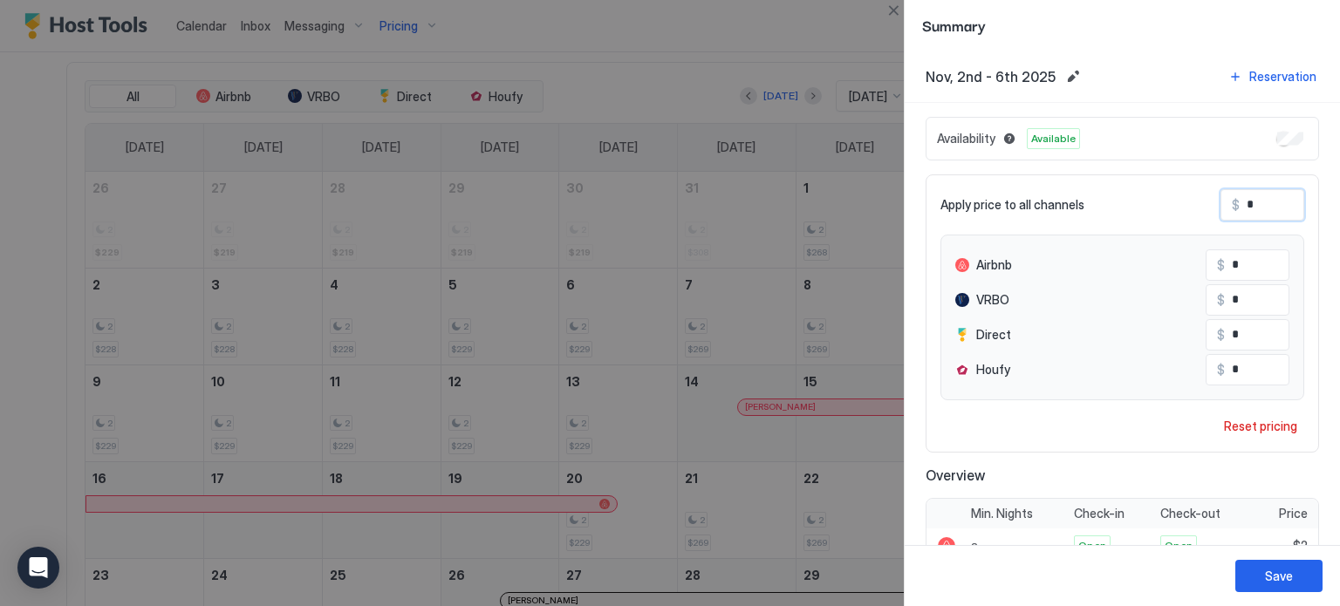
type input "**"
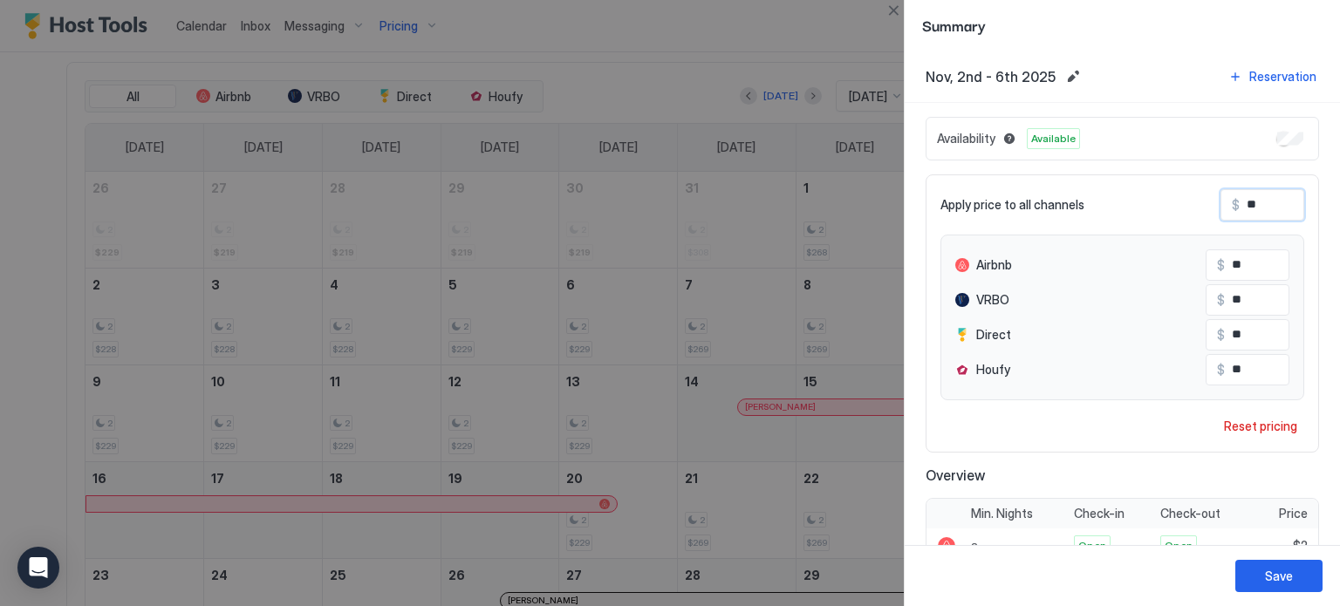
type input "***"
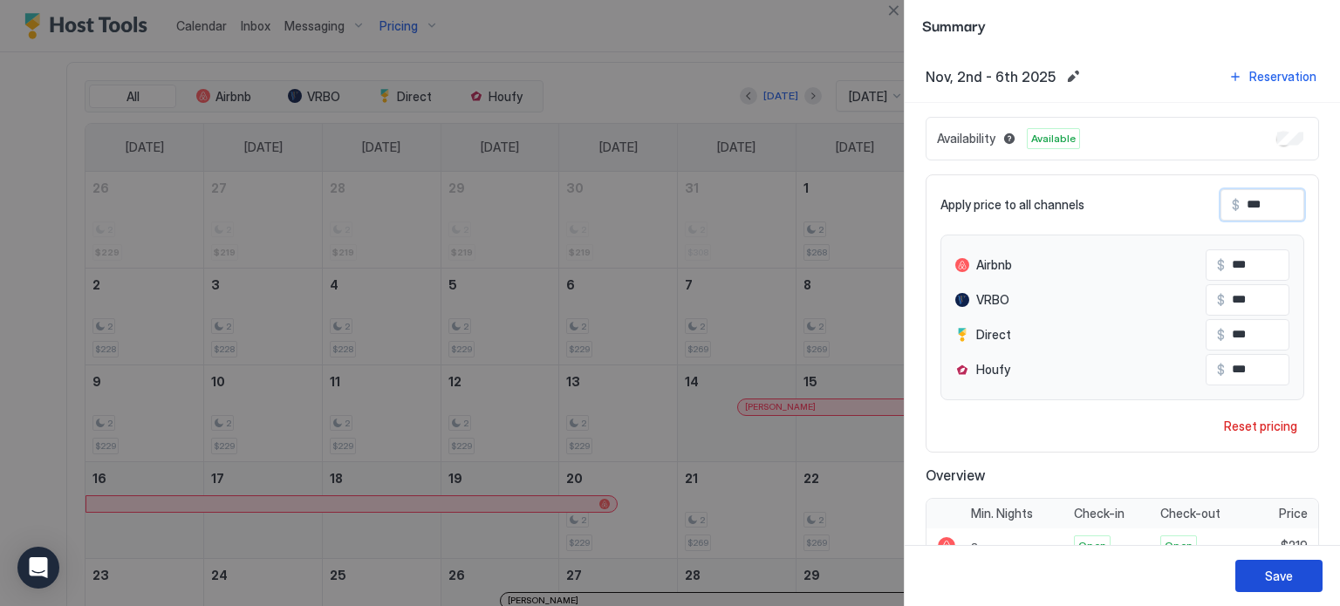
type input "***"
click at [1271, 577] on div "Save" at bounding box center [1279, 576] width 28 height 18
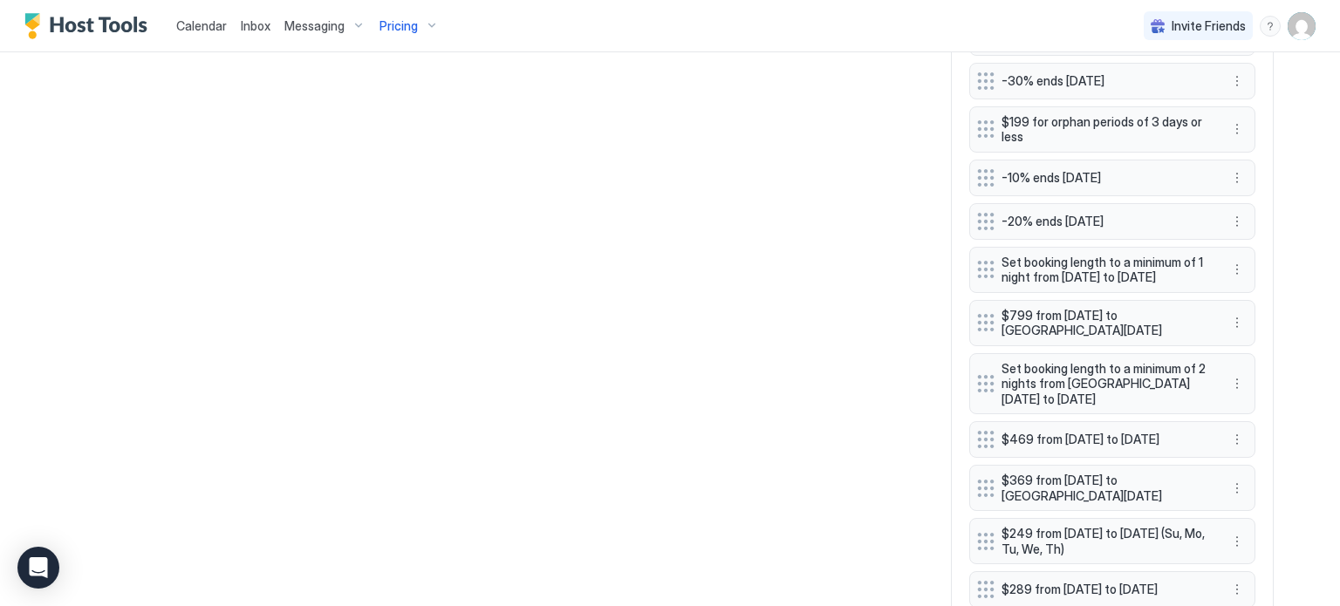
scroll to position [1395, 0]
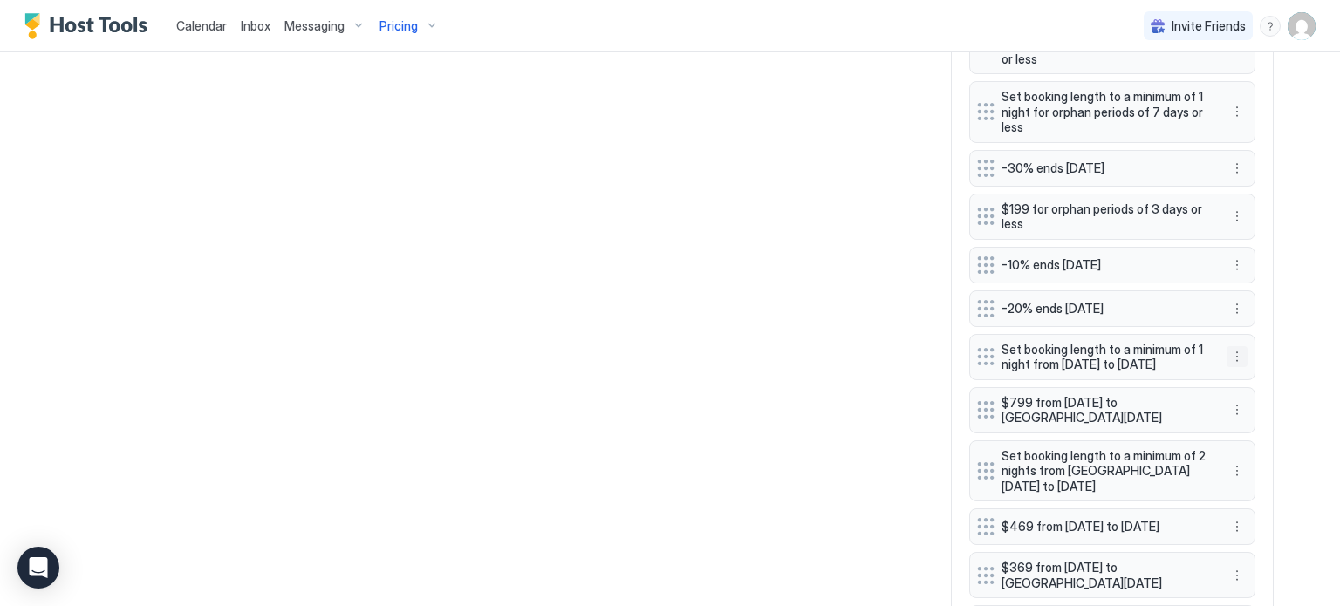
click at [1233, 360] on button "More options" at bounding box center [1236, 356] width 21 height 21
click at [1258, 442] on span "Delete" at bounding box center [1263, 436] width 32 height 13
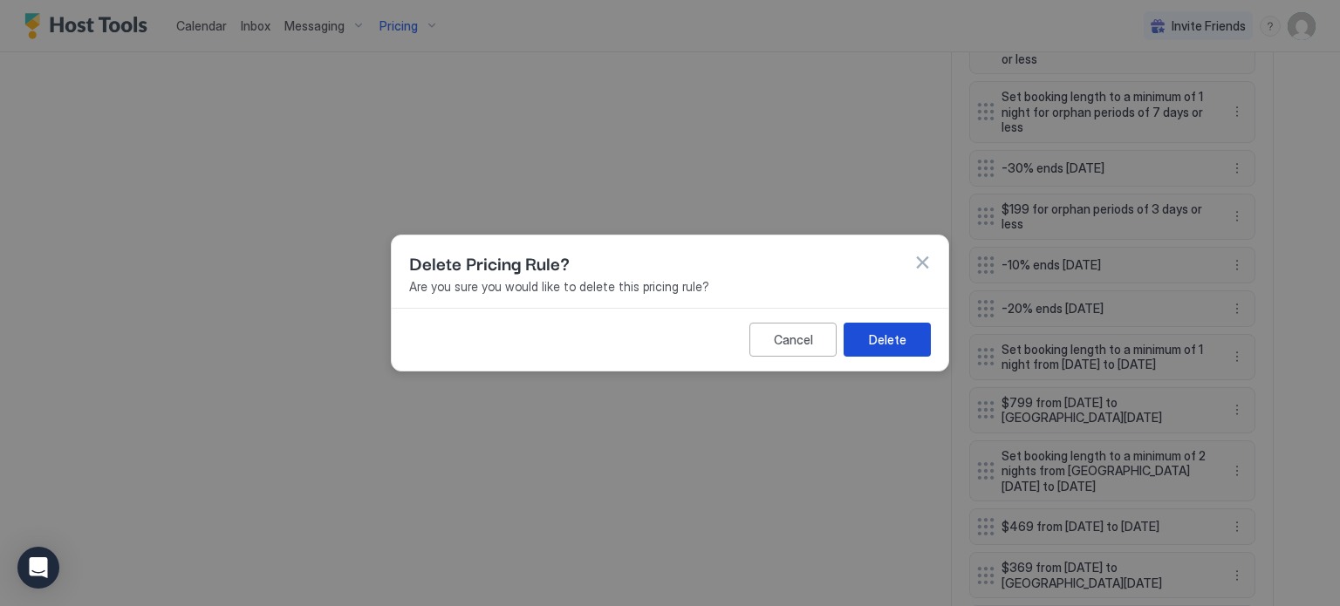
click at [916, 344] on button "Delete" at bounding box center [886, 340] width 87 height 34
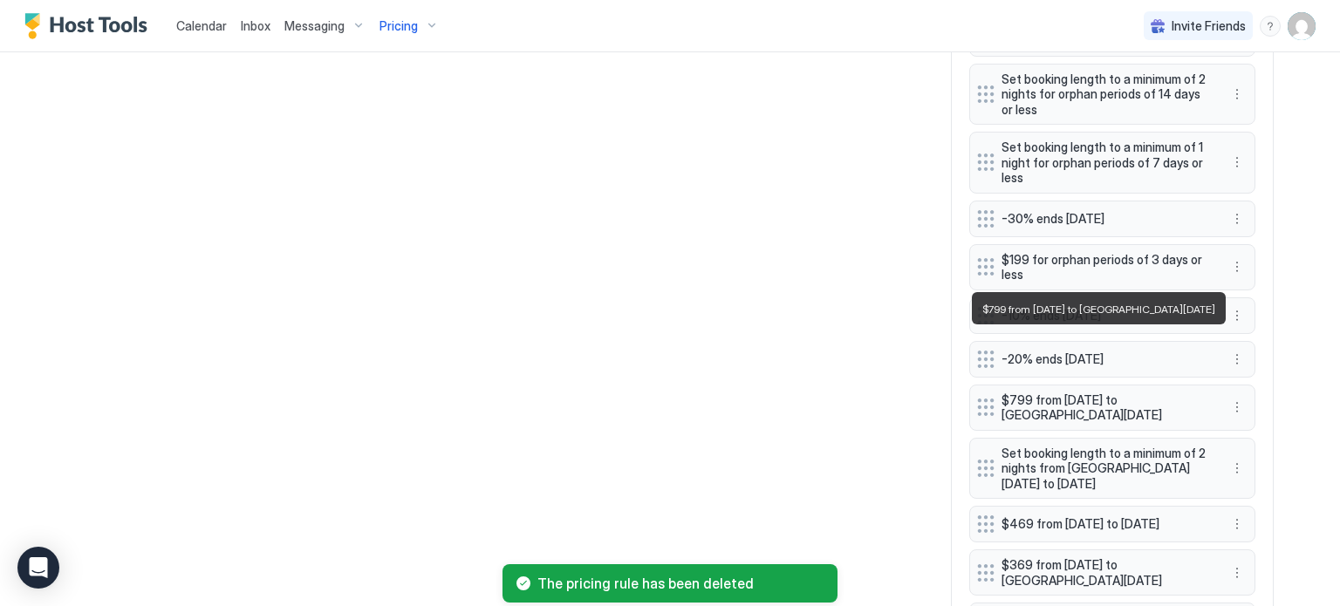
scroll to position [1308, 0]
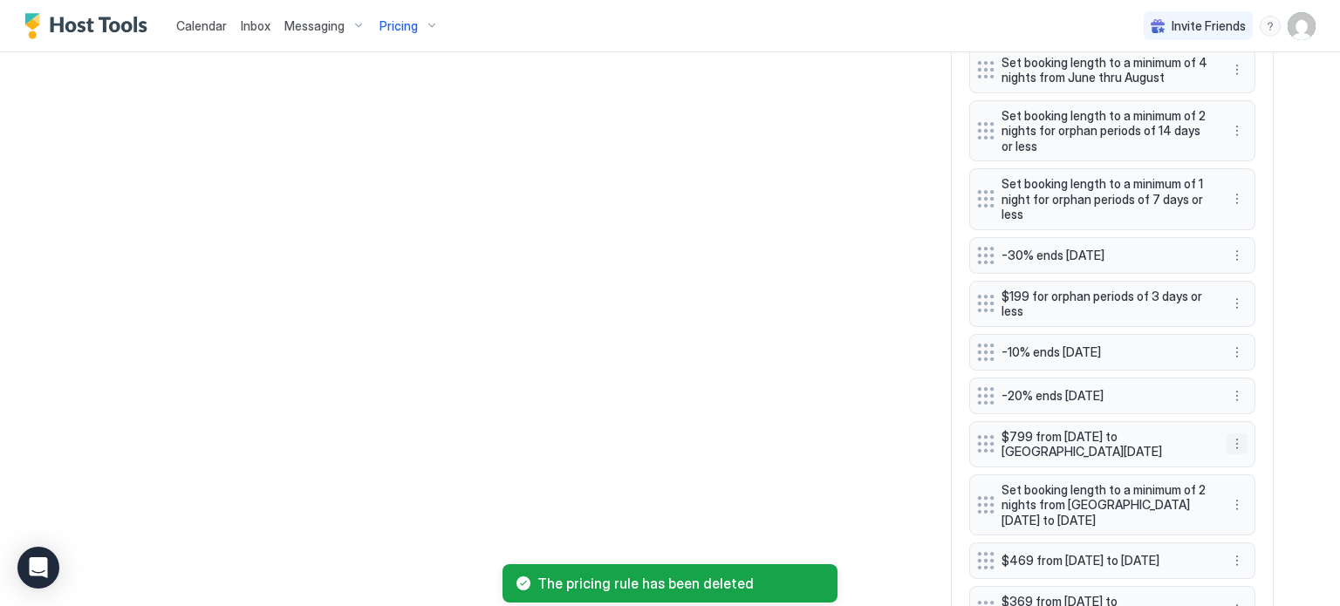
click at [1227, 436] on button "More options" at bounding box center [1236, 443] width 21 height 21
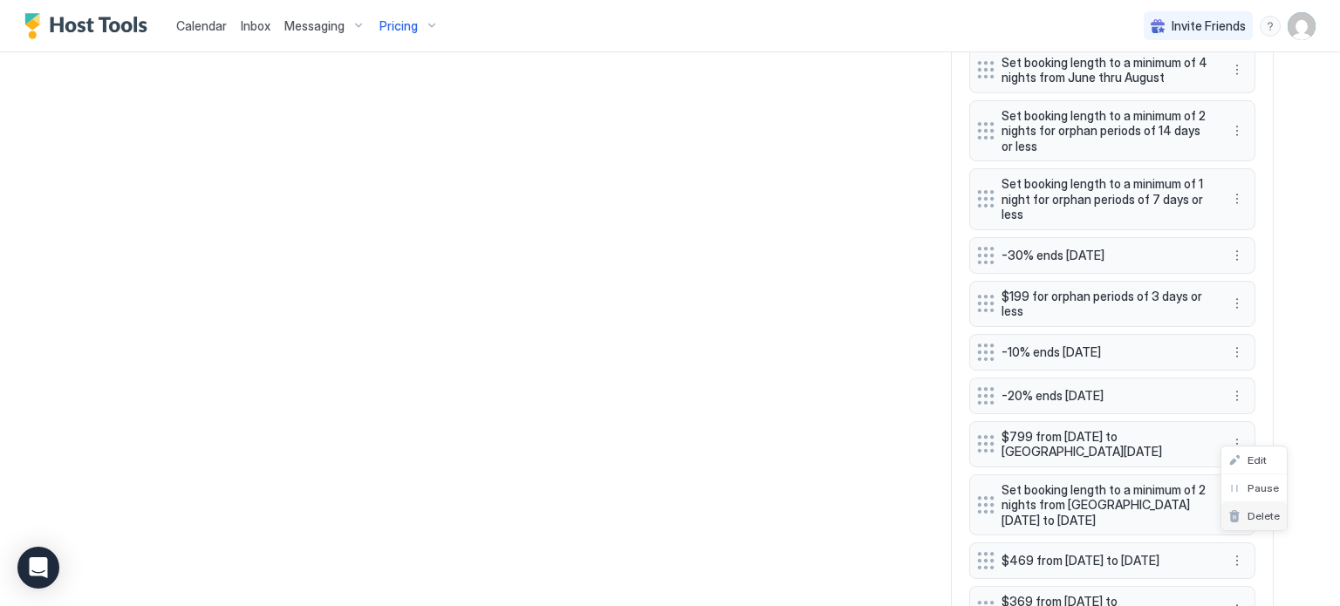
click at [1262, 519] on span "Delete" at bounding box center [1263, 515] width 32 height 13
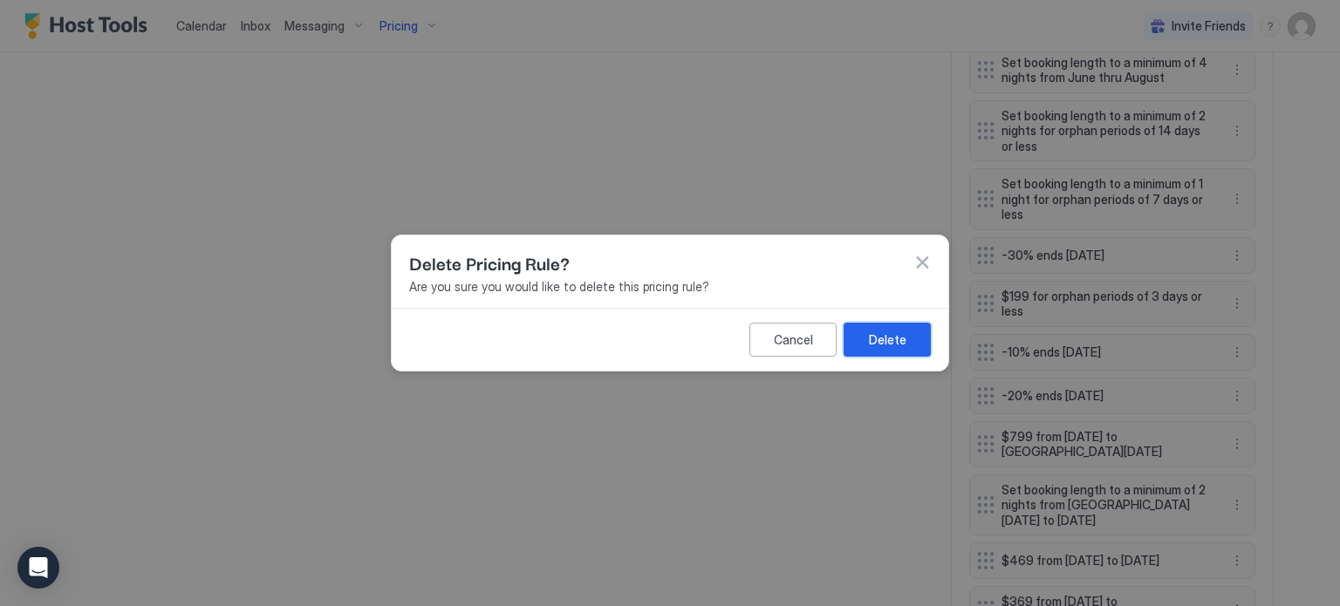
click at [911, 348] on button "Delete" at bounding box center [886, 340] width 87 height 34
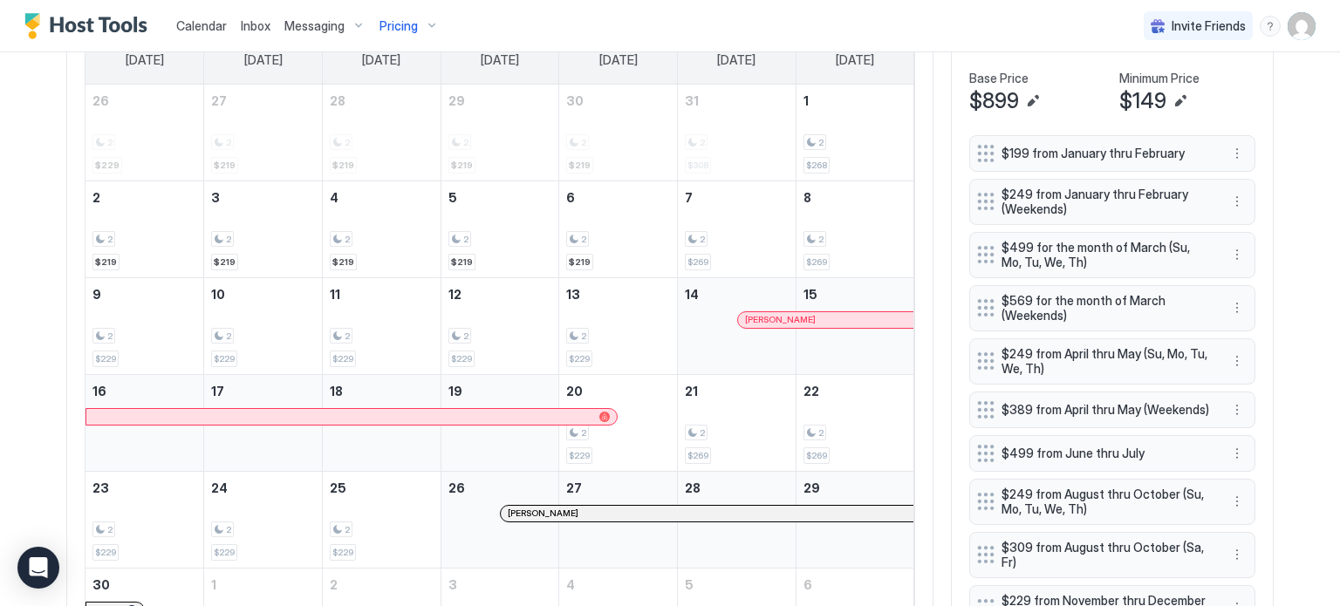
scroll to position [436, 0]
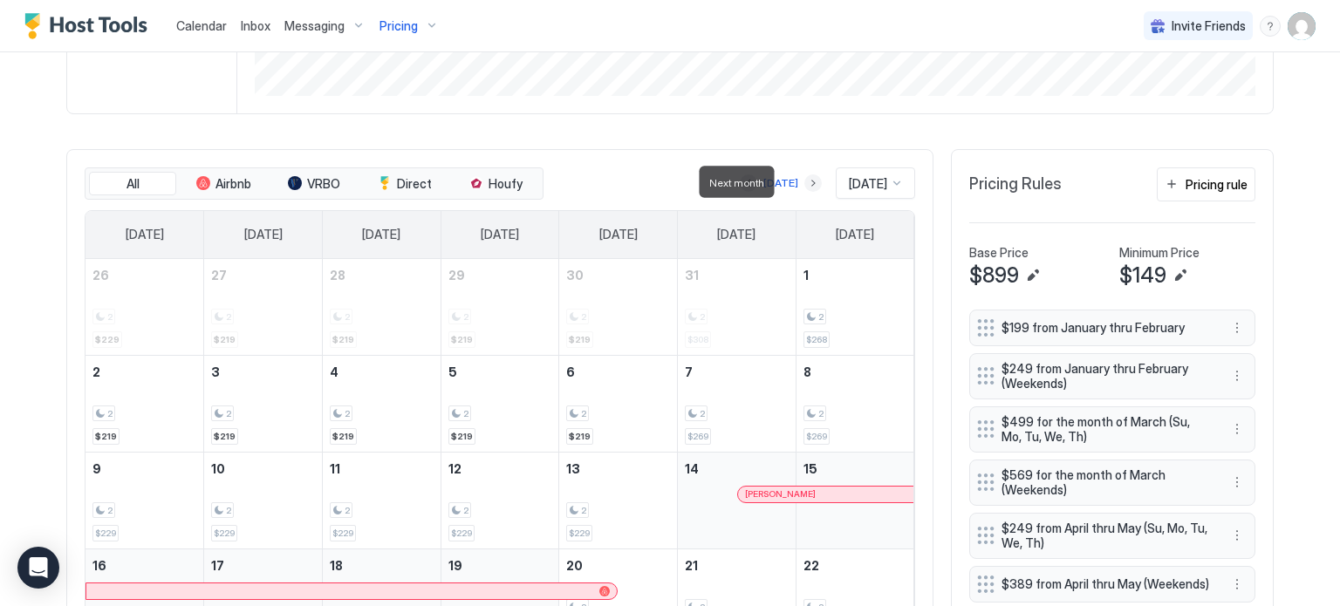
drag, startPoint x: 788, startPoint y: 180, endPoint x: 867, endPoint y: 278, distance: 126.0
click at [804, 181] on button "Next month" at bounding box center [812, 182] width 17 height 17
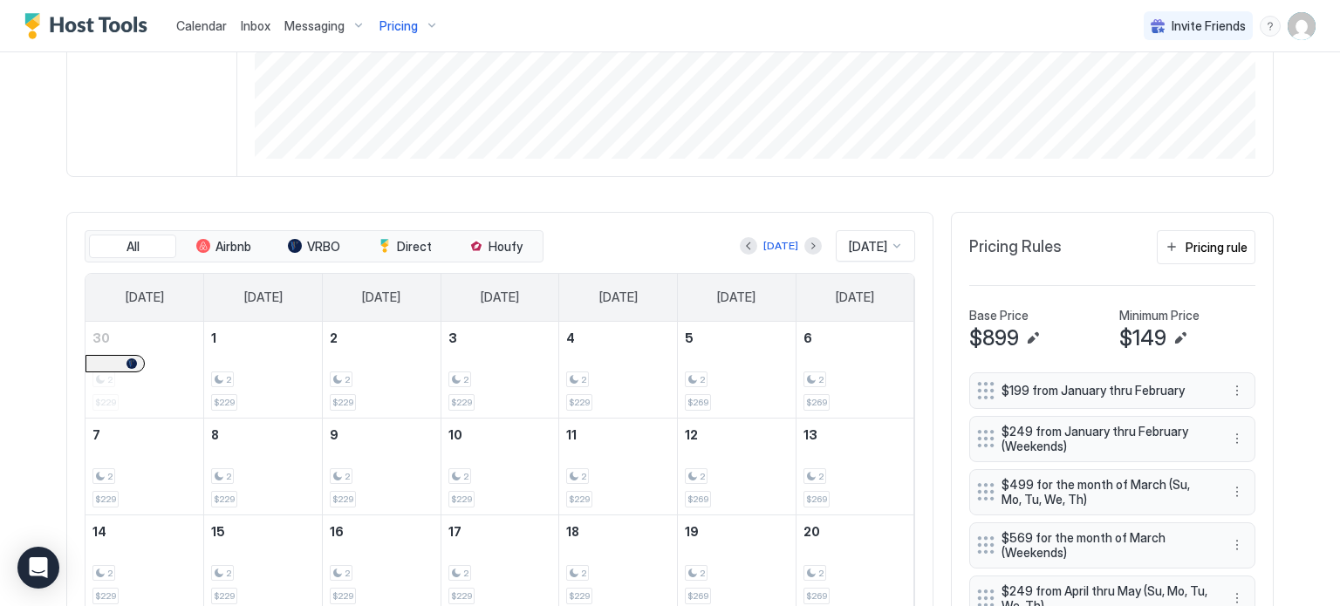
scroll to position [362, 0]
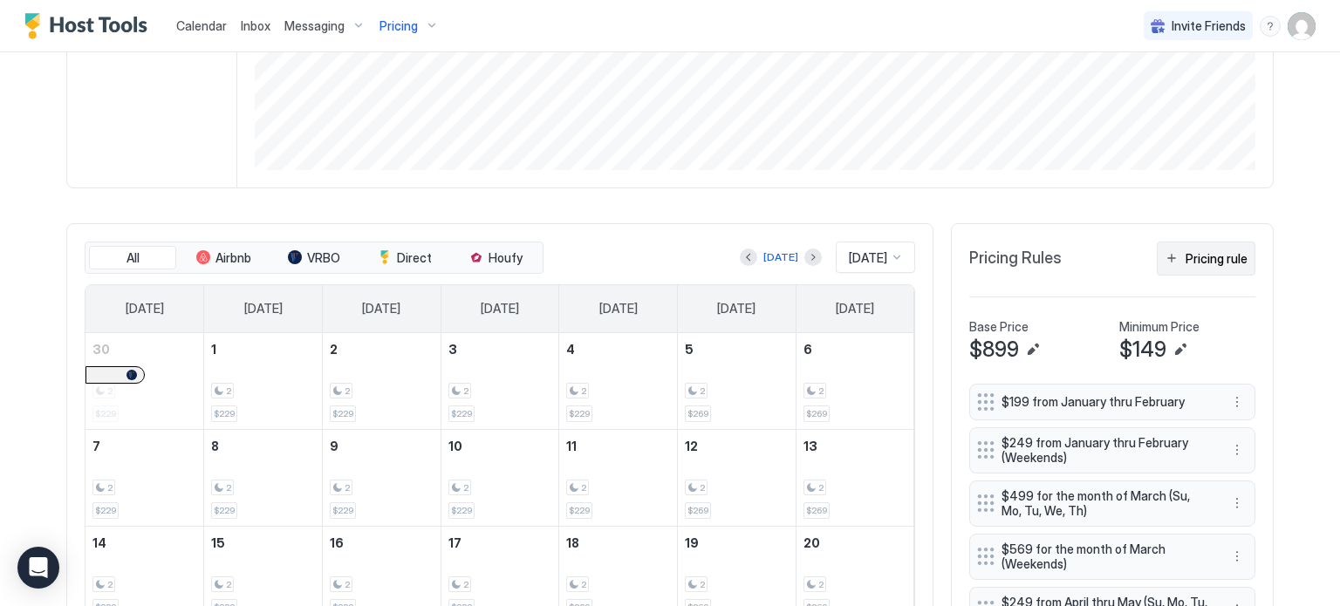
click at [1164, 256] on button "Pricing rule" at bounding box center [1205, 259] width 99 height 34
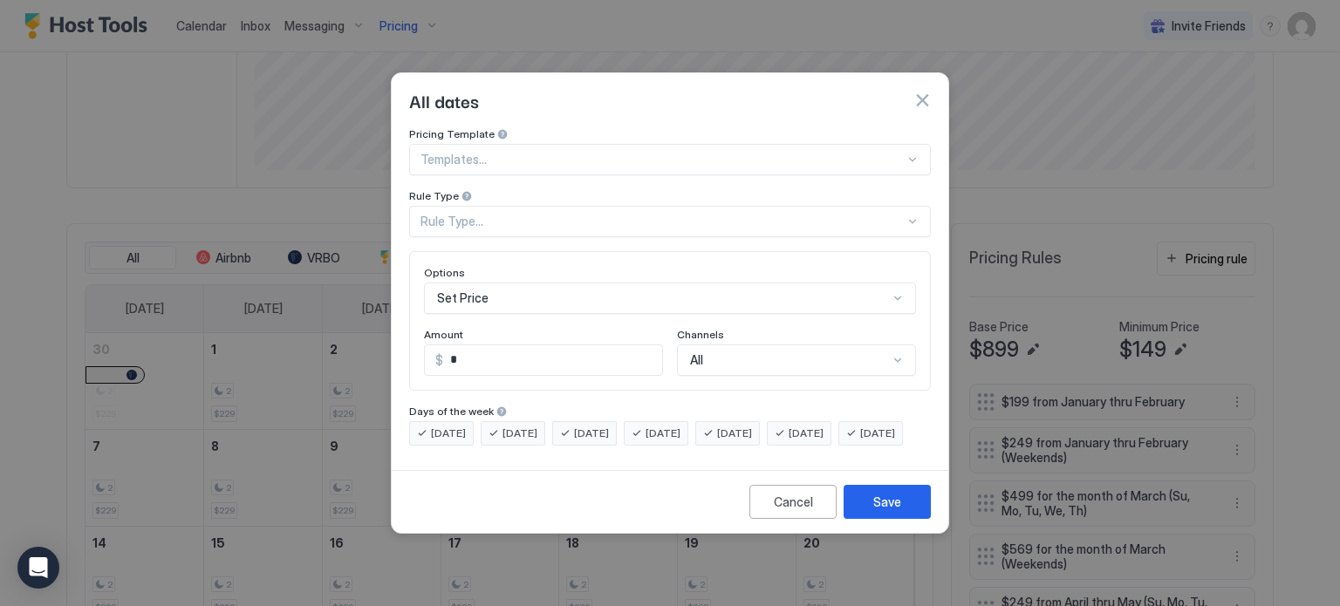
click at [515, 214] on div "Rule Type..." at bounding box center [662, 222] width 484 height 16
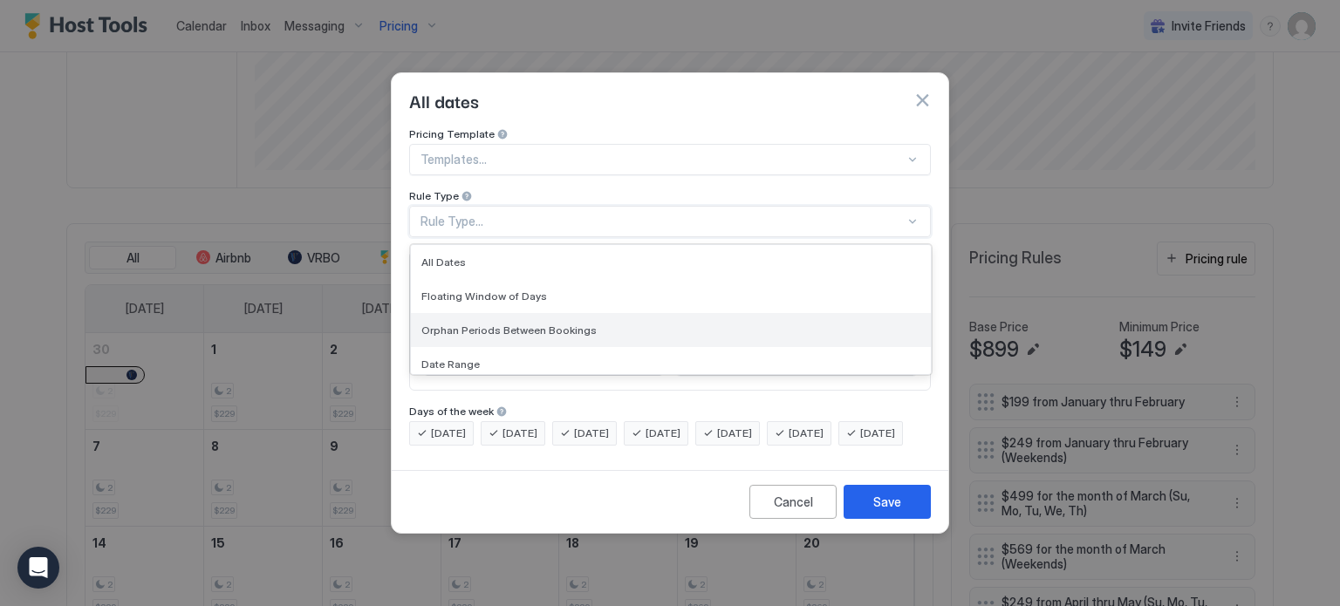
click at [512, 324] on span "Orphan Periods Between Bookings" at bounding box center [508, 330] width 175 height 13
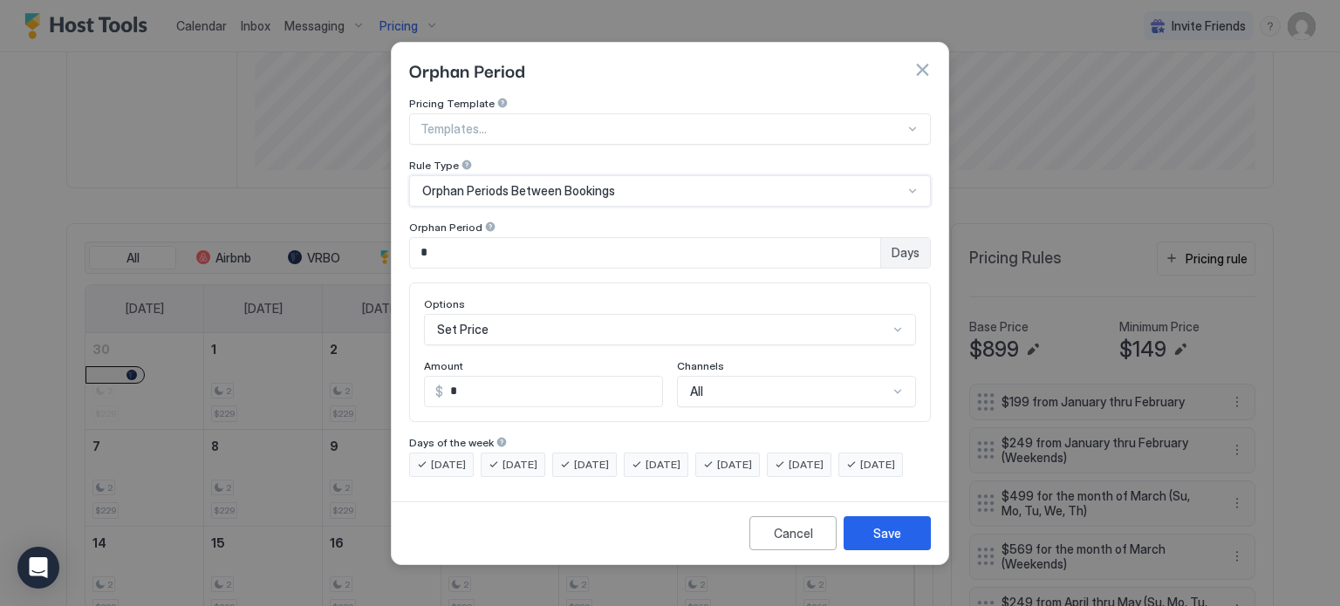
click at [474, 246] on input "*" at bounding box center [645, 253] width 470 height 30
type input "*"
click at [516, 314] on div "Set Price" at bounding box center [670, 329] width 492 height 31
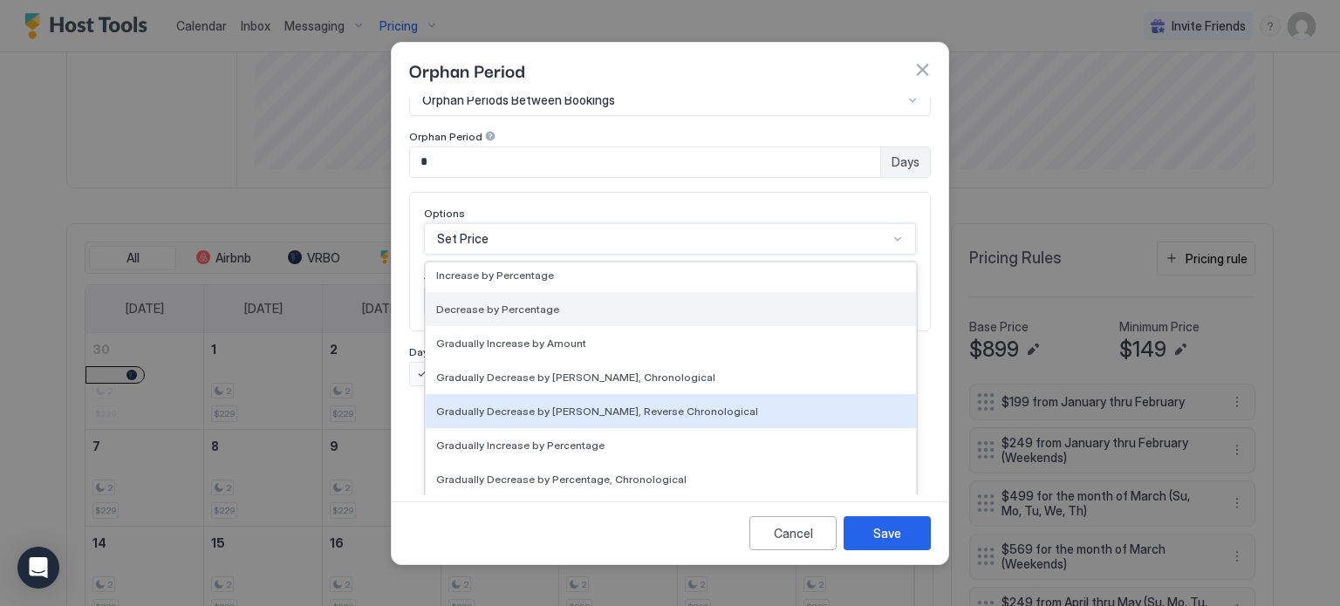
scroll to position [317, 0]
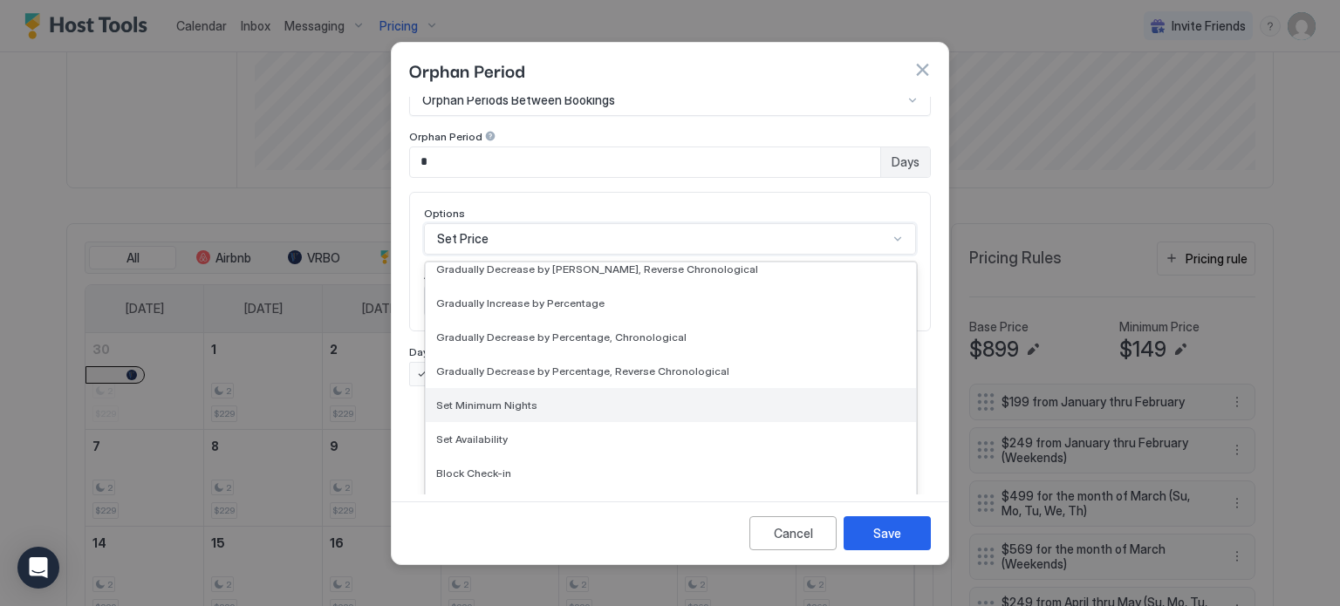
click at [506, 399] on span "Set Minimum Nights" at bounding box center [486, 405] width 101 height 13
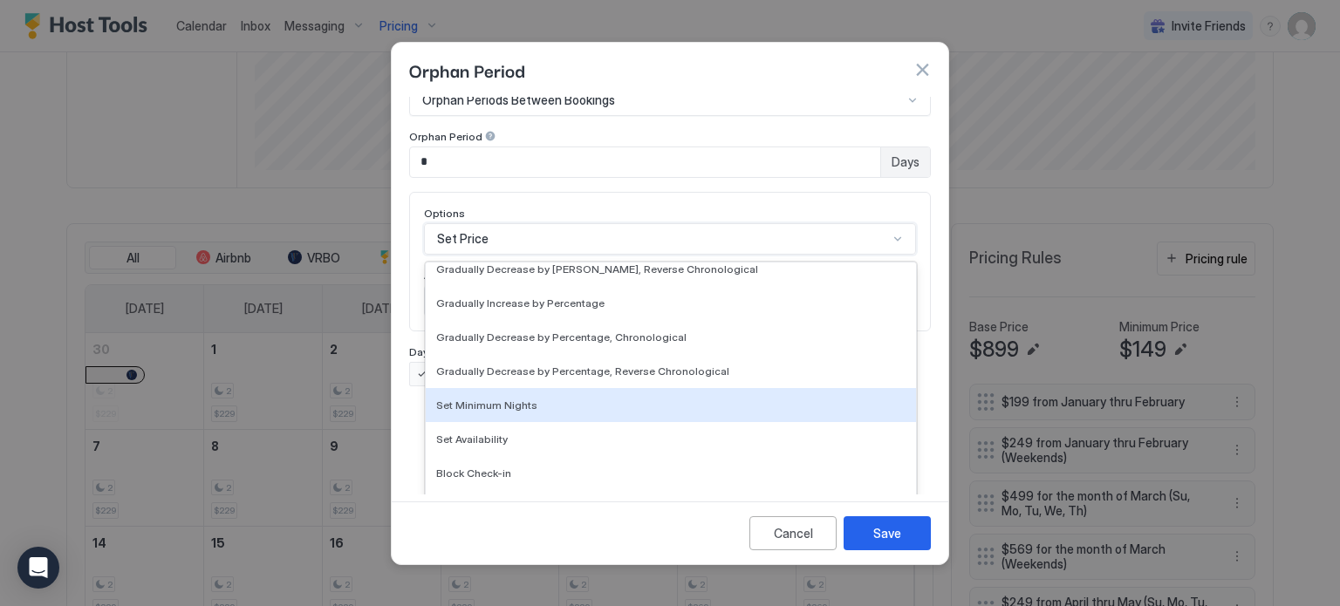
scroll to position [0, 0]
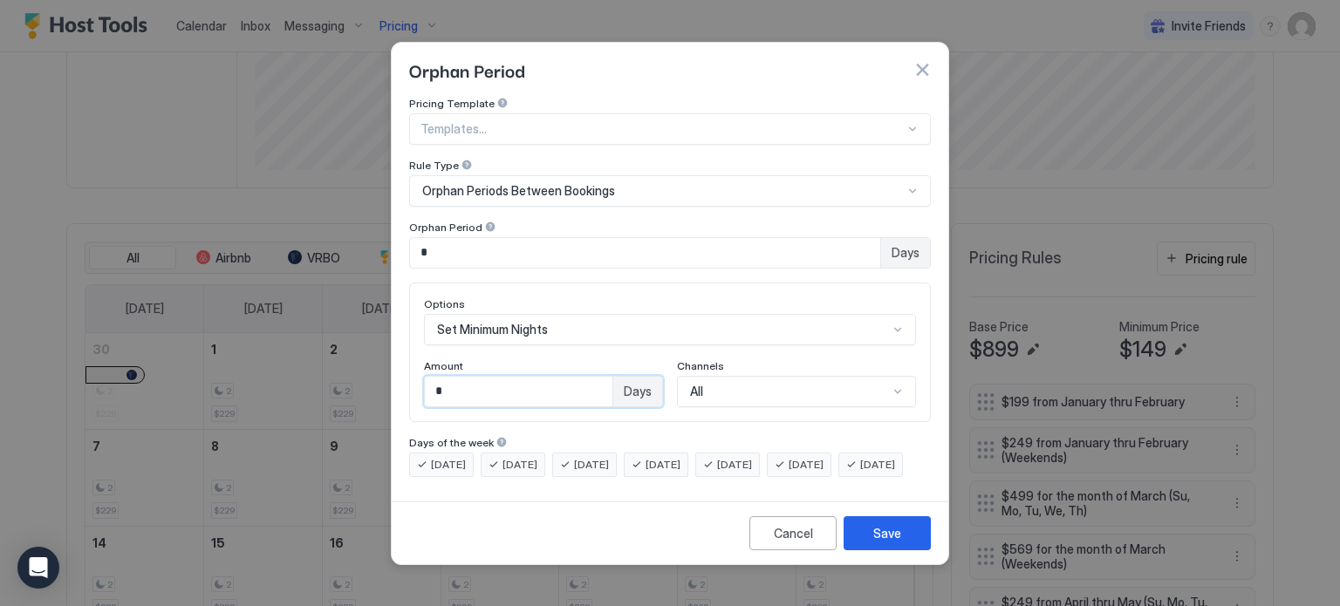
click at [470, 386] on input "*" at bounding box center [519, 392] width 188 height 30
click at [470, 385] on input "*" at bounding box center [519, 392] width 188 height 30
type input "*"
click at [891, 542] on div "Save" at bounding box center [887, 533] width 28 height 18
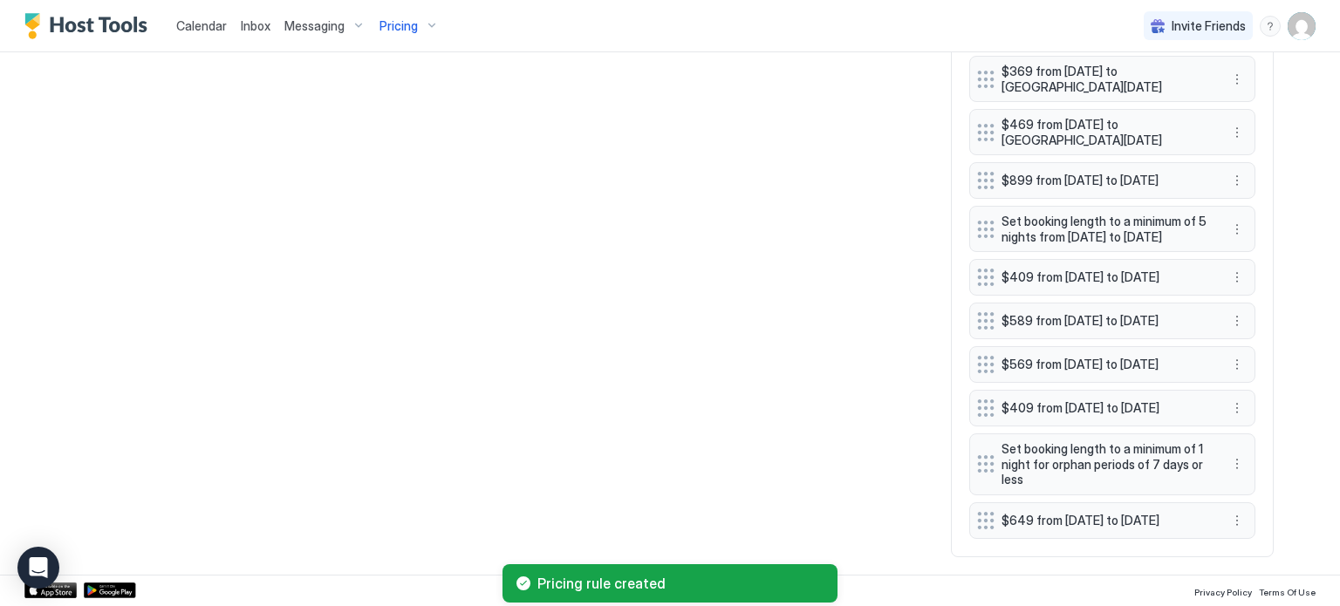
scroll to position [2435, 0]
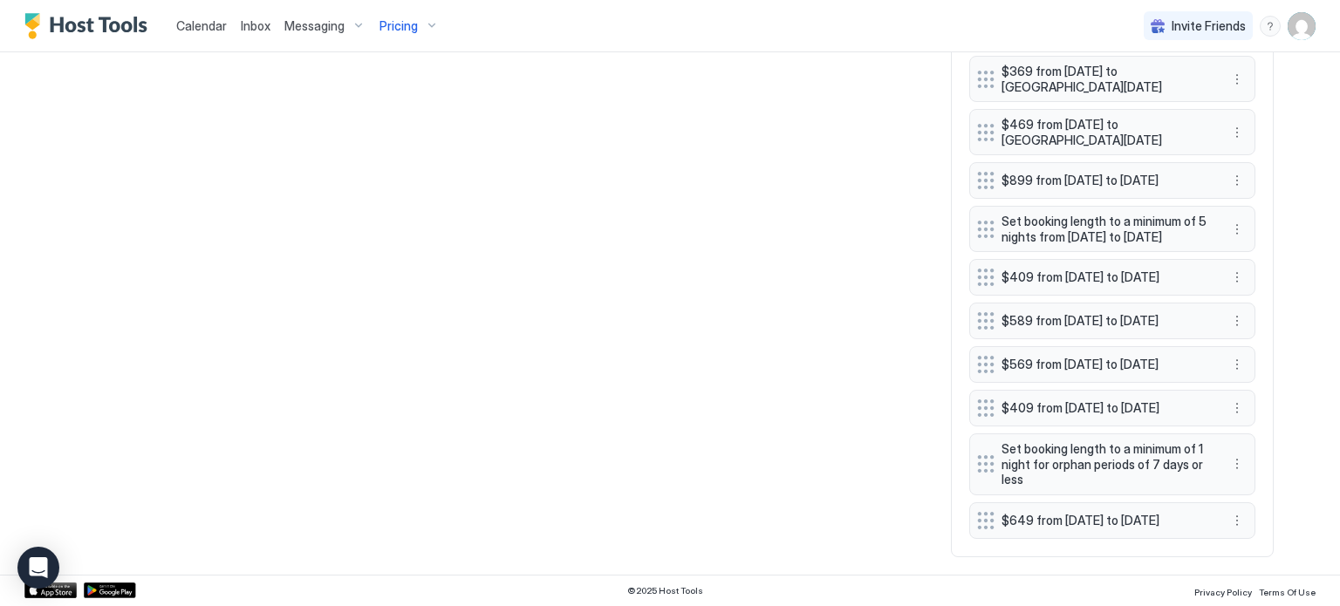
click at [983, 459] on div at bounding box center [985, 463] width 17 height 17
click at [1231, 456] on button "More options" at bounding box center [1236, 464] width 21 height 21
click at [1231, 456] on div at bounding box center [670, 303] width 1340 height 606
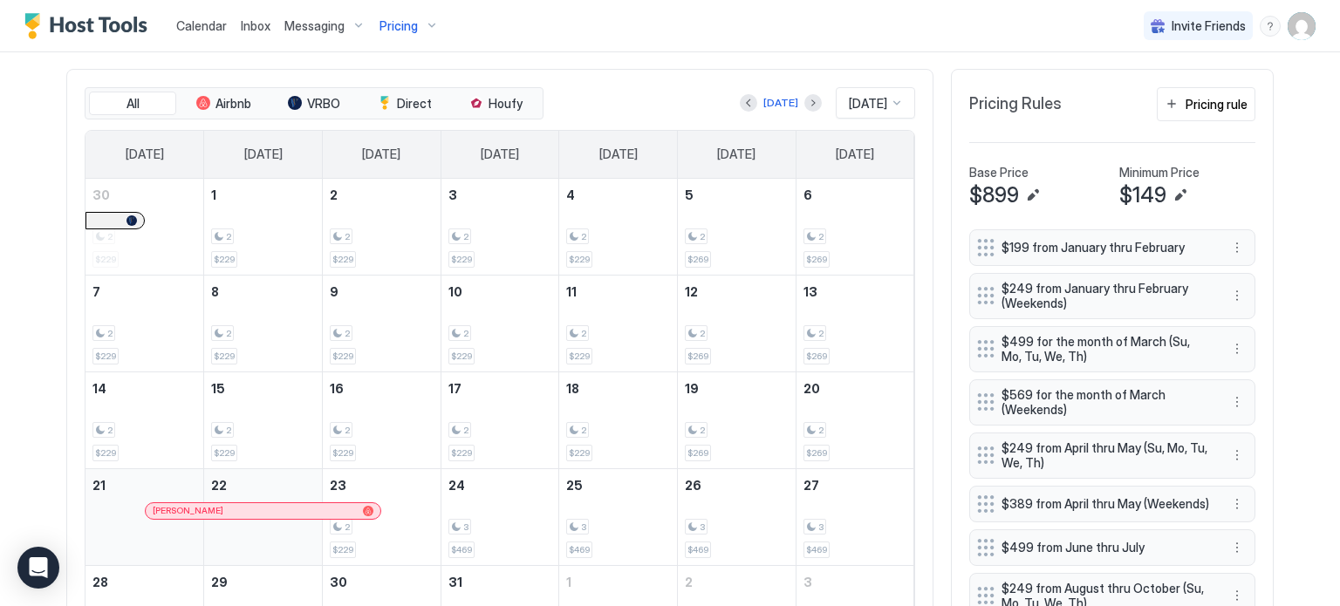
scroll to position [429, 0]
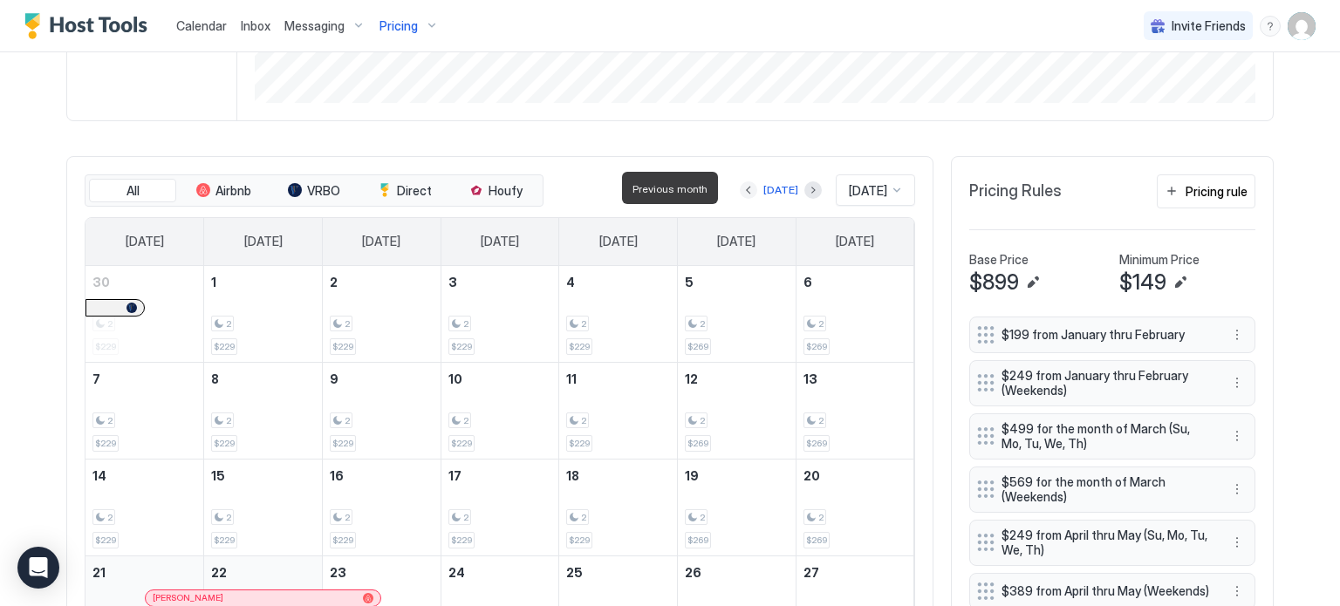
click at [740, 190] on button "Previous month" at bounding box center [748, 189] width 17 height 17
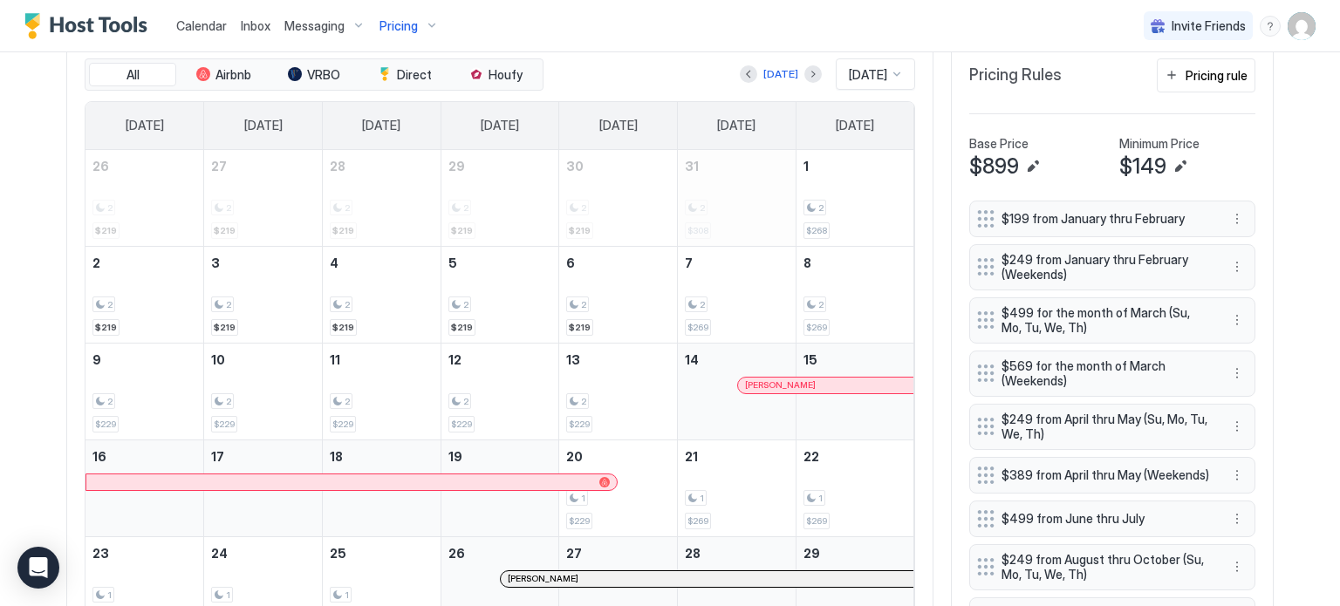
scroll to position [516, 0]
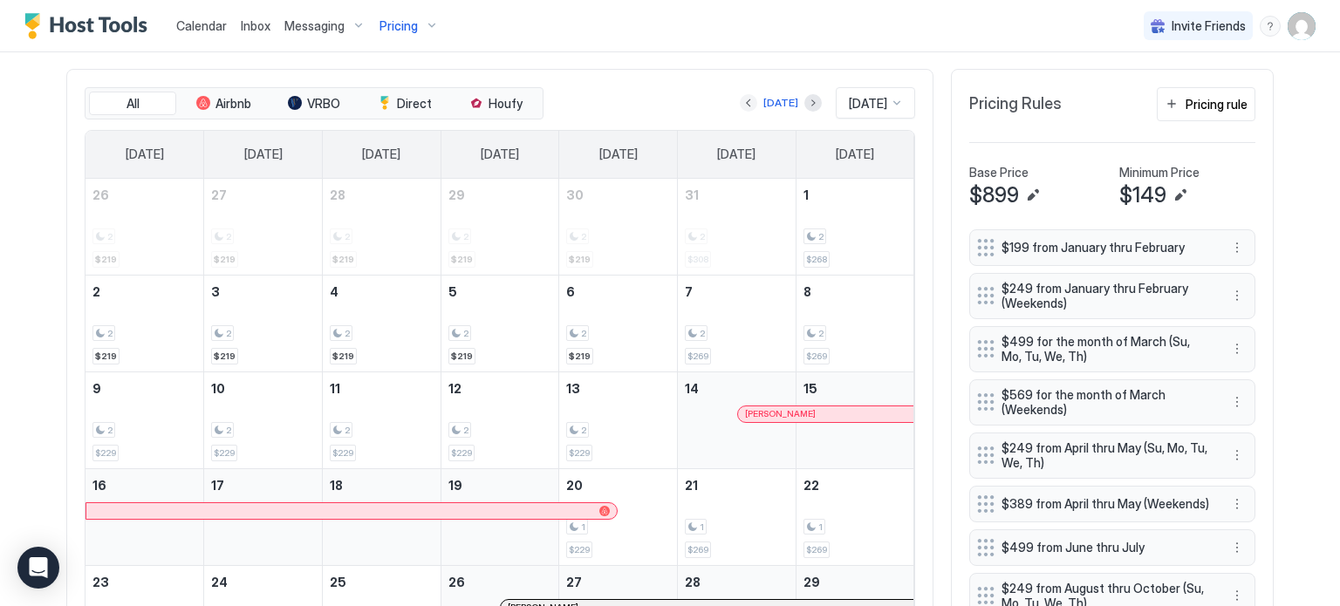
click at [740, 101] on button "Previous month" at bounding box center [748, 102] width 17 height 17
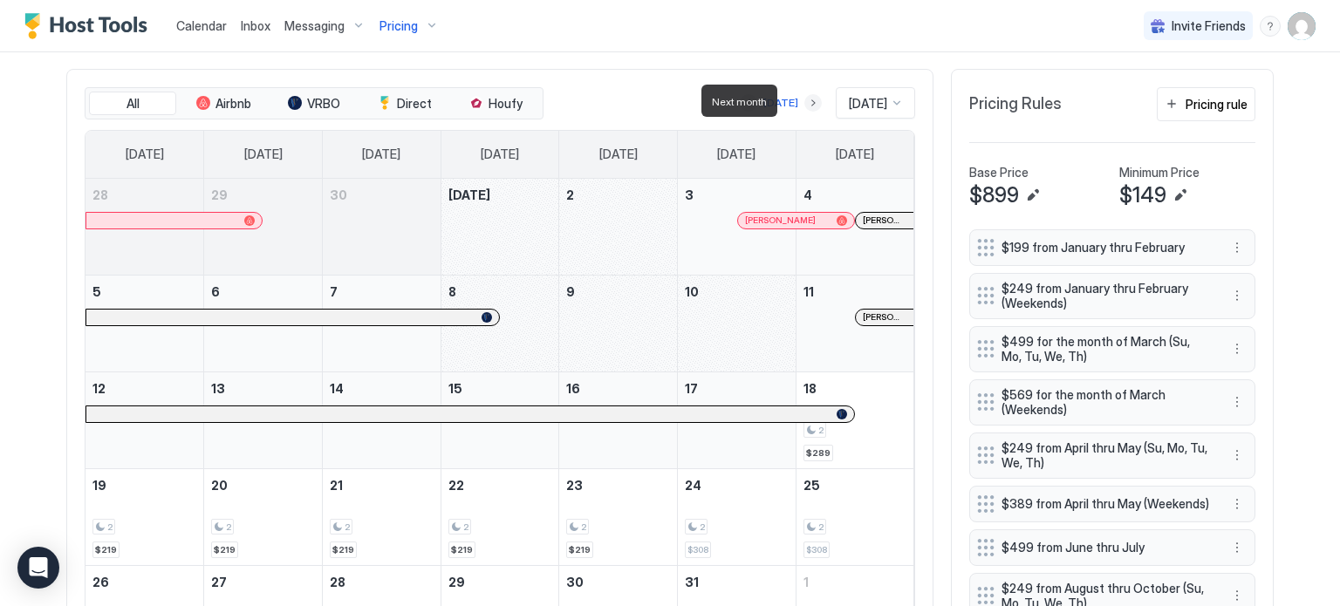
click at [804, 104] on button "Next month" at bounding box center [812, 102] width 17 height 17
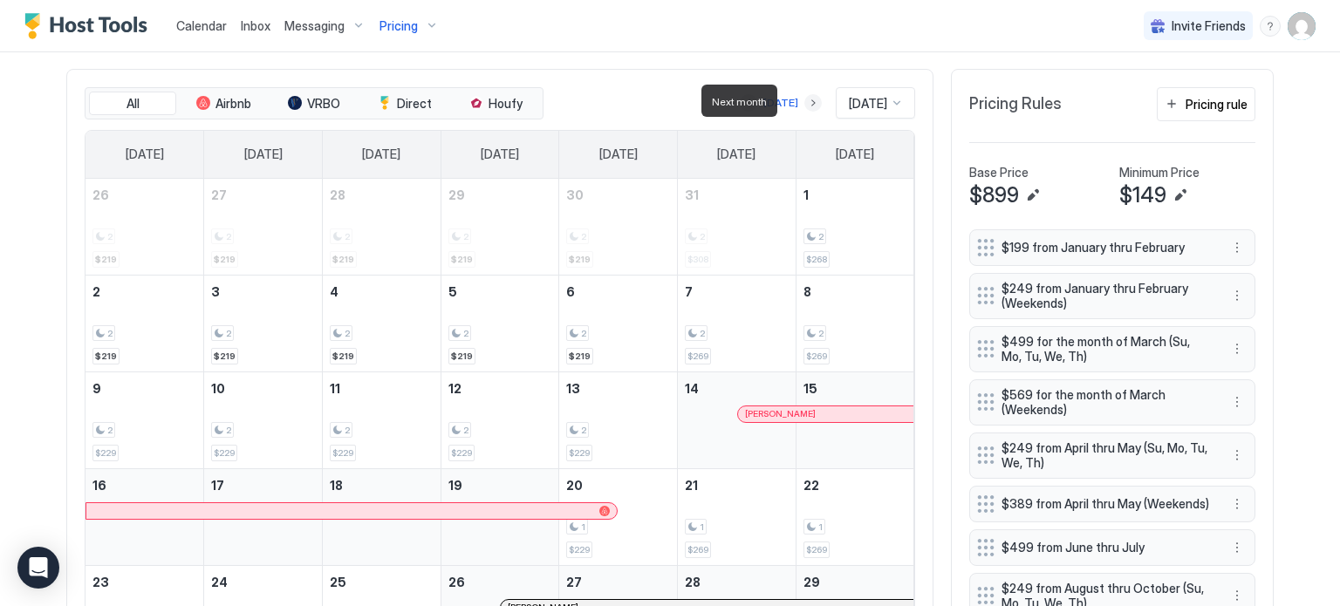
click at [804, 104] on button "Next month" at bounding box center [812, 102] width 17 height 17
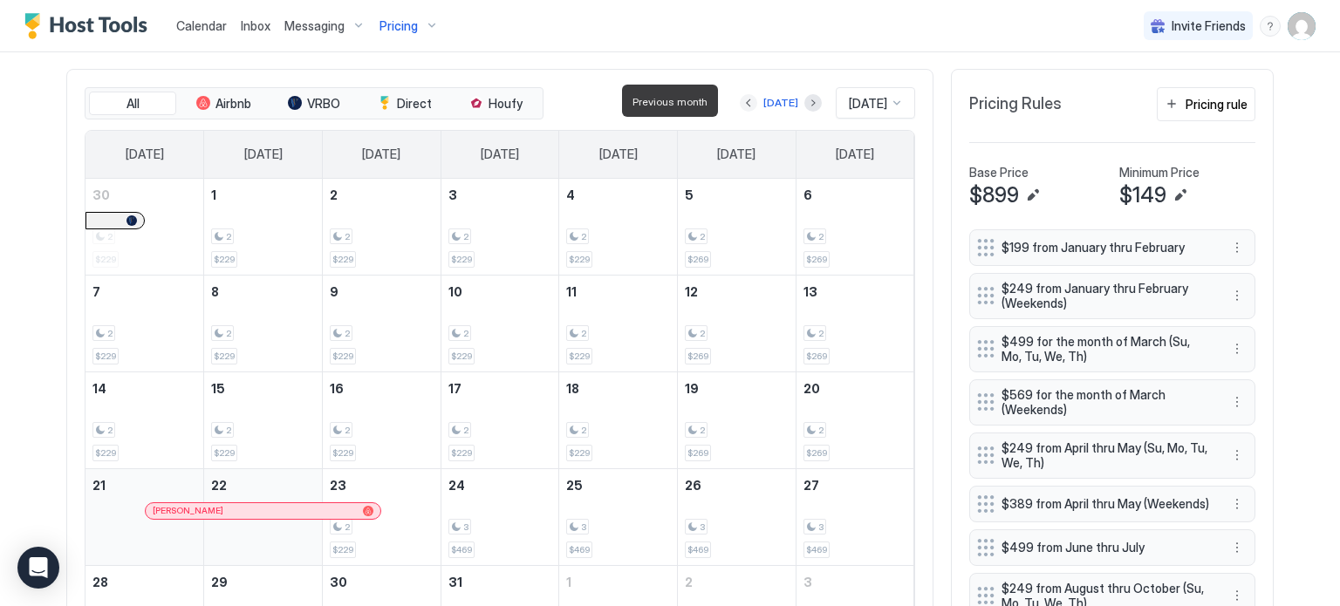
click at [740, 104] on button "Previous month" at bounding box center [748, 102] width 17 height 17
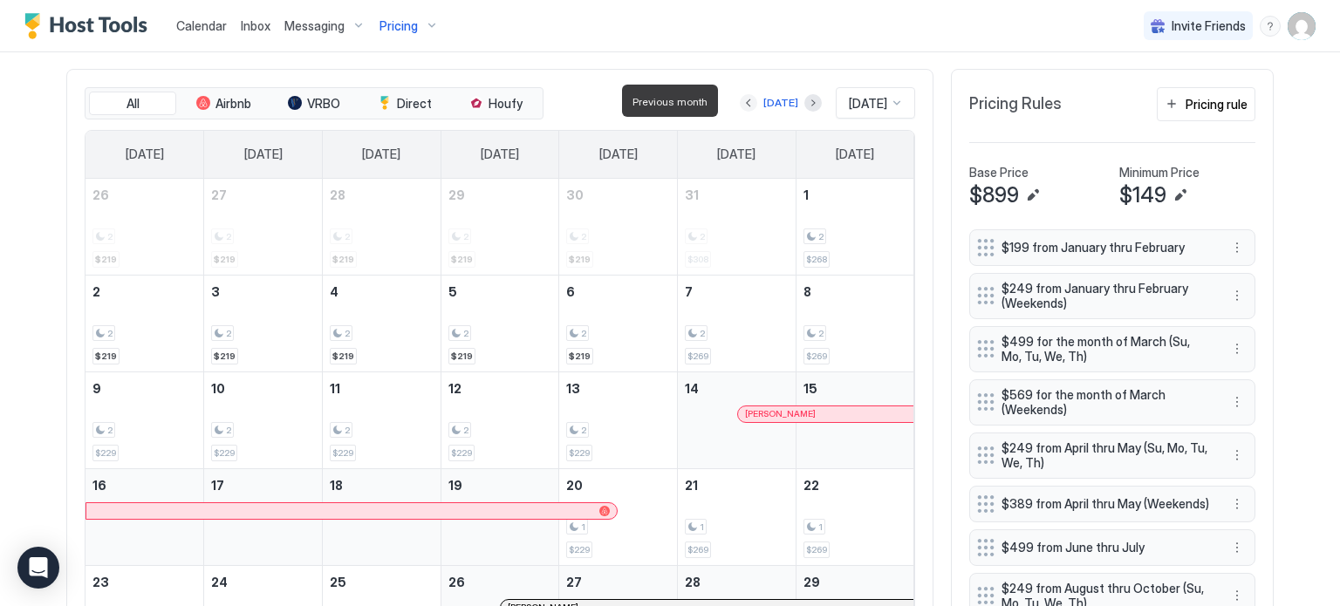
click at [740, 104] on button "Previous month" at bounding box center [748, 102] width 17 height 17
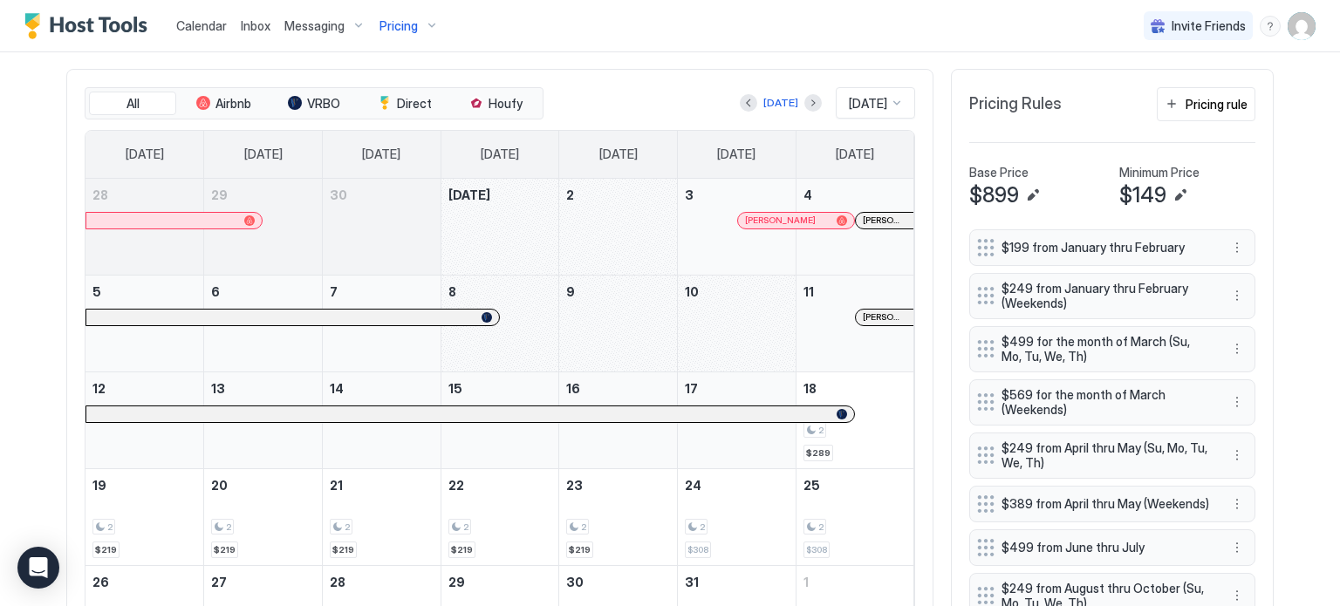
click at [549, 309] on div "October 8, 2025" at bounding box center [500, 324] width 118 height 96
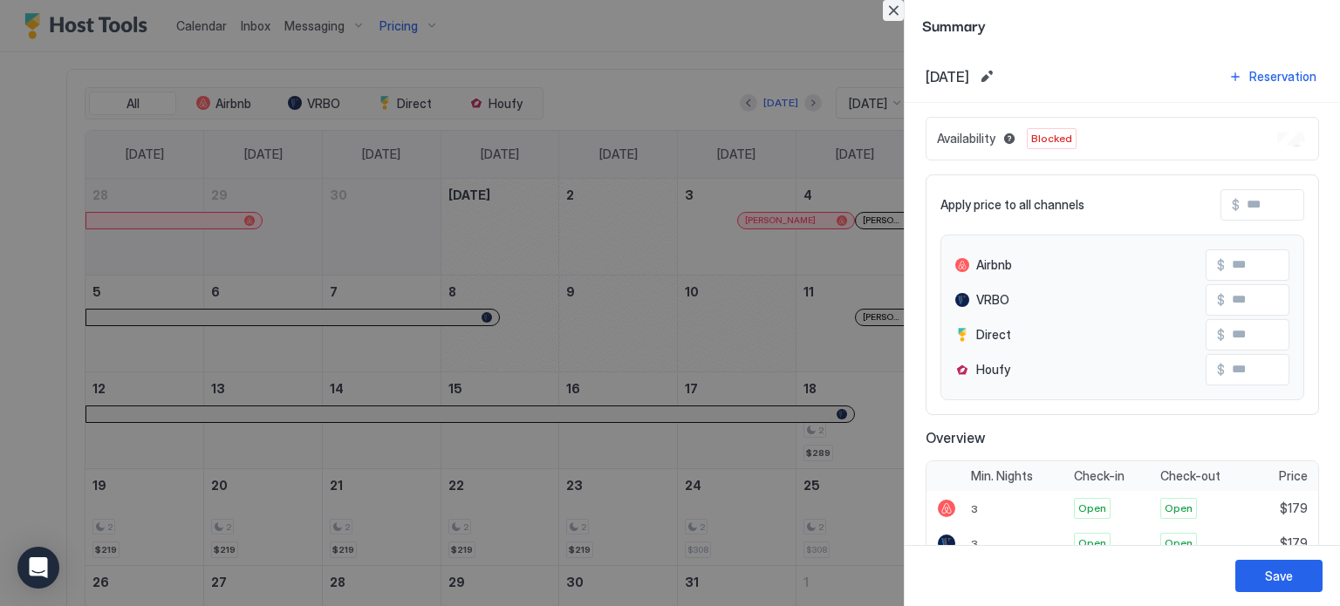
click at [884, 4] on button "Close" at bounding box center [893, 10] width 21 height 21
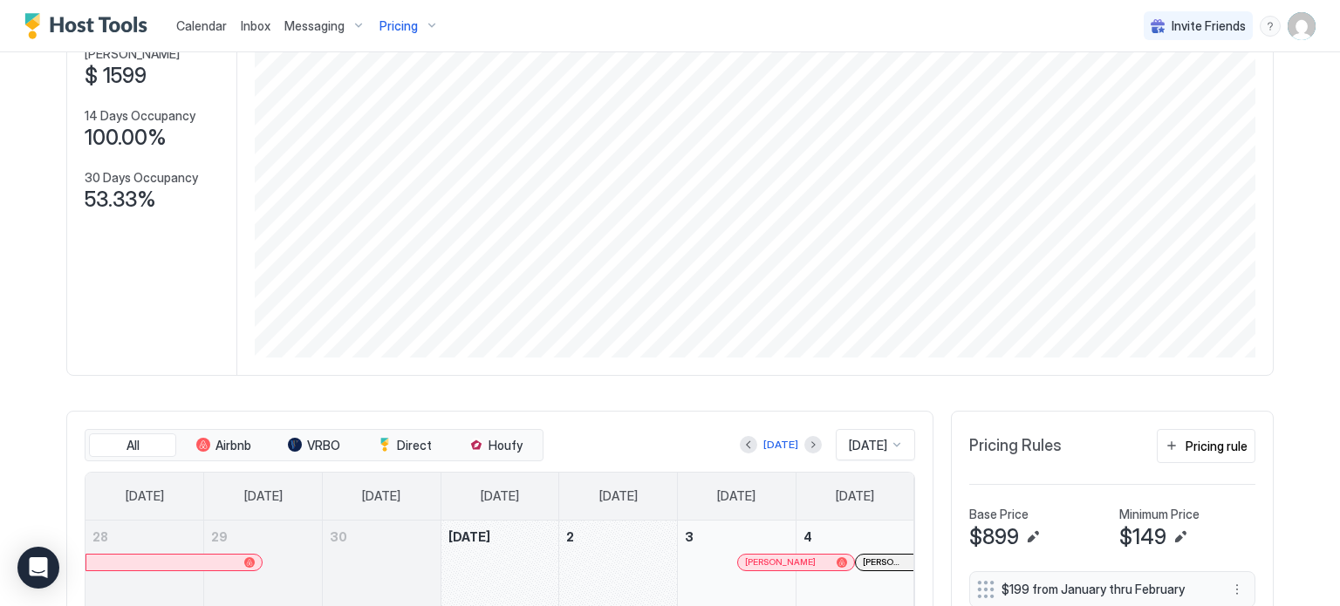
scroll to position [436, 0]
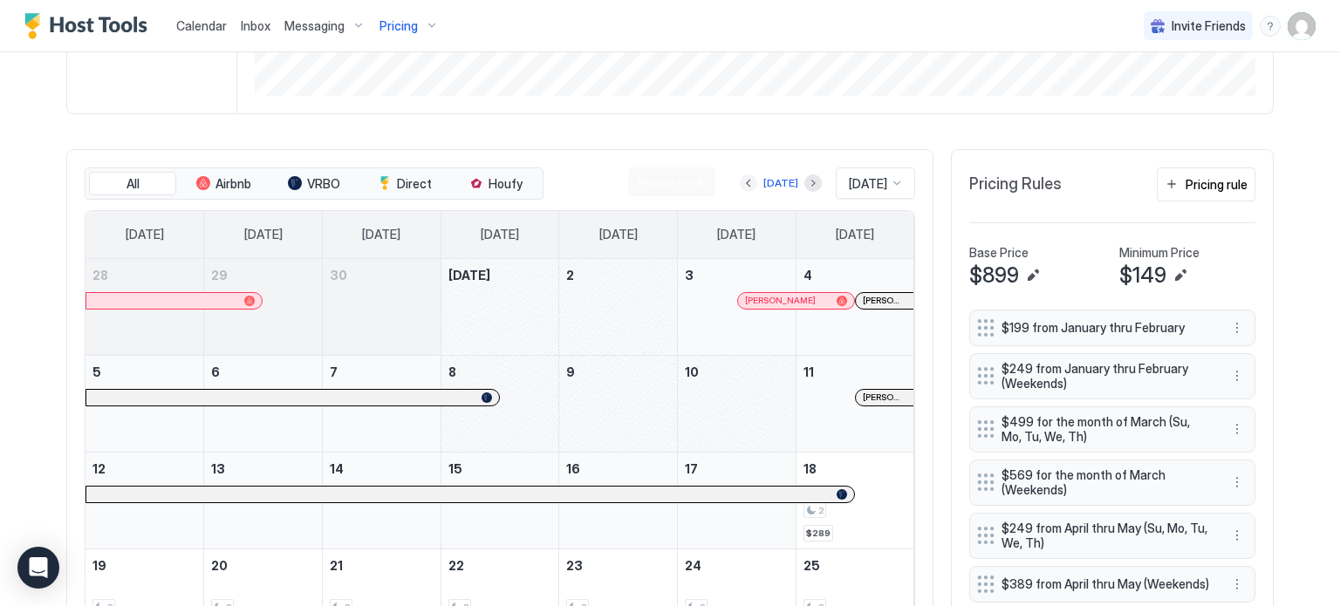
click at [740, 181] on button "Previous month" at bounding box center [748, 182] width 17 height 17
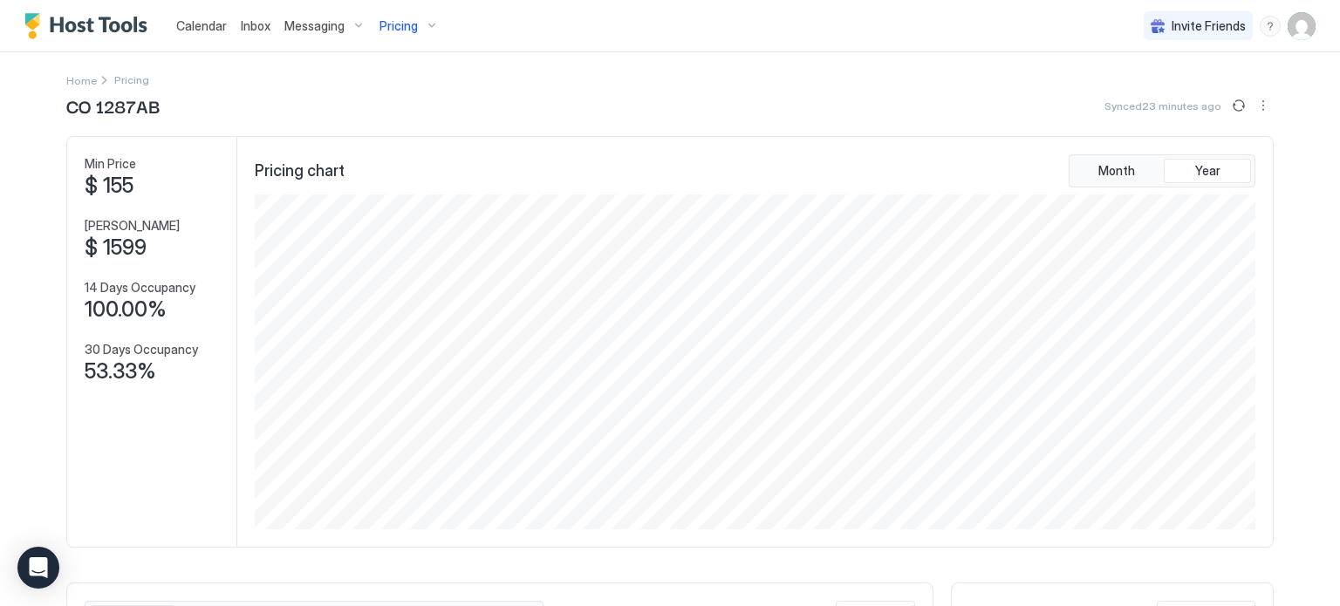
scroll to position [0, 0]
click at [192, 23] on span "Calendar" at bounding box center [201, 25] width 51 height 15
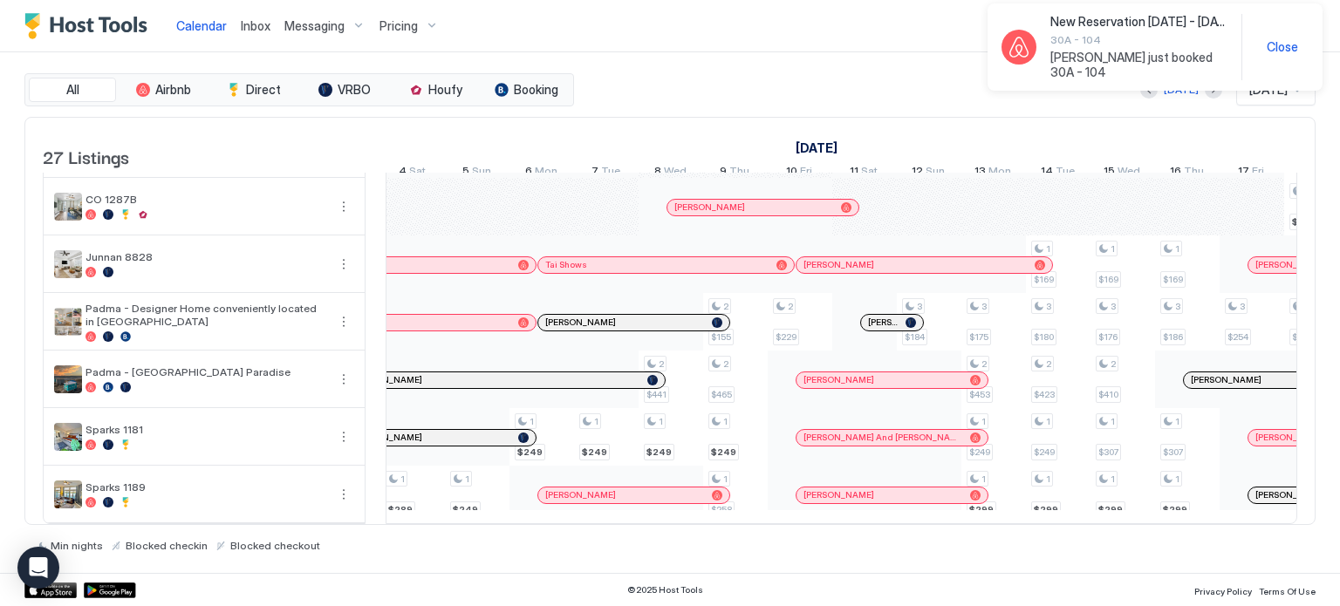
click at [1081, 57] on span "Vicki Cupp just booked 30A - 104" at bounding box center [1138, 65] width 177 height 31
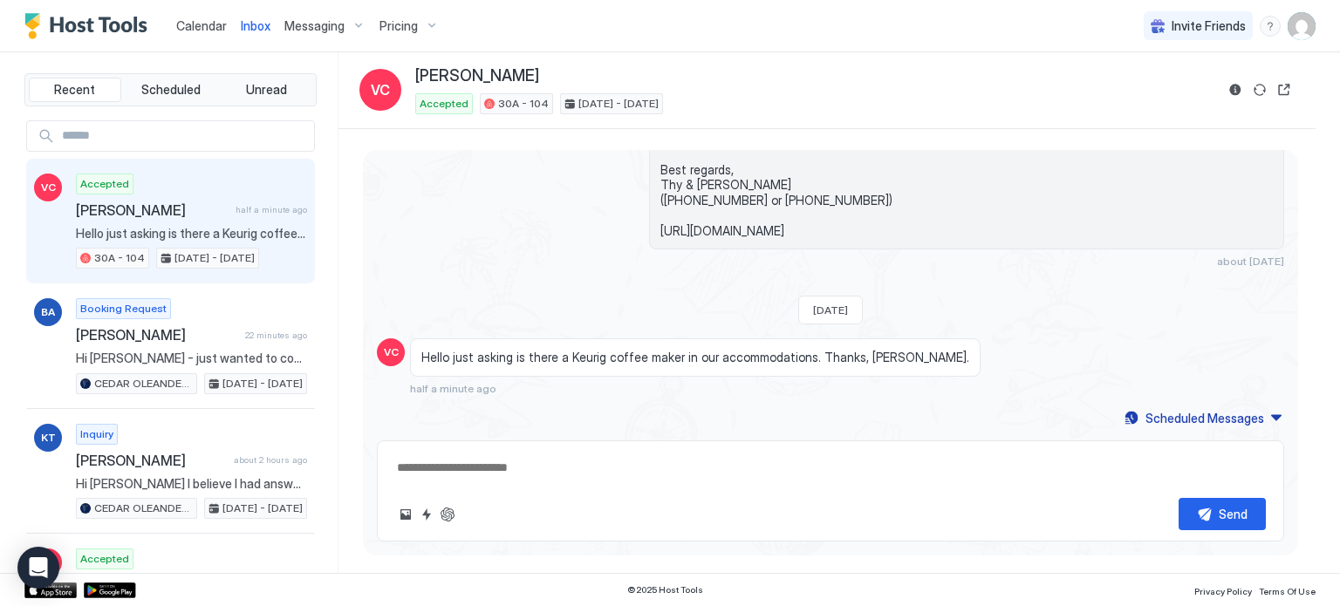
click at [515, 467] on textarea at bounding box center [830, 468] width 870 height 32
click at [513, 470] on textarea at bounding box center [830, 468] width 870 height 32
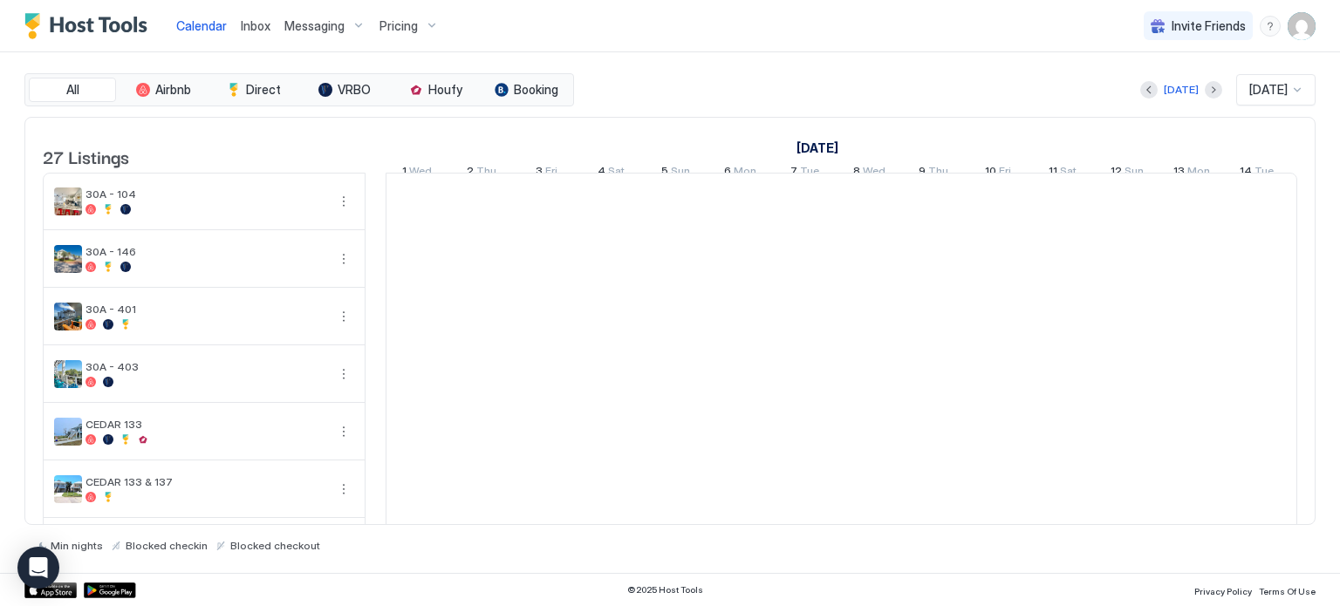
scroll to position [0, 969]
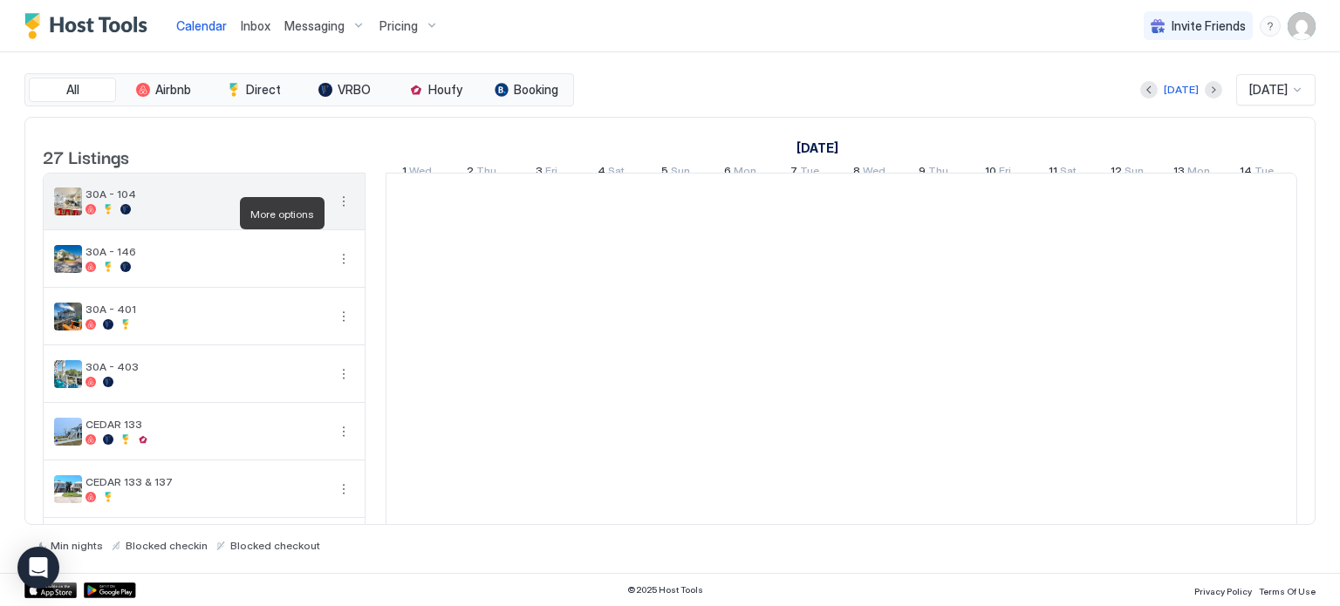
click at [338, 212] on button "More options" at bounding box center [343, 201] width 21 height 21
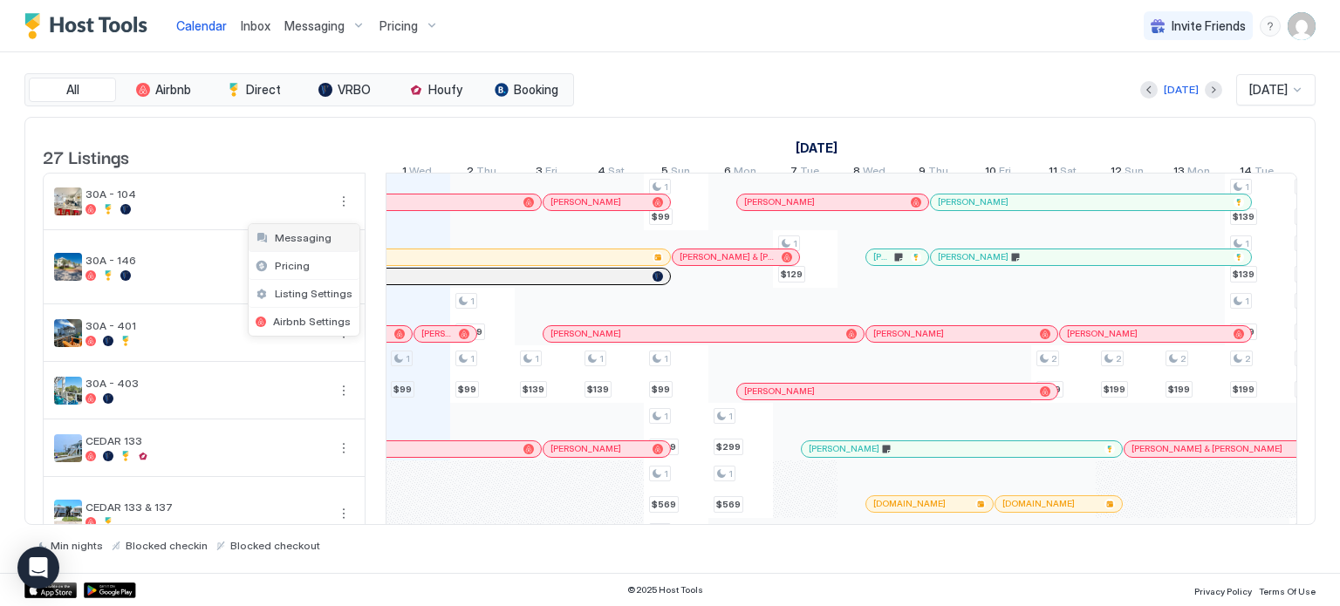
click at [295, 235] on span "Messaging" at bounding box center [303, 237] width 57 height 13
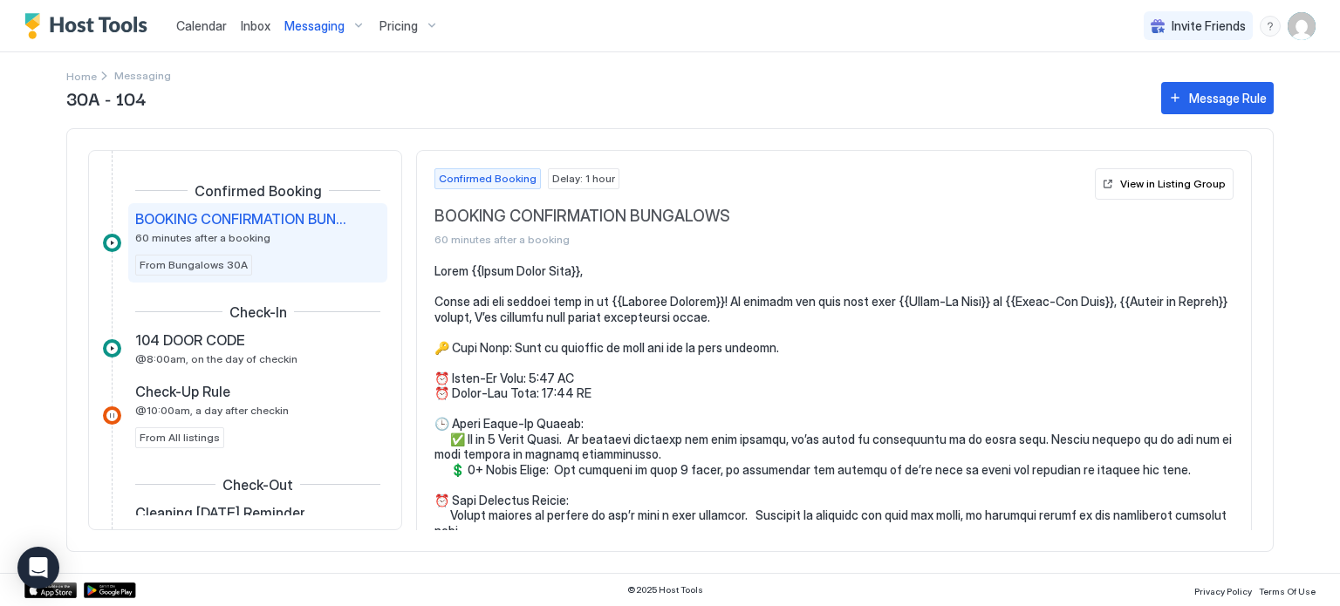
click at [258, 27] on span "Inbox" at bounding box center [256, 25] width 30 height 15
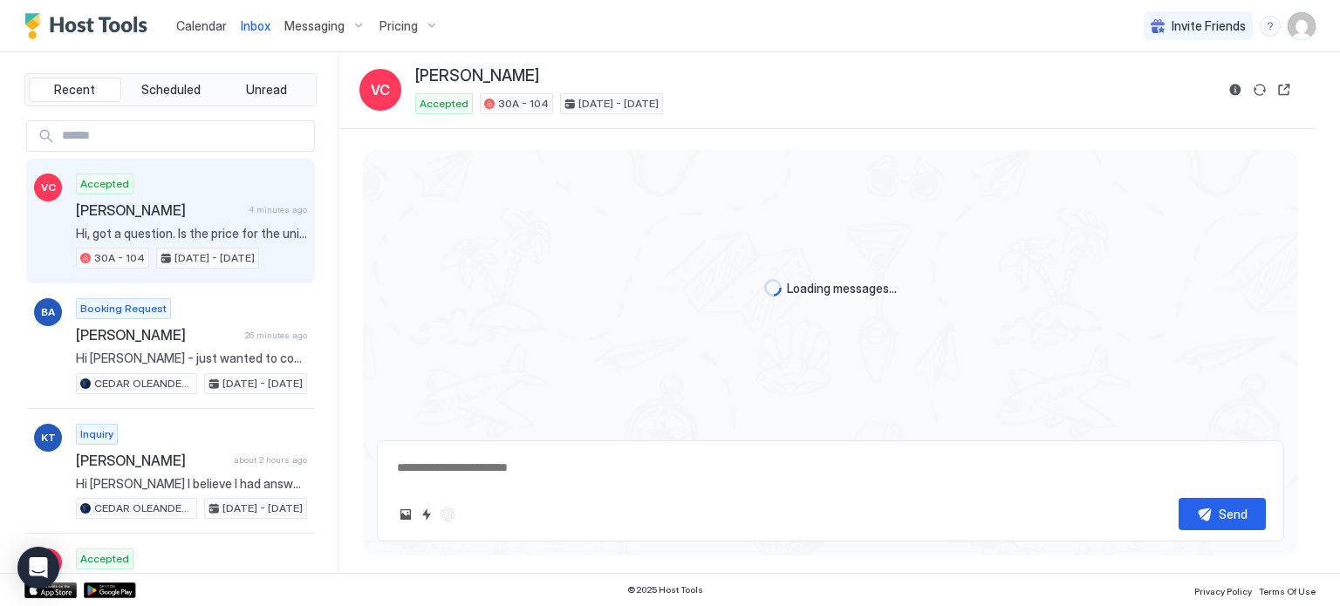
scroll to position [390, 0]
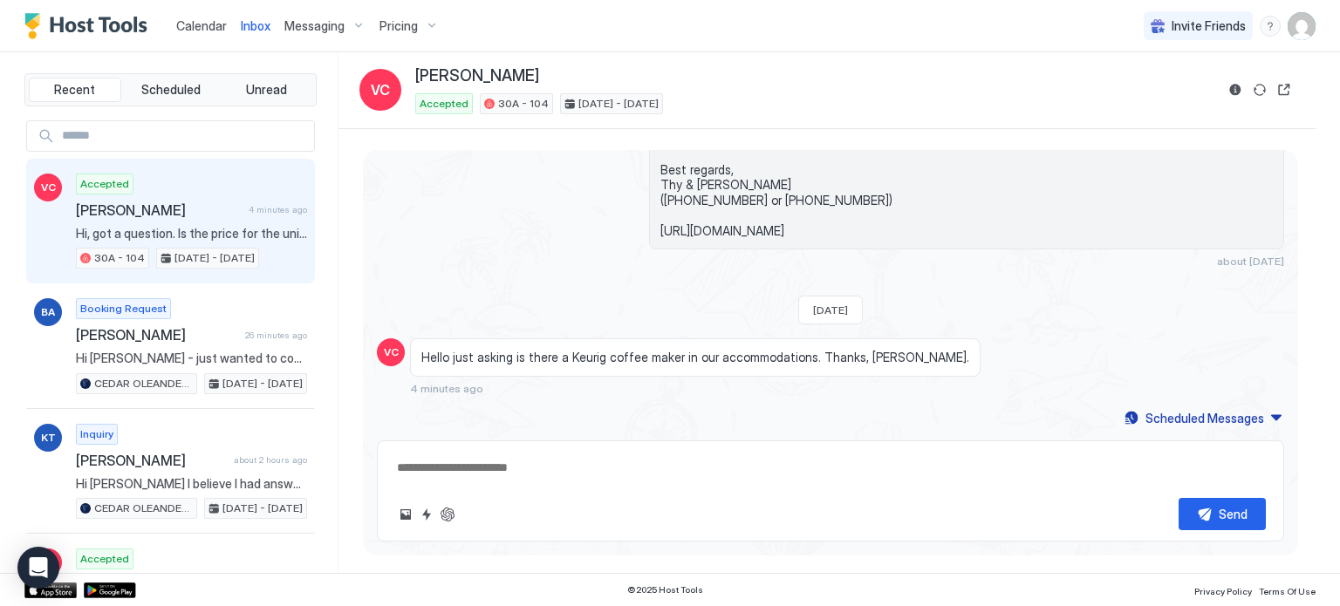
click at [183, 235] on span "Hi, got a question. Is the price for the unit negotiable definitely like it rea…" at bounding box center [191, 234] width 231 height 16
click at [480, 451] on div "Send" at bounding box center [830, 490] width 907 height 101
click at [500, 460] on textarea at bounding box center [830, 468] width 870 height 32
click at [451, 514] on button "ChatGPT Auto Reply" at bounding box center [447, 514] width 21 height 21
click at [445, 515] on button "ChatGPT Auto Reply" at bounding box center [447, 514] width 21 height 21
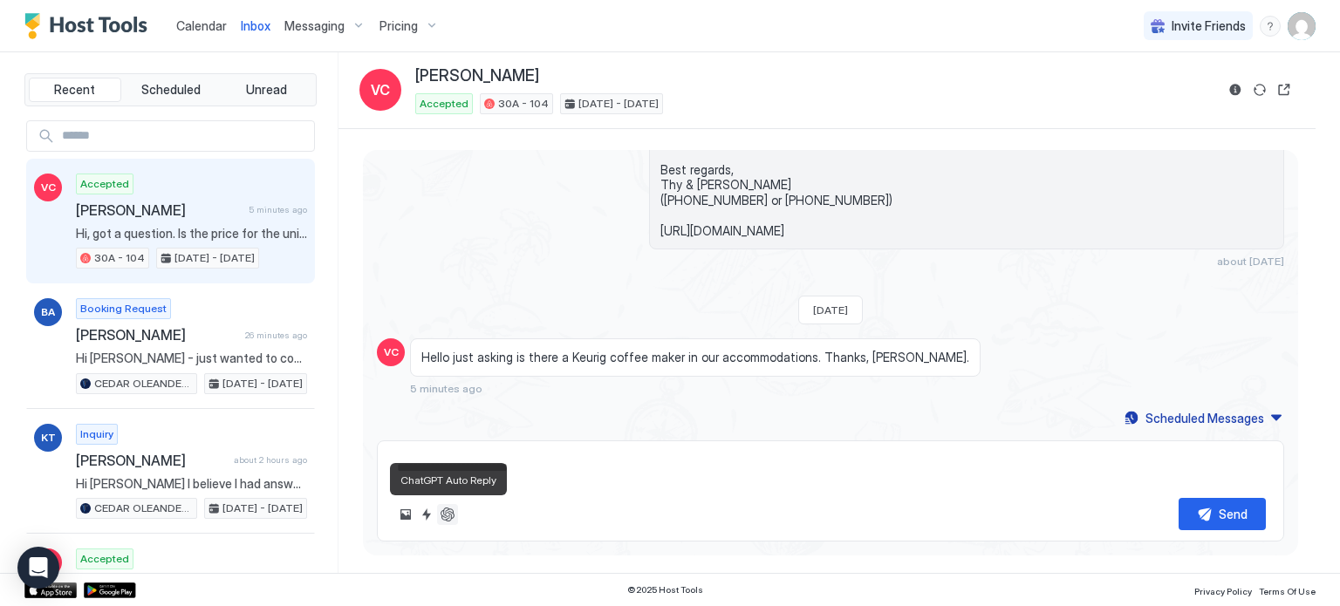
type textarea "*"
type textarea "**********"
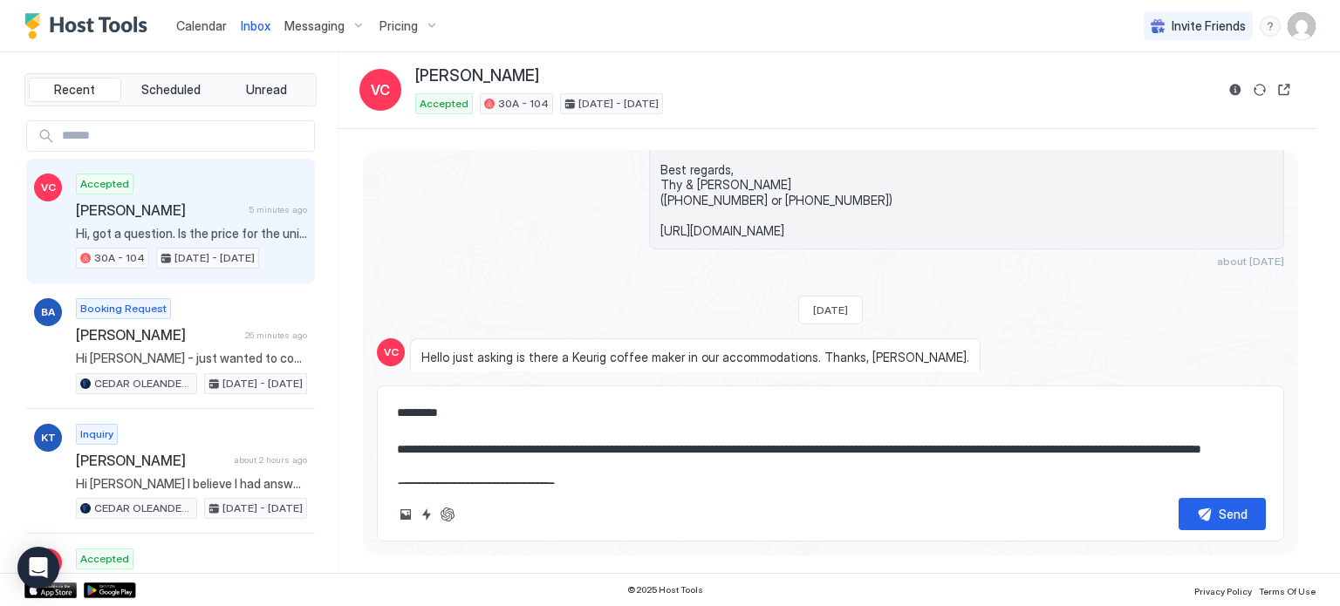
type textarea "*"
type textarea "**********"
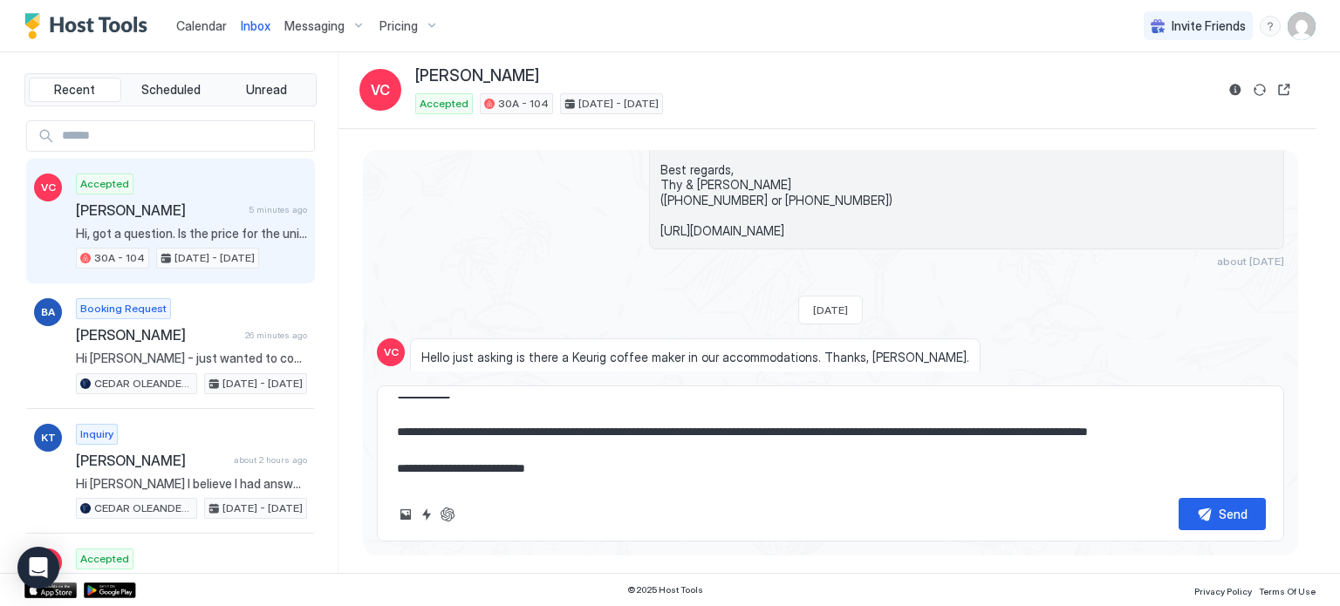
click at [582, 428] on textarea "**********" at bounding box center [830, 440] width 870 height 87
type textarea "*"
type textarea "**********"
type textarea "*"
type textarea "**********"
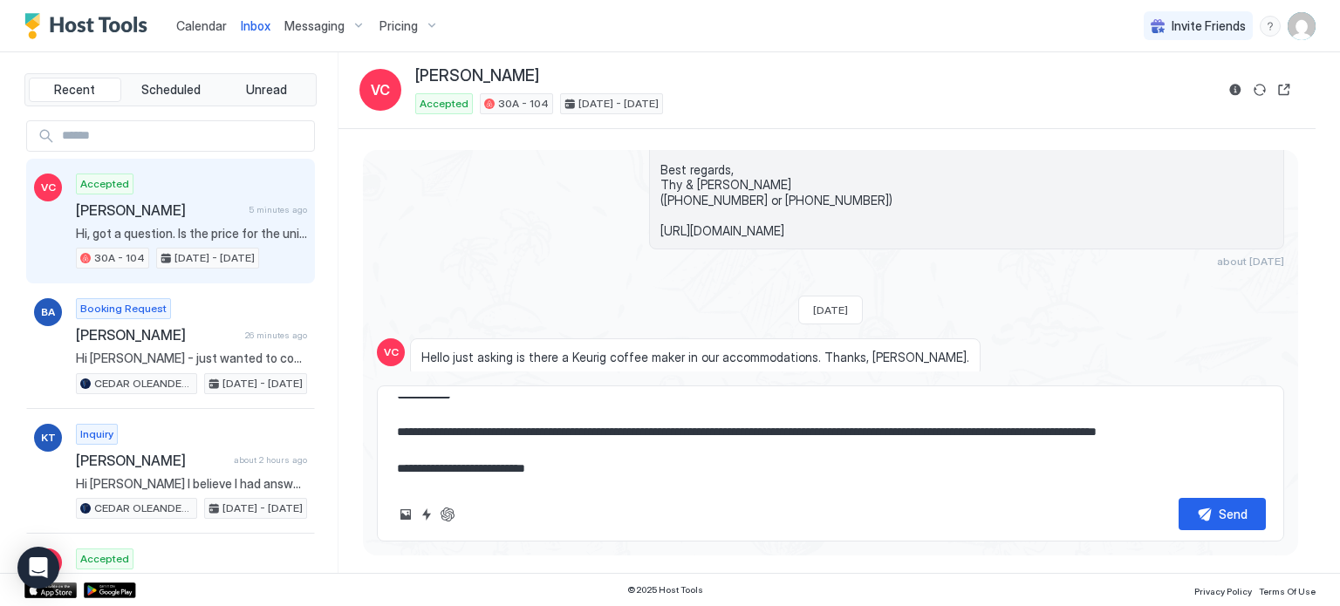
type textarea "*"
type textarea "**********"
type textarea "*"
type textarea "**********"
type textarea "*"
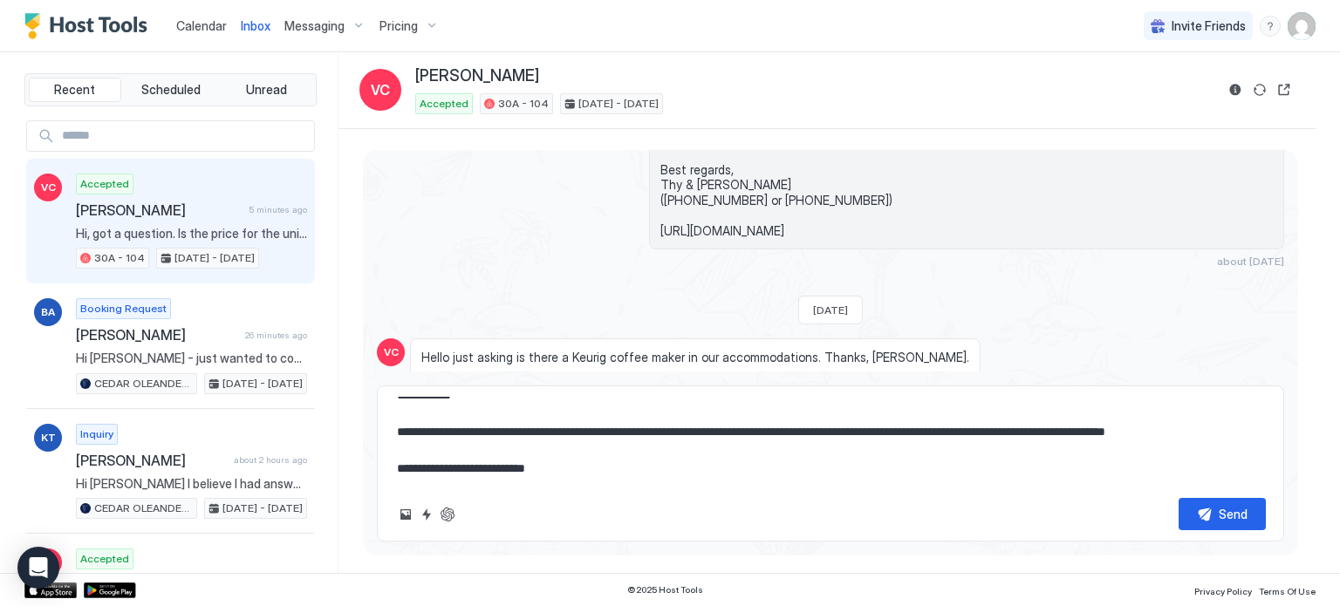
type textarea "**********"
type textarea "*"
type textarea "**********"
click at [1210, 511] on button "Send" at bounding box center [1221, 514] width 87 height 32
type textarea "*"
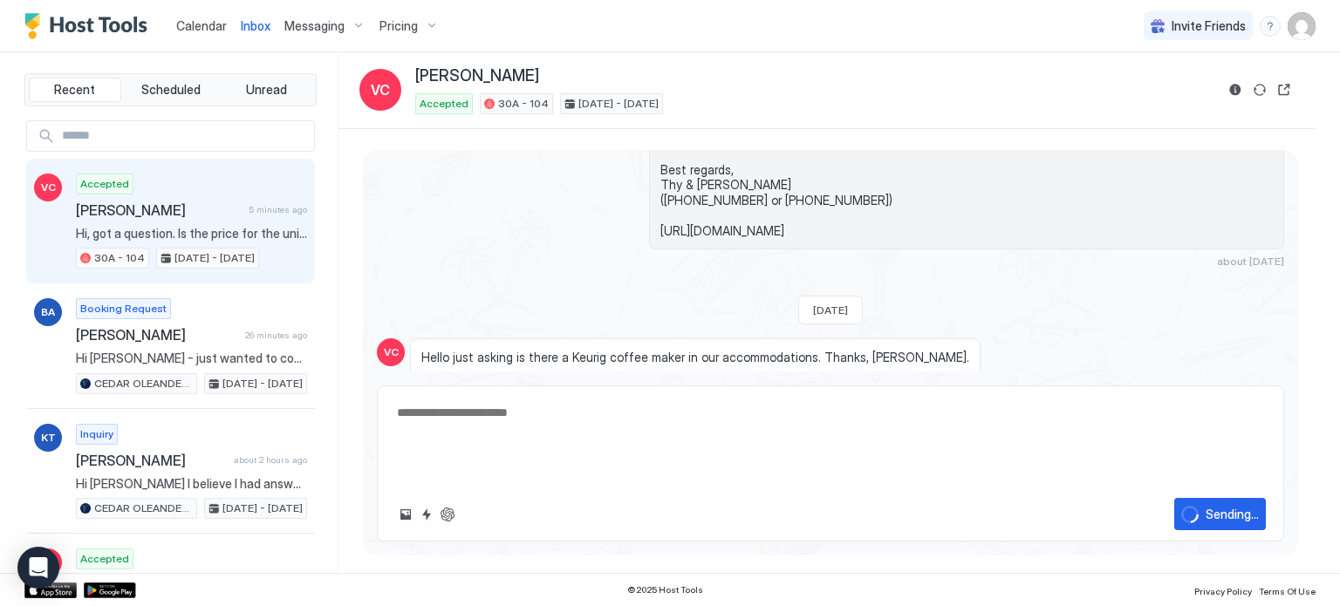
scroll to position [0, 0]
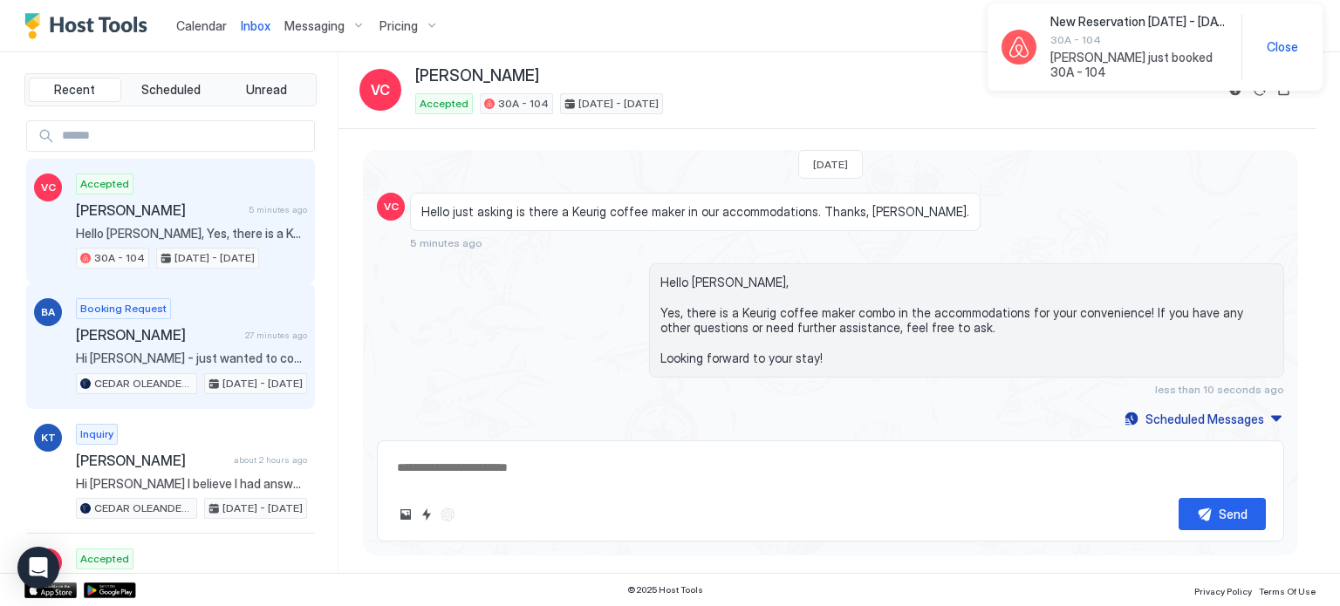
click at [224, 356] on span "Hi Brejenn - just wanted to confirm you are looking for a 1 night stay? A 1-2pm…" at bounding box center [191, 359] width 231 height 16
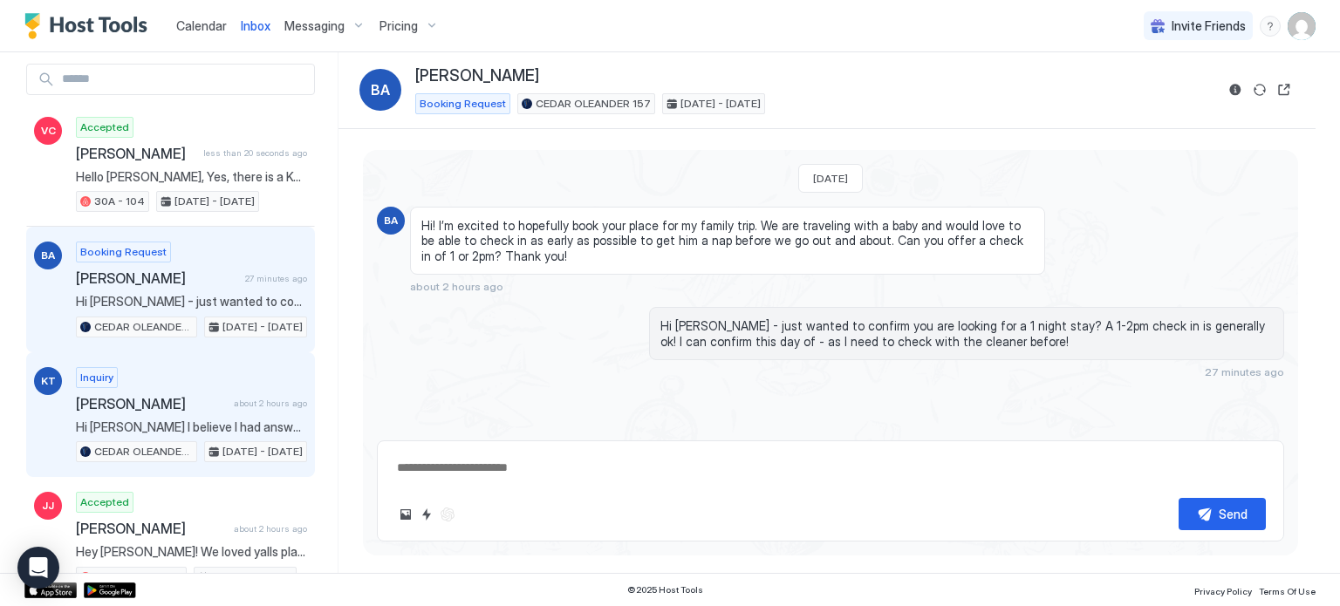
scroll to position [87, 0]
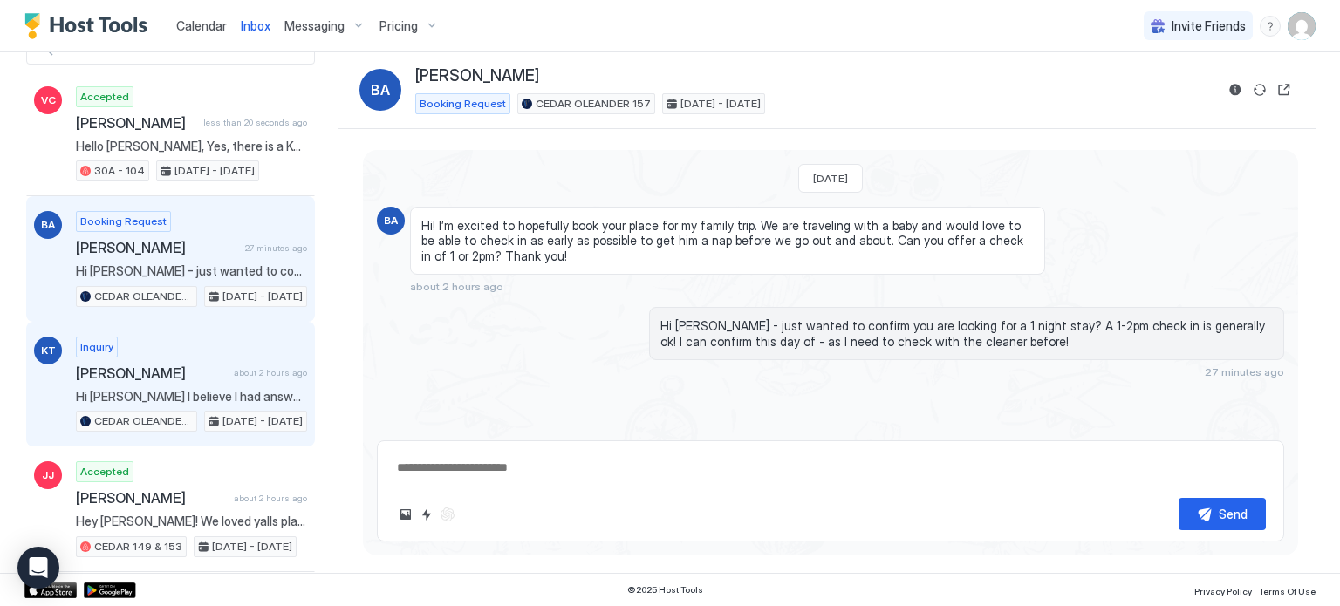
type textarea "*"
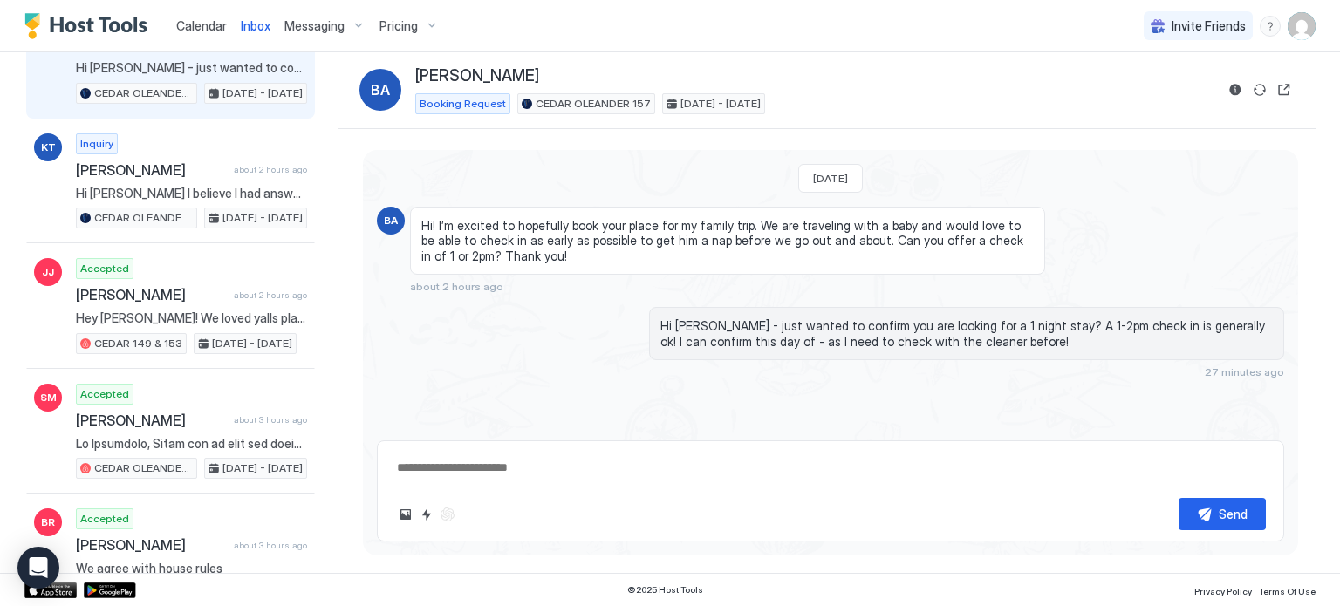
scroll to position [0, 0]
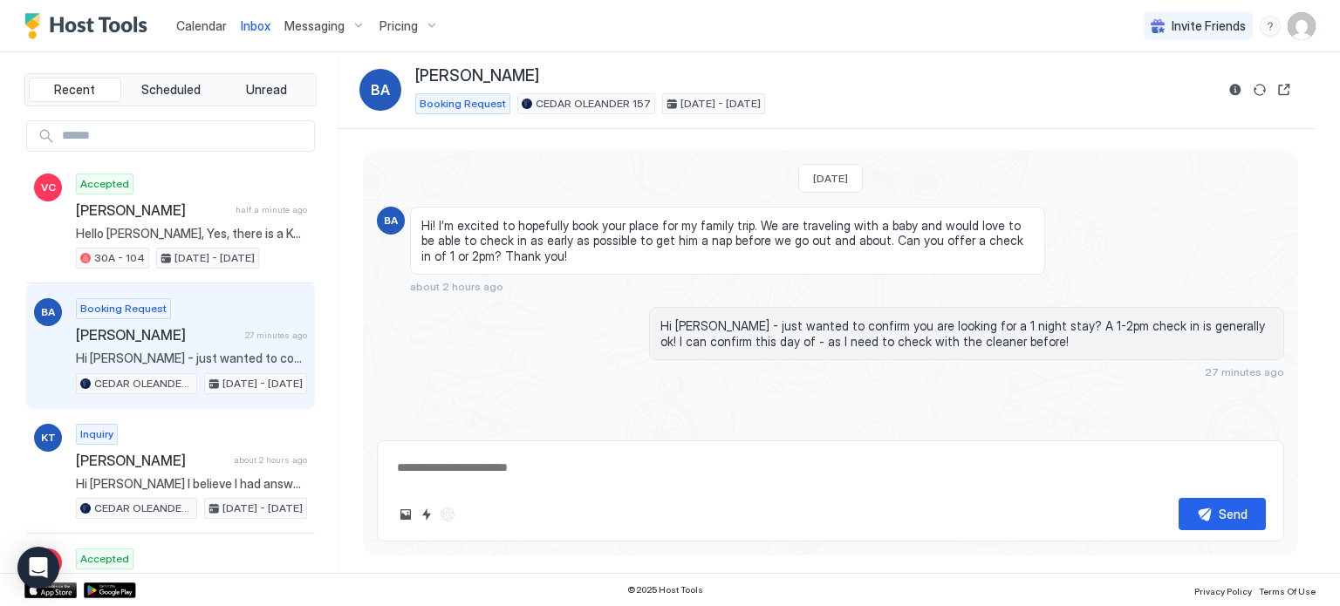
click at [219, 31] on span "Calendar" at bounding box center [201, 25] width 51 height 15
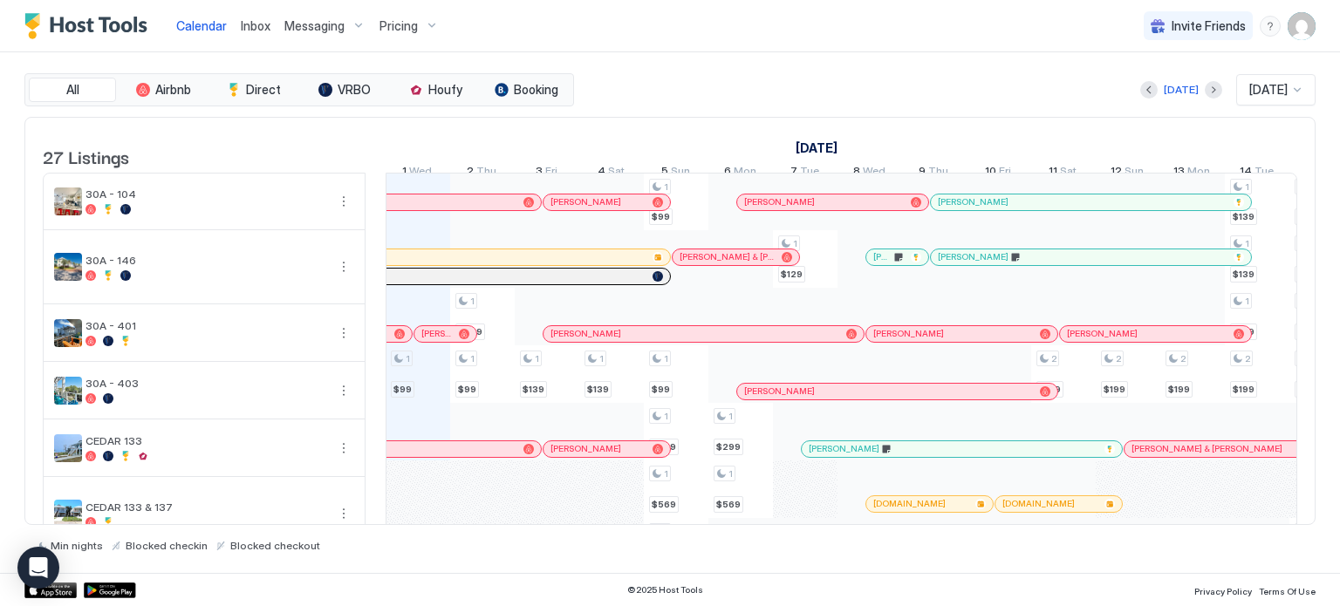
scroll to position [0, 969]
